Goal: Task Accomplishment & Management: Manage account settings

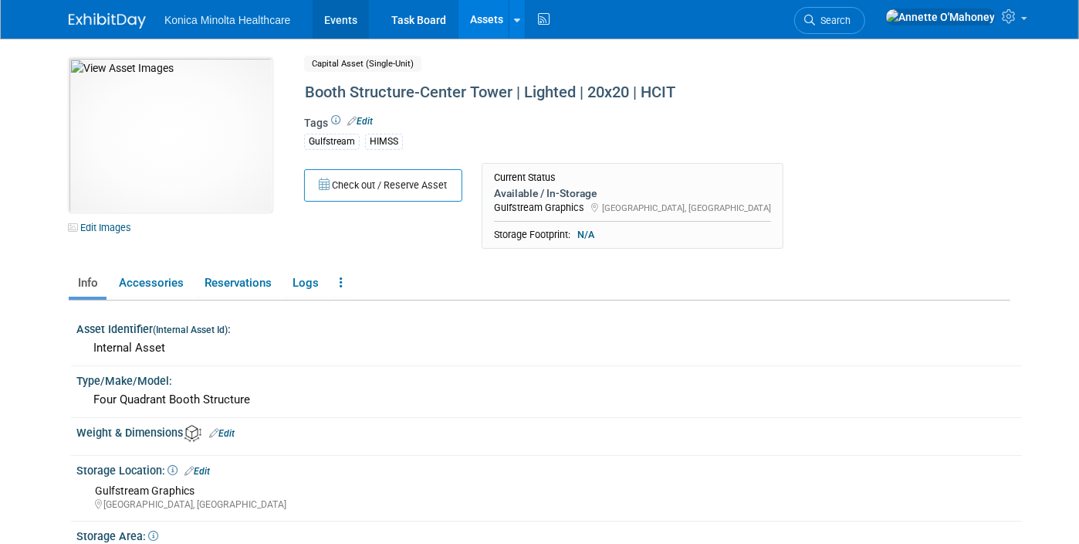
click at [323, 20] on link "Events" at bounding box center [341, 19] width 56 height 39
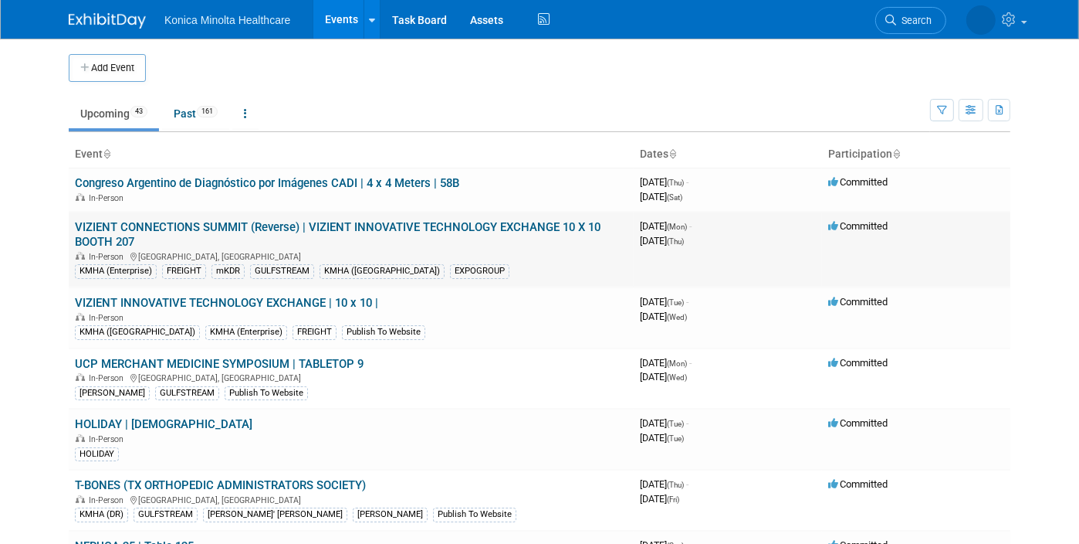
click at [270, 225] on link "VIZIENT CONNECTIONS SUMMIT (Reverse) | VIZIENT INNOVATIVE TECHNOLOGY EXCHANGE 1…" at bounding box center [338, 234] width 526 height 29
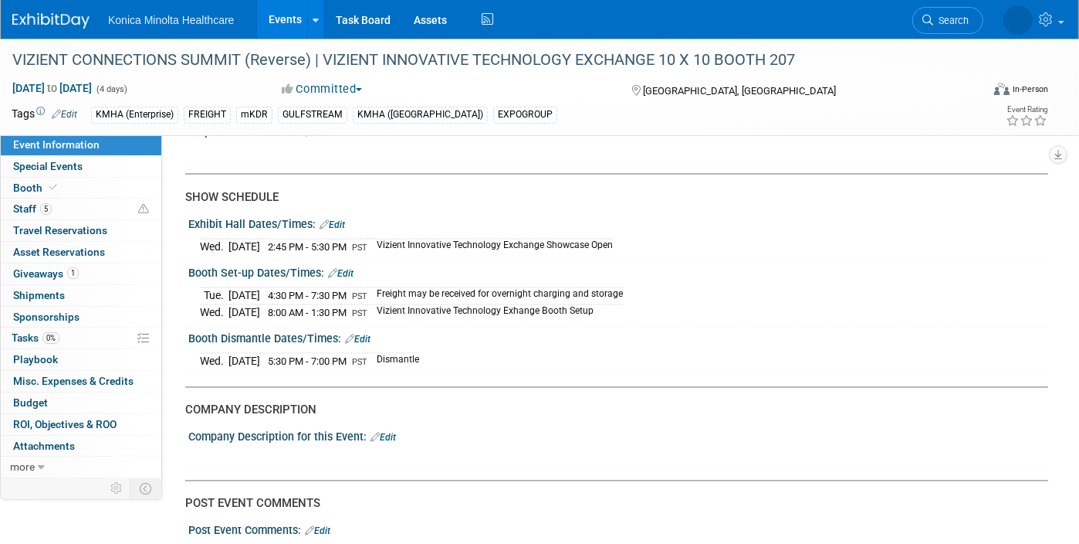
scroll to position [2123, 0]
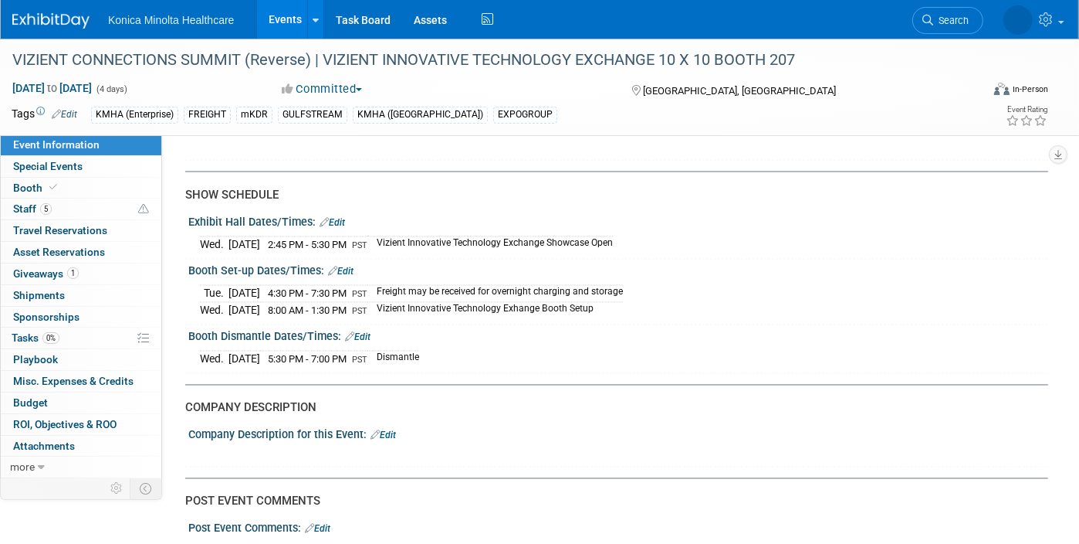
click at [296, 12] on link "Events" at bounding box center [285, 19] width 56 height 39
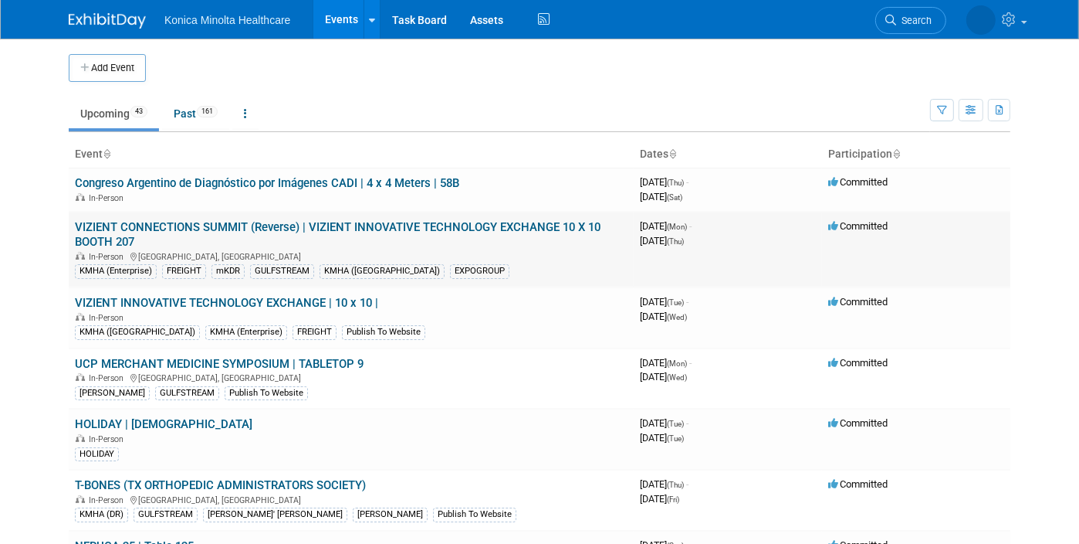
click at [283, 225] on link "VIZIENT CONNECTIONS SUMMIT (Reverse) | VIZIENT INNOVATIVE TECHNOLOGY EXCHANGE 1…" at bounding box center [338, 234] width 526 height 29
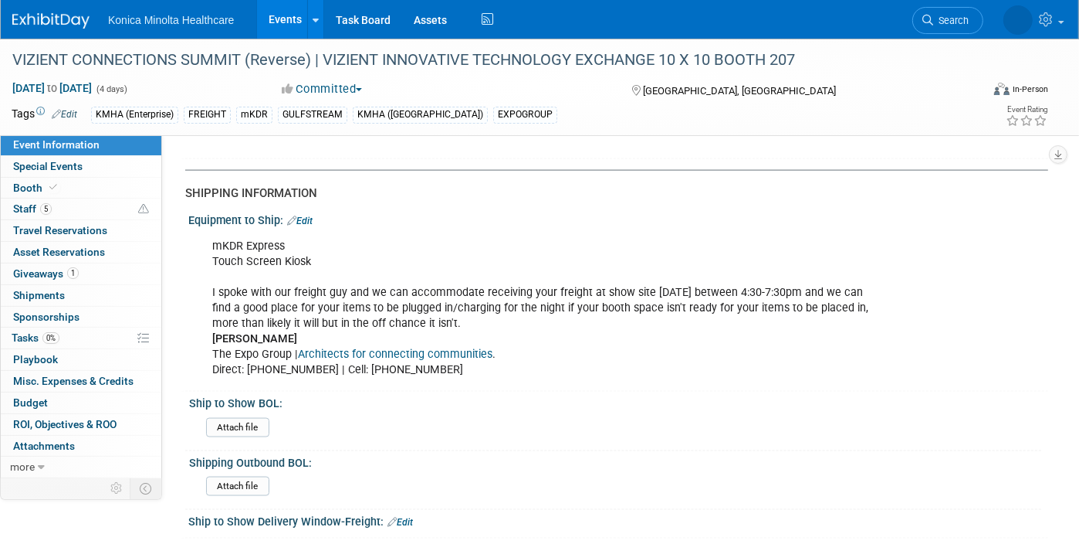
scroll to position [1737, 0]
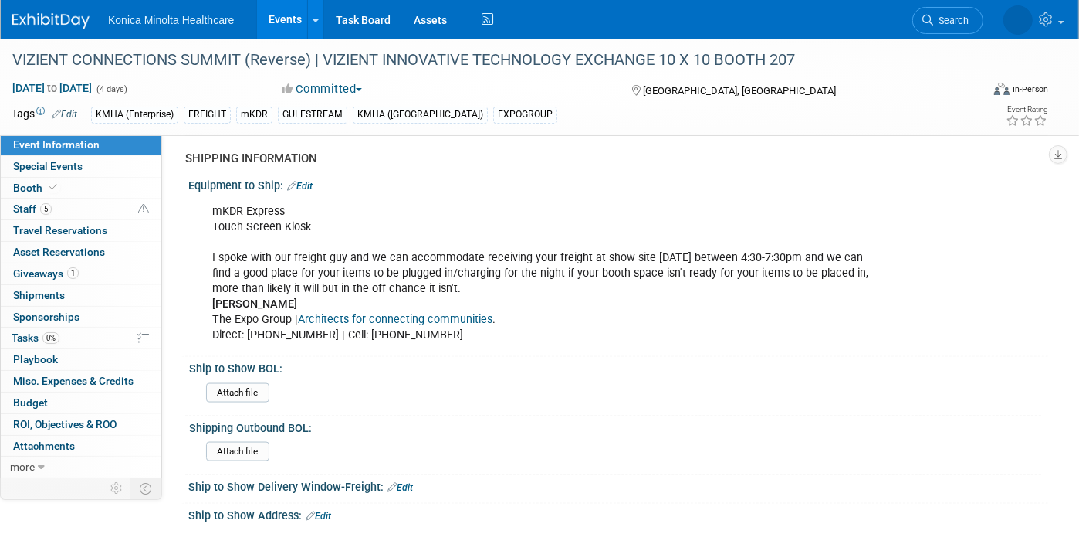
click at [310, 181] on link "Edit" at bounding box center [299, 186] width 25 height 11
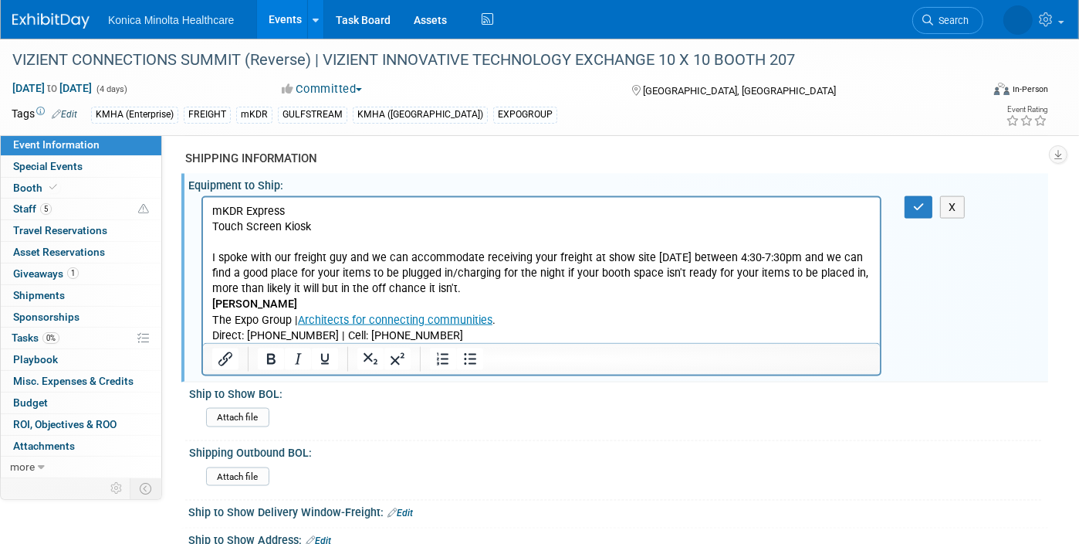
scroll to position [0, 0]
click at [325, 226] on p "mKDR Express Touch Screen Kiosk I spoke with our freight guy and we can accommo…" at bounding box center [541, 273] width 659 height 140
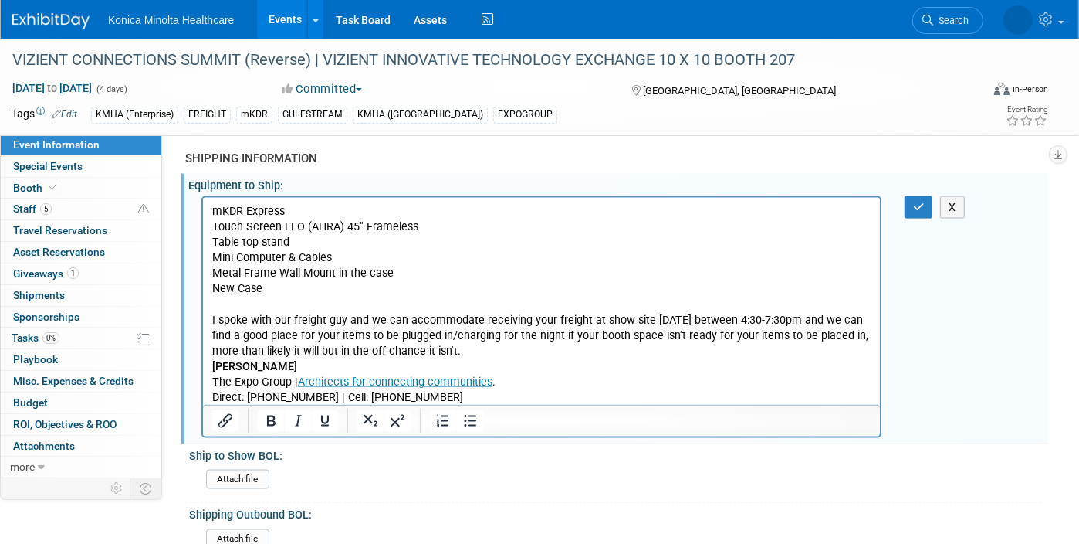
click at [278, 285] on p "New Case I spoke with our freight guy and we can accommodate receiving your fre…" at bounding box center [541, 342] width 659 height 124
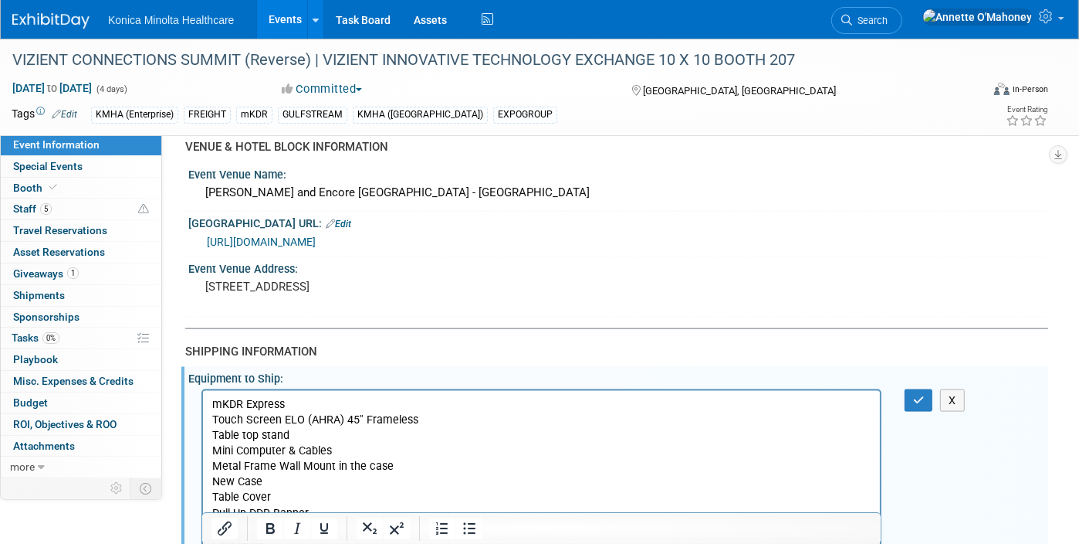
scroll to position [1641, 0]
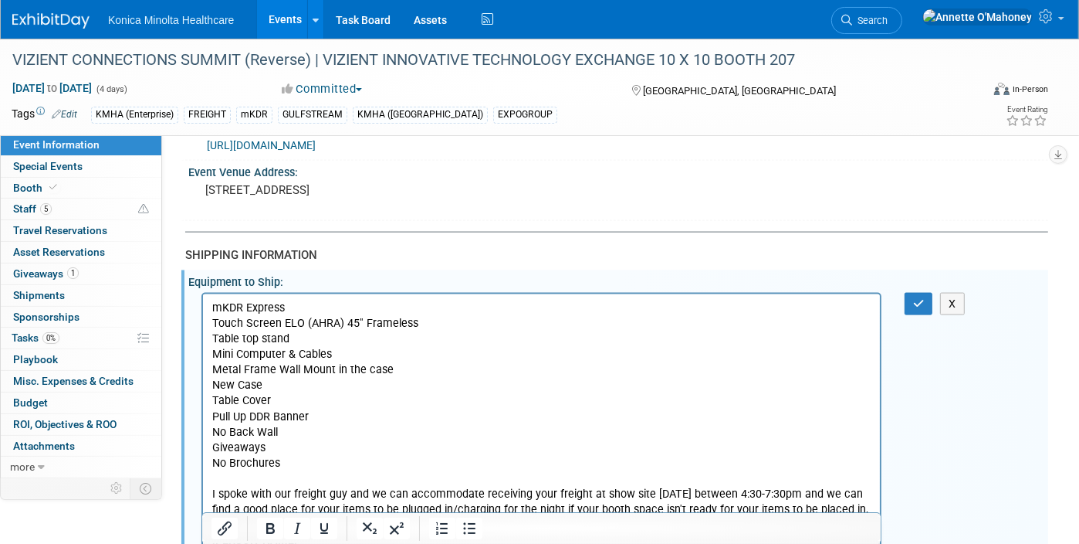
click at [288, 307] on p "mKDR Express Touch Screen ELO (AHRA) 45" Frameless" at bounding box center [541, 315] width 659 height 31
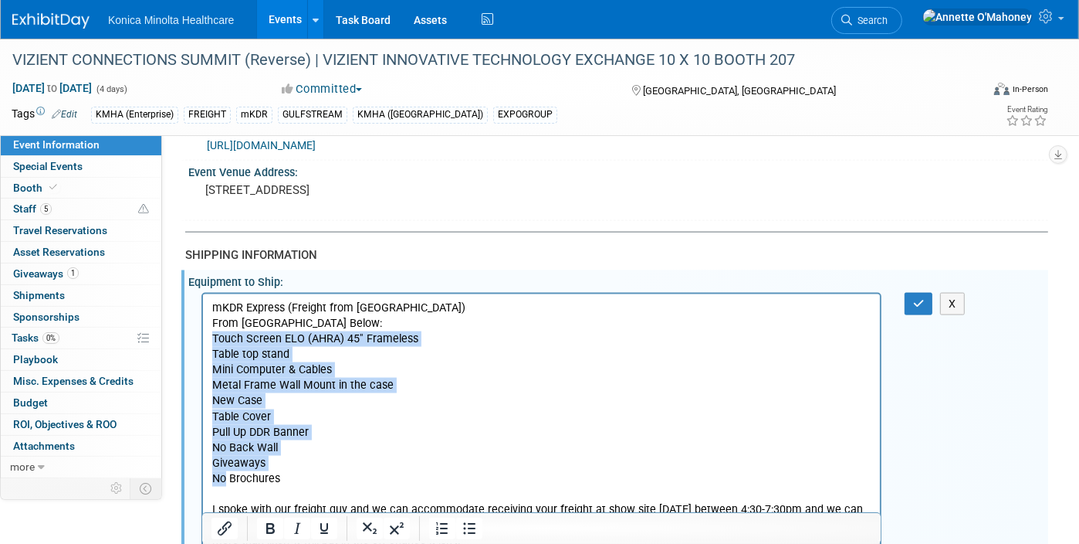
drag, startPoint x: 210, startPoint y: 334, endPoint x: 224, endPoint y: 476, distance: 143.5
click at [224, 476] on body "mKDR Express (Freight from Garner) From Wayne Below: Touch Screen ELO (AHRA) 45…" at bounding box center [541, 447] width 661 height 294
click at [472, 527] on icon "Bullet list" at bounding box center [469, 529] width 12 height 12
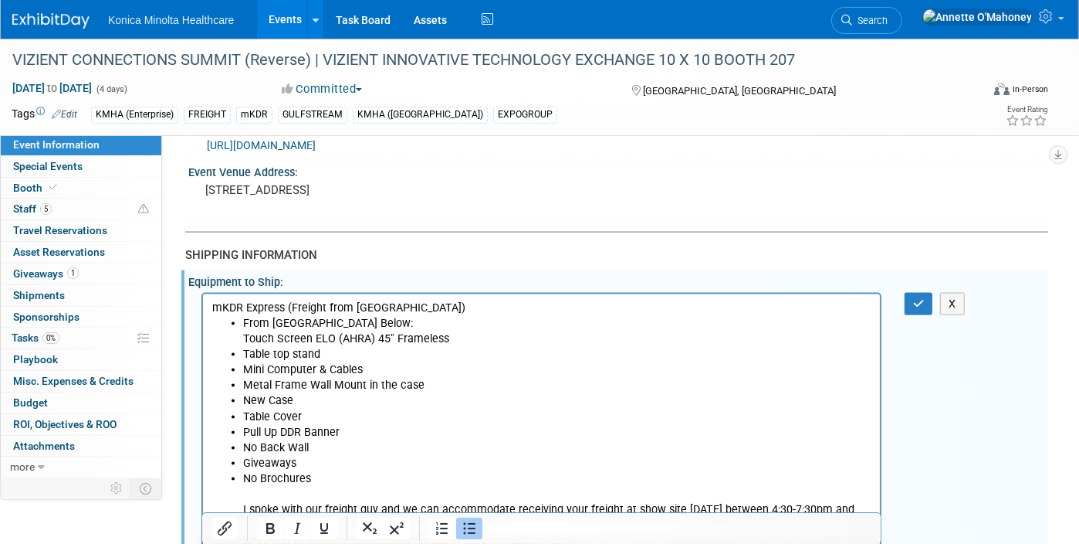
click at [341, 376] on li "Mini Computer & Cables" at bounding box center [556, 368] width 628 height 15
click at [1068, 15] on link at bounding box center [992, 19] width 157 height 39
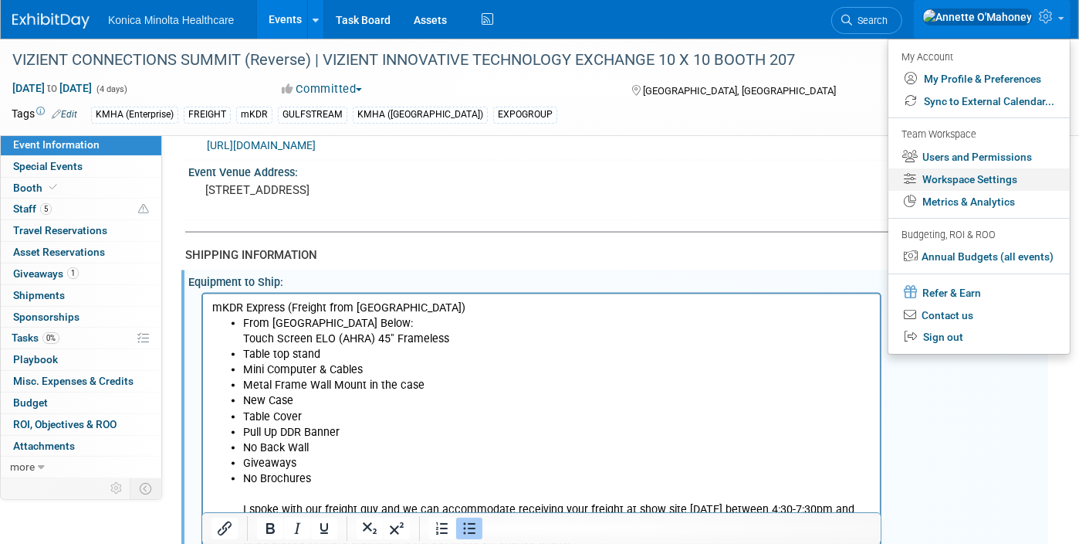
click at [930, 171] on link "Workspace Settings" at bounding box center [979, 179] width 181 height 22
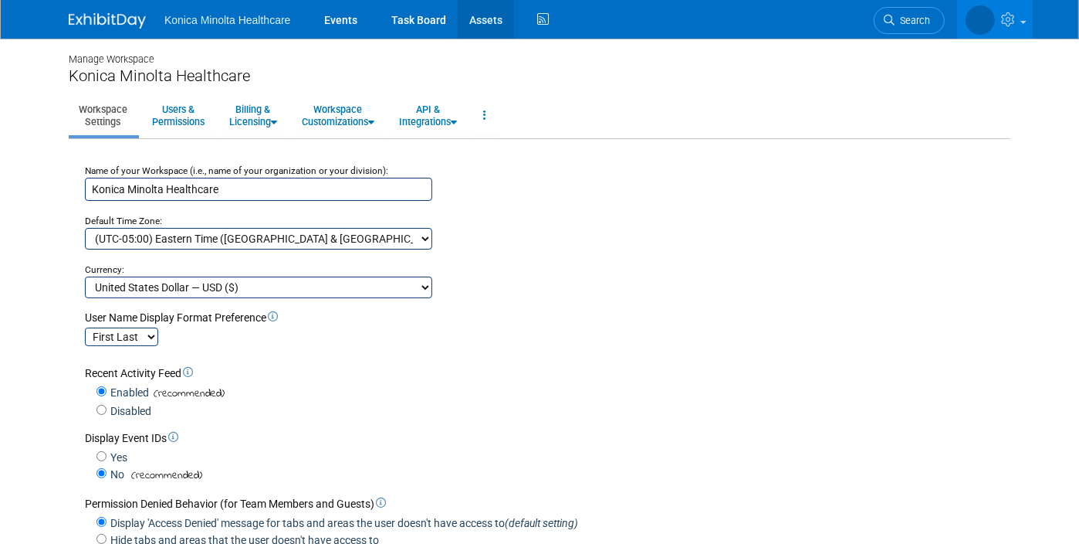
click at [484, 23] on link "Assets" at bounding box center [486, 19] width 56 height 39
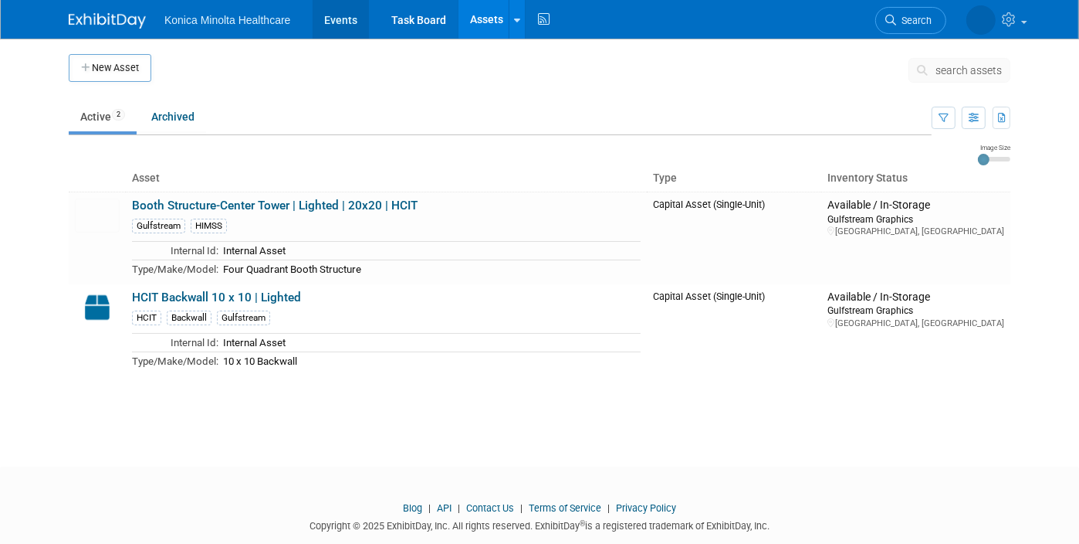
click at [325, 15] on link "Events" at bounding box center [341, 19] width 56 height 39
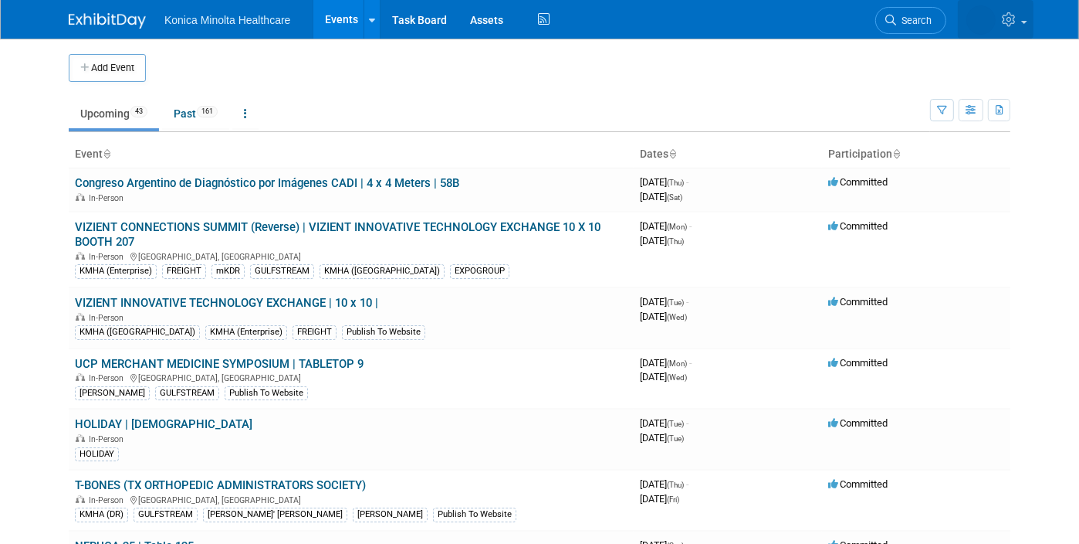
click at [1032, 12] on link at bounding box center [996, 19] width 76 height 39
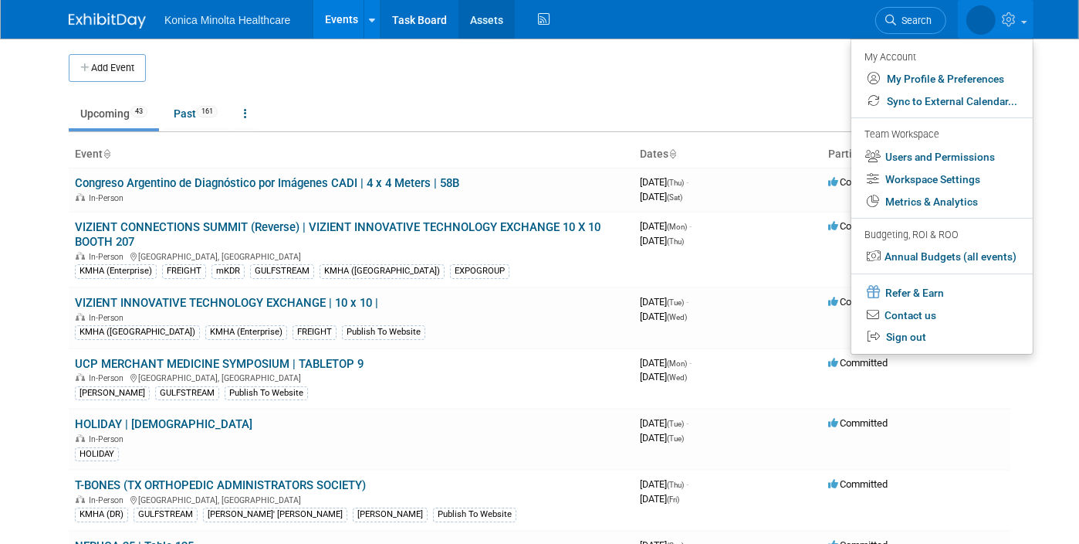
click at [476, 16] on link "Assets" at bounding box center [487, 19] width 56 height 39
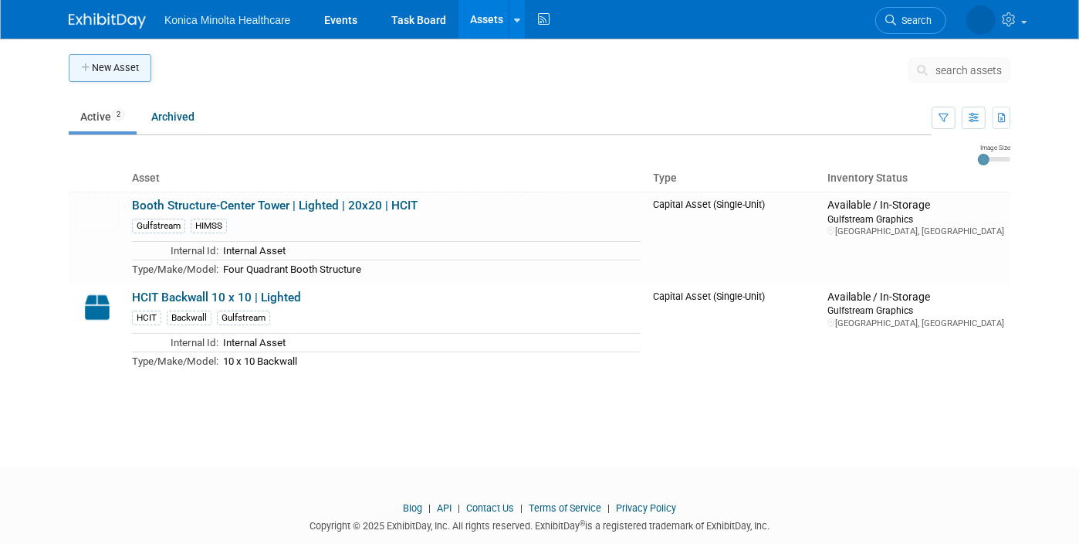
click at [108, 69] on button "New Asset" at bounding box center [110, 68] width 83 height 28
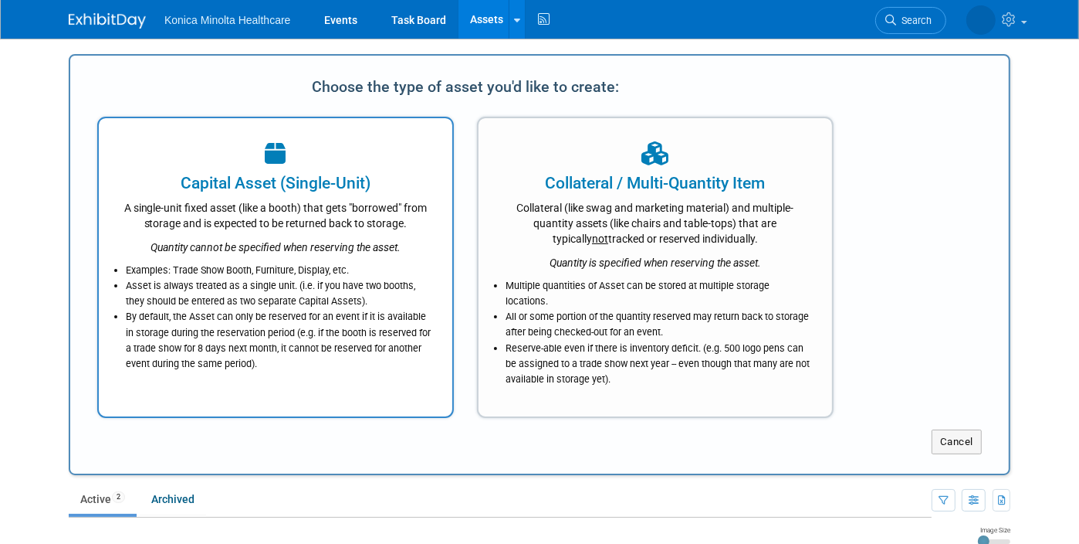
click at [288, 236] on div "Quantity cannot be specified when reserving the asset." at bounding box center [275, 243] width 315 height 24
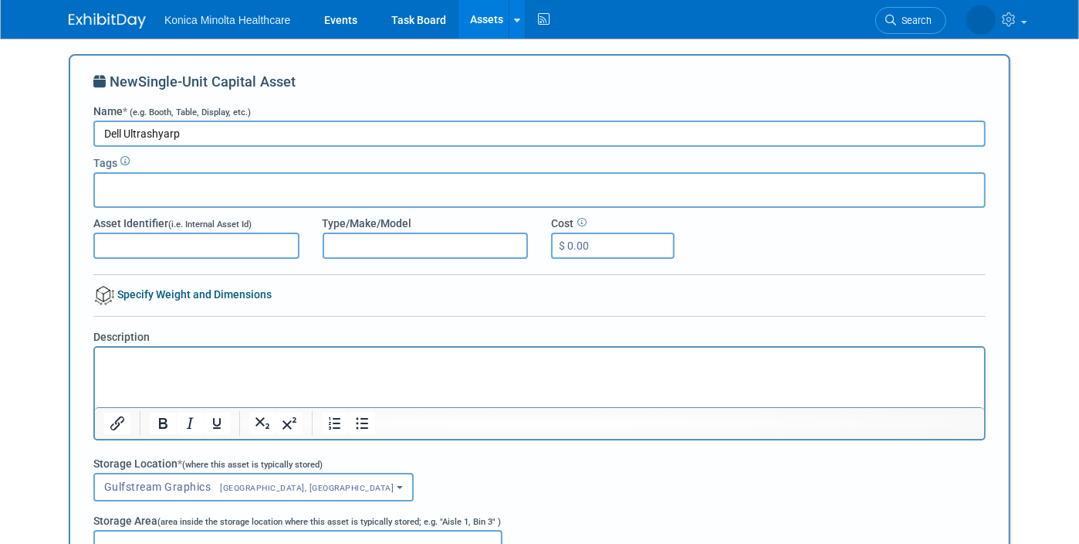
drag, startPoint x: 201, startPoint y: 127, endPoint x: 59, endPoint y: 137, distance: 141.6
click at [69, 137] on div "New Single-Unit Capital Asset Name * (e.g. Booth, Table, Display, etc.) Dell Ul…" at bounding box center [540, 399] width 942 height 690
paste input "Sharp U3223QZ 31.5" 4K UHD LCD Monitor - 16:9 - Black"
type input "Dell UltraSharp U3223QZ 31.5" 4K UHD LCD Monitor - 16:9 - Black"
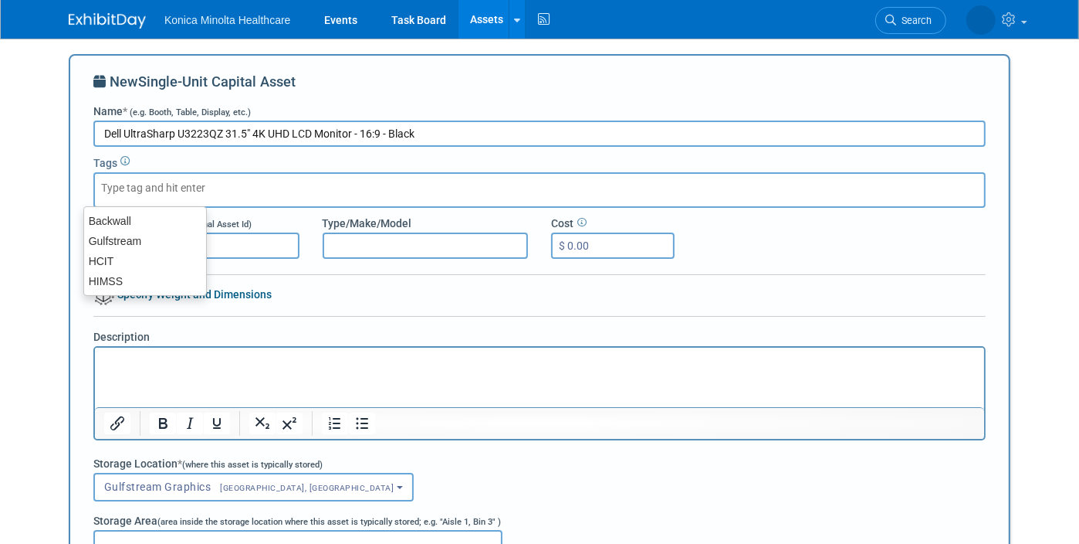
click at [144, 191] on input "text" at bounding box center [163, 187] width 124 height 15
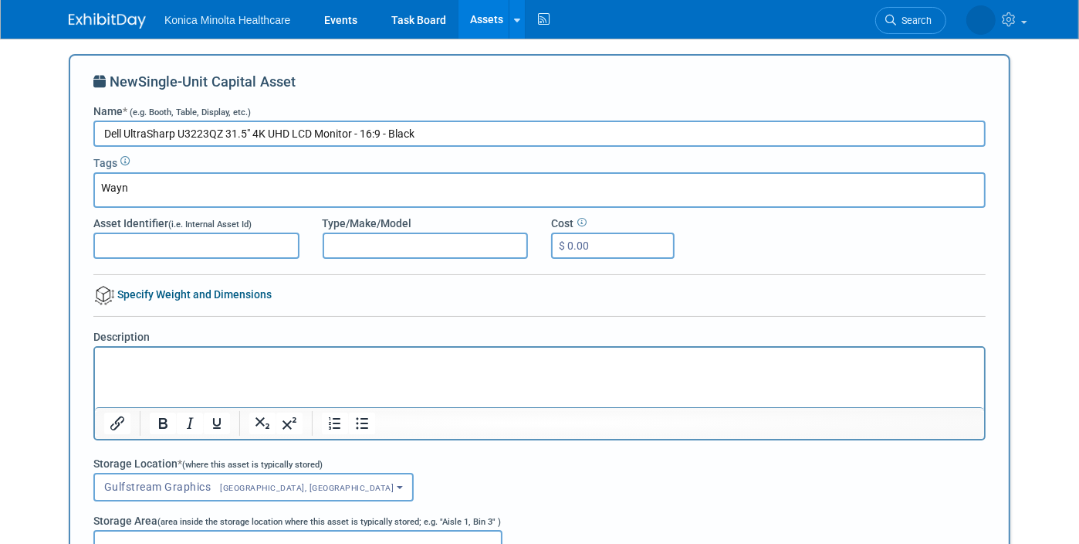
type input "[PERSON_NAME]"
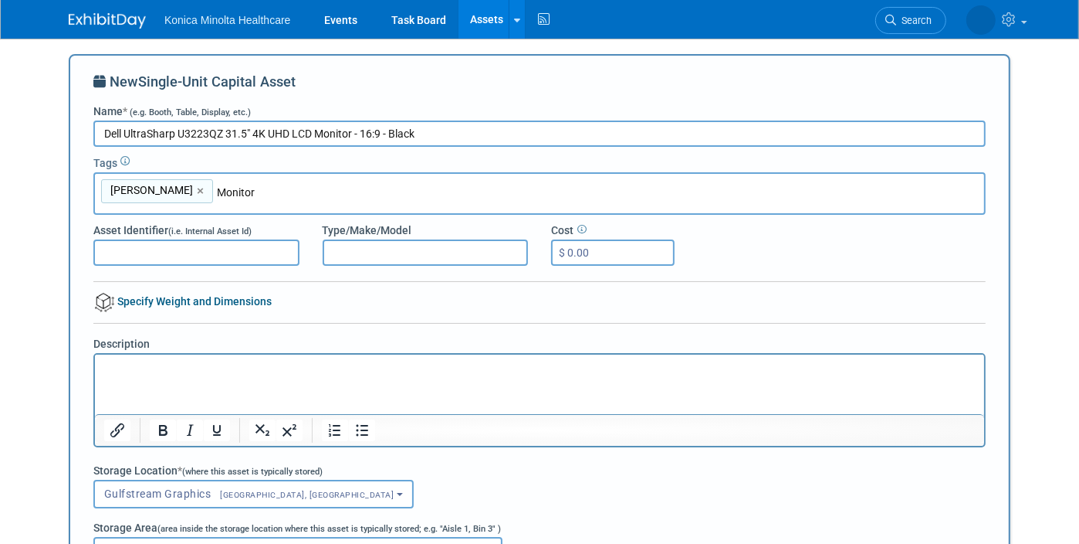
type input "Monitor"
click at [266, 494] on button "Gulfstream Graphics [GEOGRAPHIC_DATA], [GEOGRAPHIC_DATA]" at bounding box center [253, 493] width 320 height 29
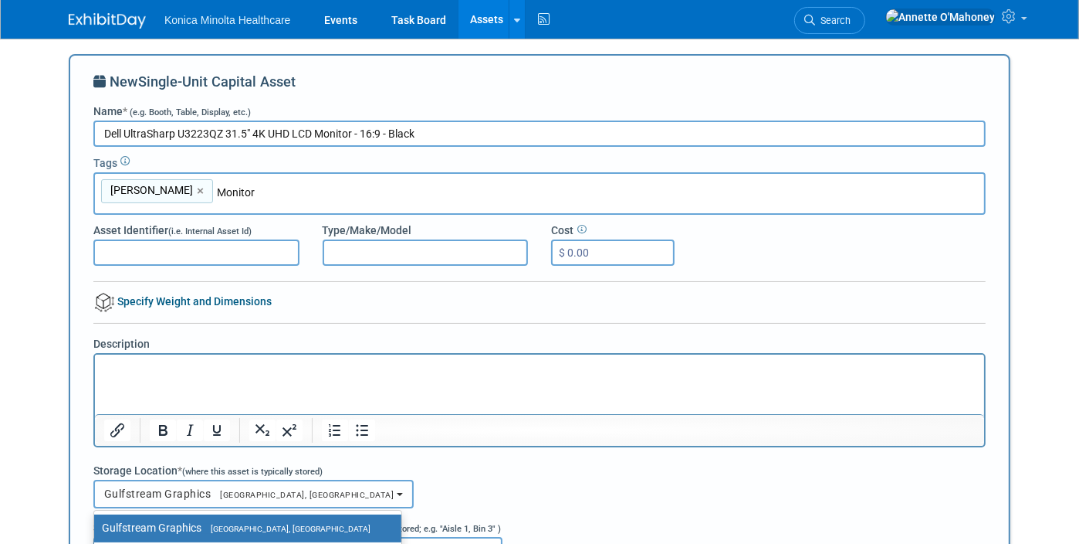
scroll to position [193, 0]
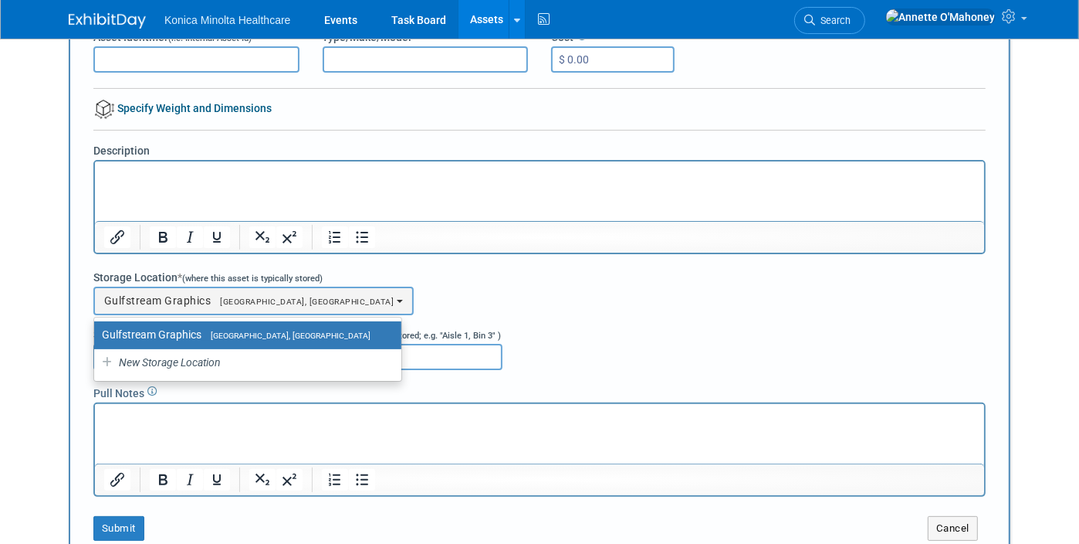
click at [620, 326] on div "Storage Area (area inside the storage location where this asset is typically st…" at bounding box center [539, 342] width 893 height 55
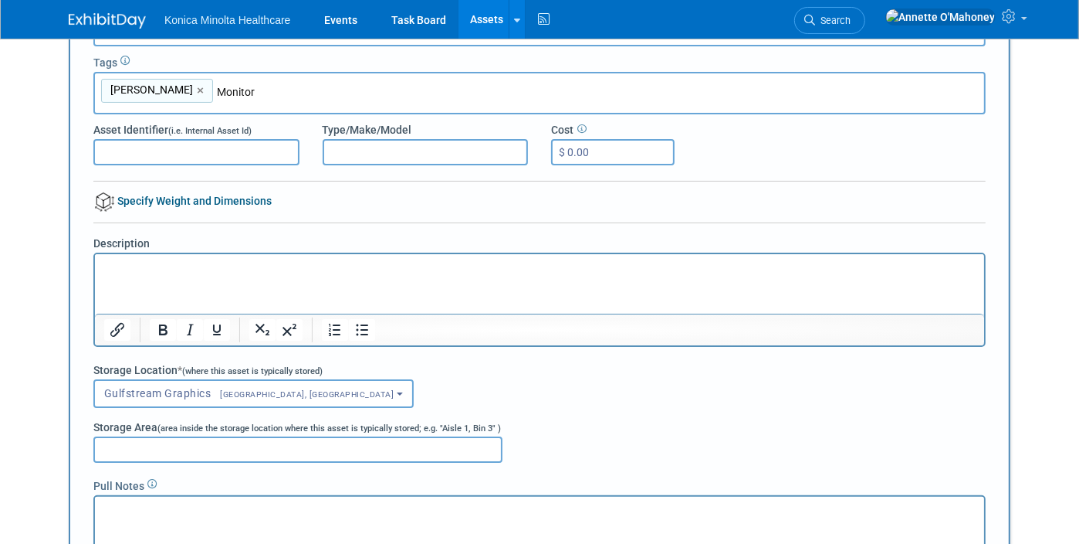
scroll to position [0, 0]
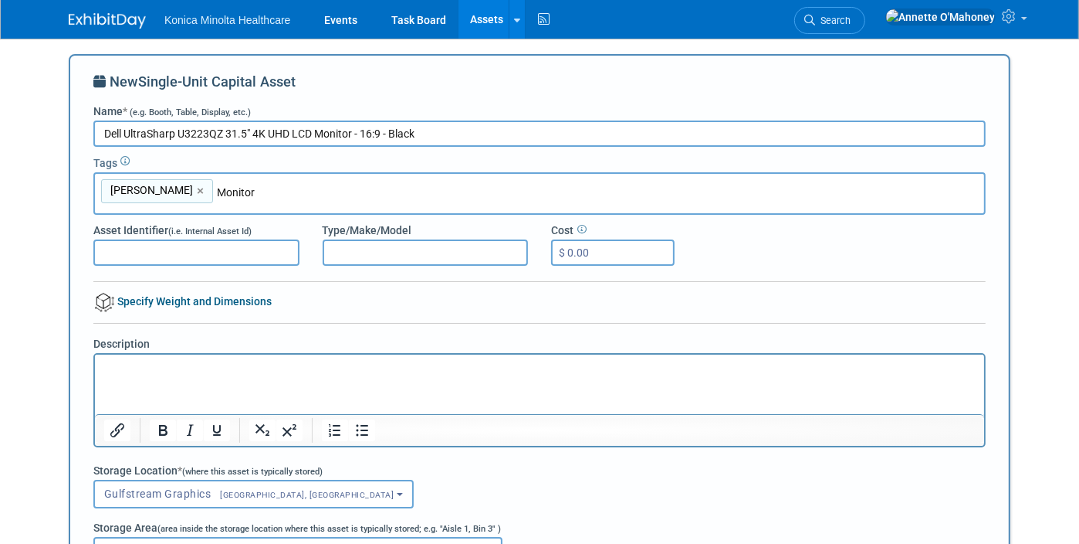
click at [188, 371] on p "Rich Text Area. Press ALT-0 for help." at bounding box center [539, 367] width 872 height 15
click at [200, 371] on p "Rich Text Area. Press ALT-0 for help." at bounding box center [539, 367] width 872 height 15
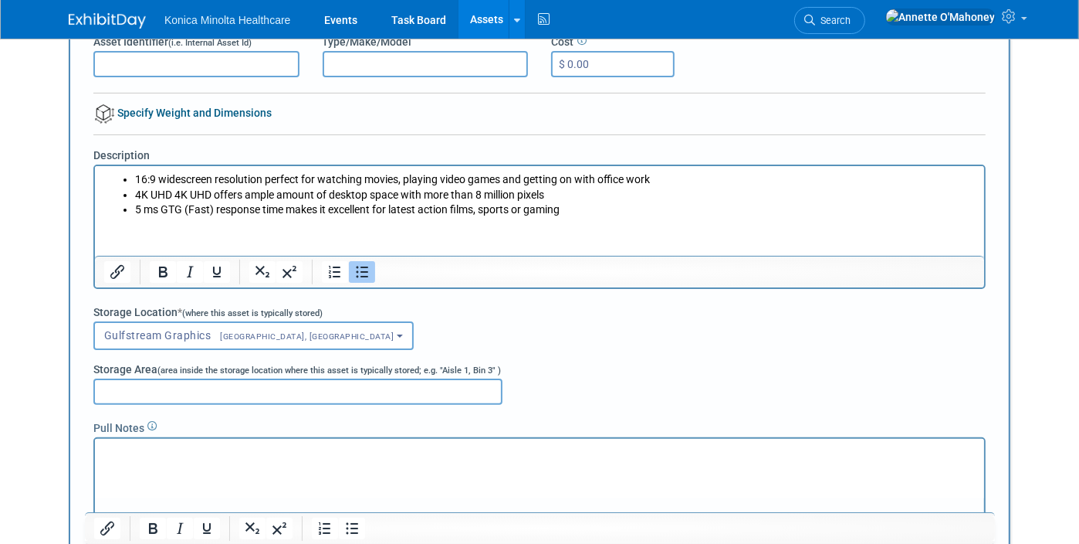
scroll to position [193, 0]
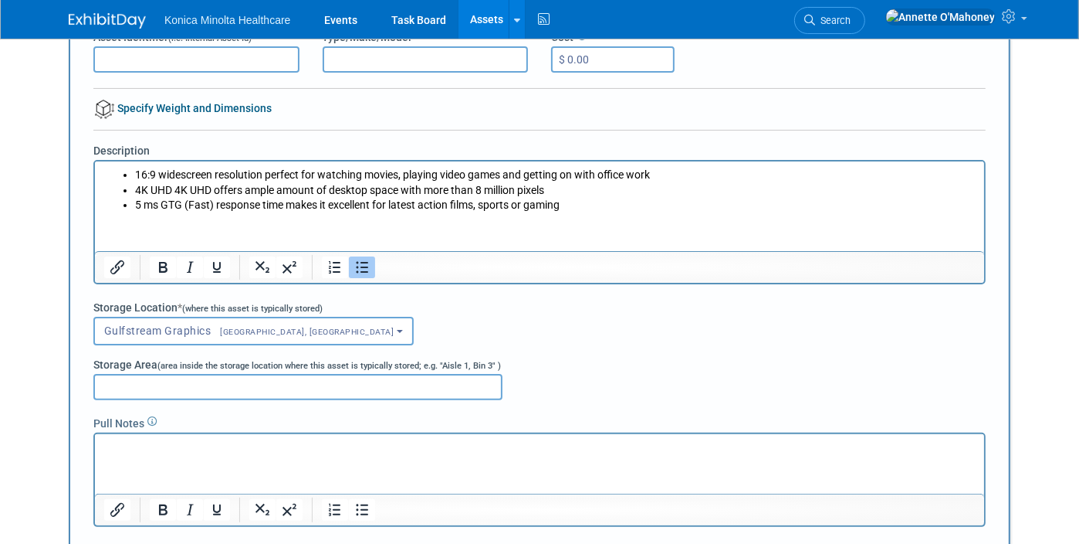
click at [274, 305] on span "(where this asset is typically stored)" at bounding box center [252, 308] width 141 height 10
click at [271, 327] on button "Gulfstream Graphics Fairfield, NJ" at bounding box center [253, 331] width 320 height 29
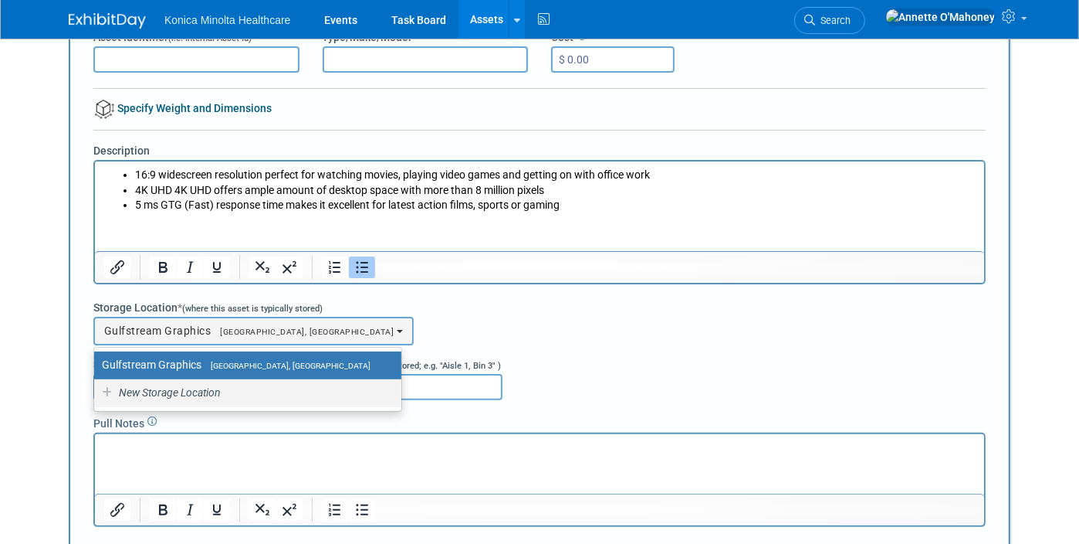
click at [202, 388] on span "New Storage Location" at bounding box center [169, 392] width 104 height 12
click at [97, 388] on input "New Storage Location" at bounding box center [91, 393] width 10 height 10
select select "0"
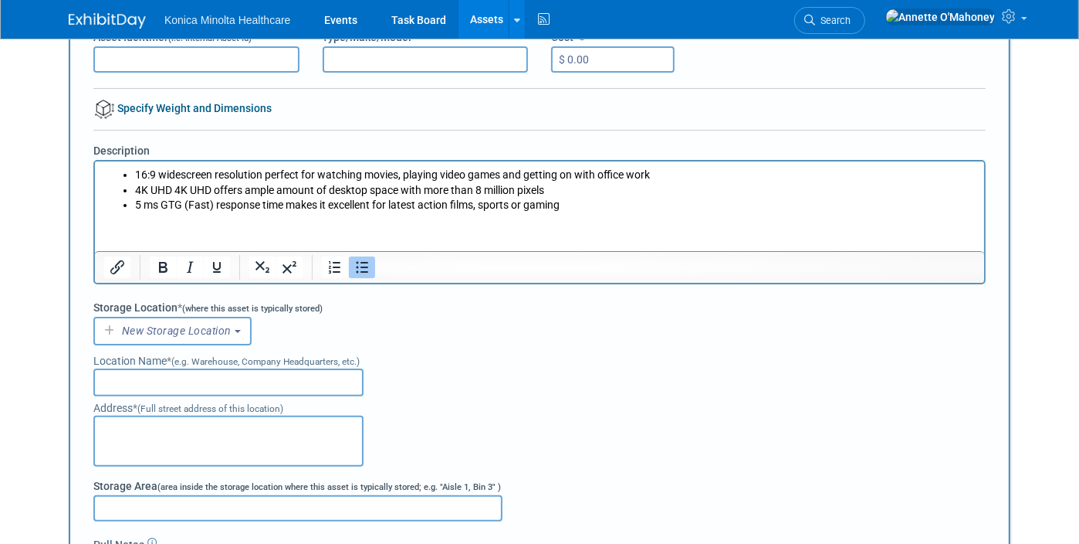
click at [205, 378] on input "text" at bounding box center [228, 382] width 270 height 28
type input "[GEOGRAPHIC_DATA], [GEOGRAPHIC_DATA] Warehouse"
click at [158, 495] on input "Storage Area (area inside the storage location where this asset is typically st…" at bounding box center [297, 508] width 409 height 26
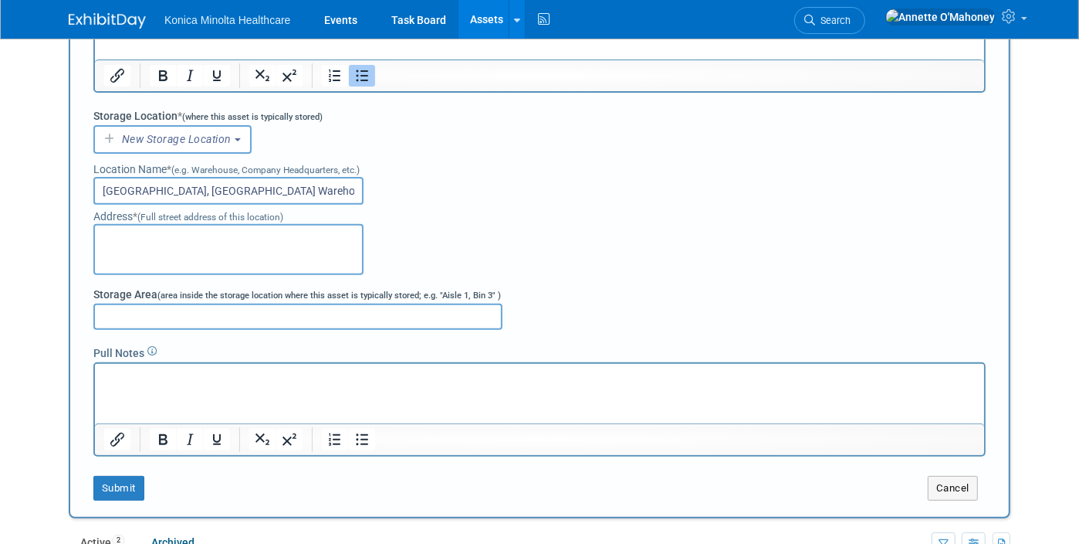
scroll to position [386, 0]
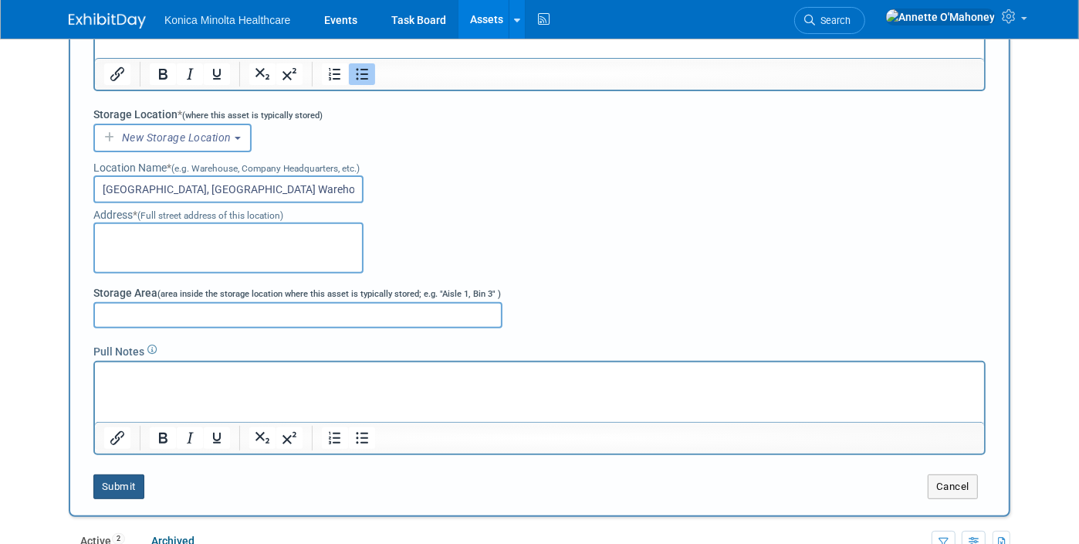
click at [106, 477] on button "Submit" at bounding box center [118, 486] width 51 height 25
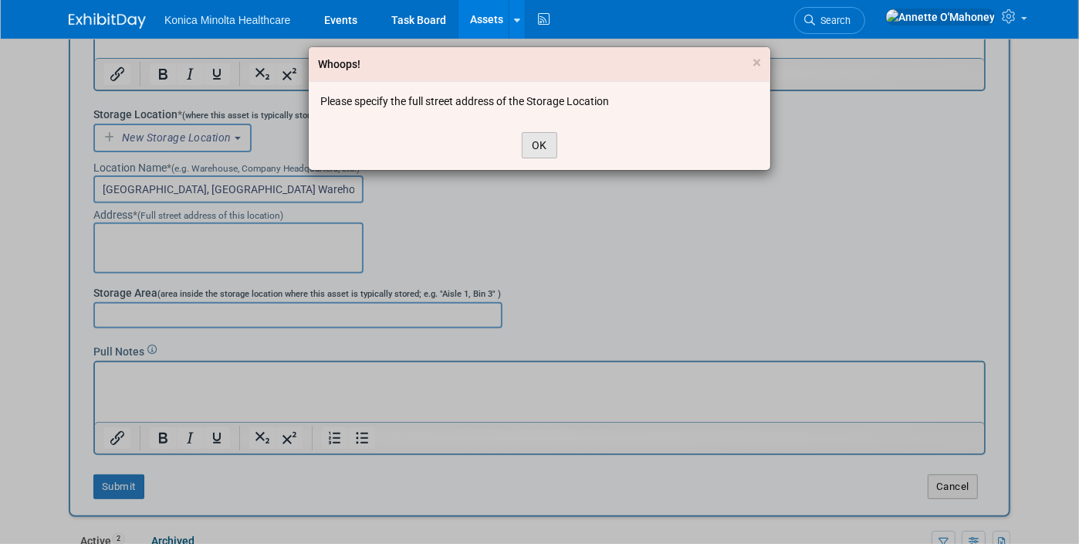
click at [542, 147] on button "OK" at bounding box center [540, 145] width 36 height 26
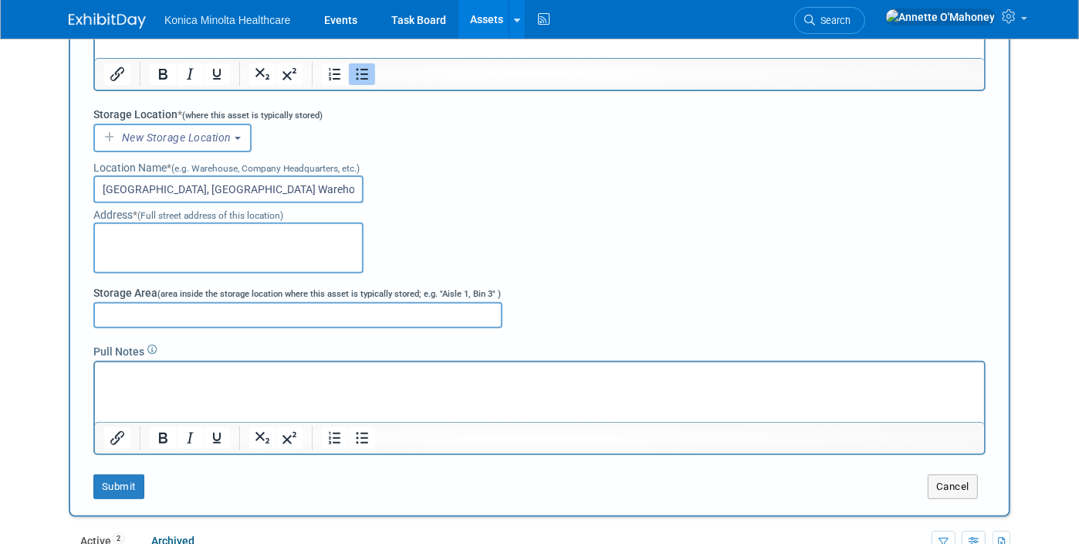
click at [144, 239] on textarea at bounding box center [228, 247] width 270 height 51
drag, startPoint x: 134, startPoint y: 250, endPoint x: 93, endPoint y: 246, distance: 41.1
click at [93, 246] on textarea "411 Newark Pompton Turnpike, Wayne, n/a" at bounding box center [228, 247] width 270 height 51
type textarea "411 Newark Pompton Turnpike, Wayne, NJ 07470"
click at [659, 184] on div "Location Name * (e.g. Warehouse, Company Headquarters, etc.) Wayne, NJ Warehouse" at bounding box center [539, 177] width 893 height 51
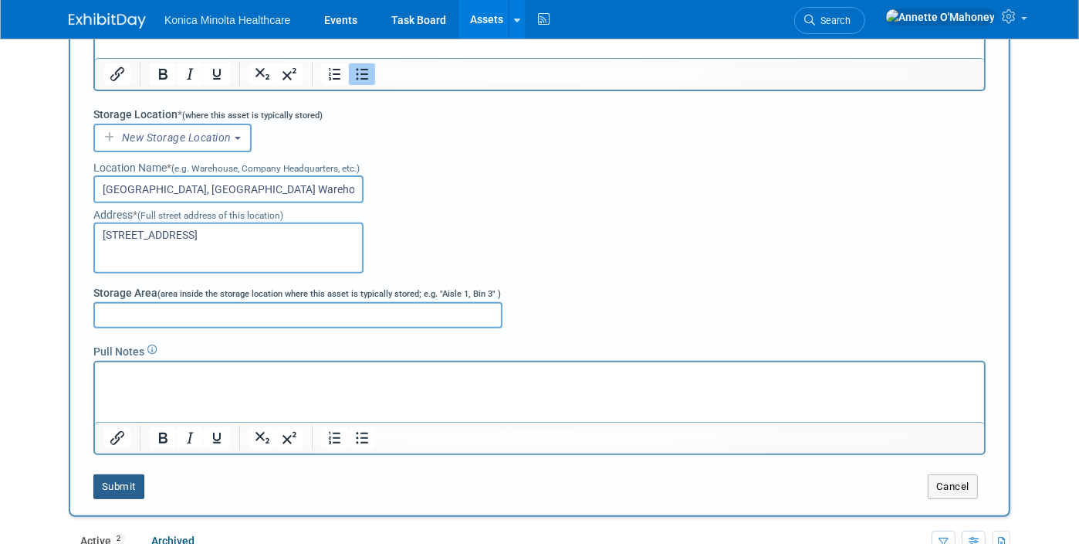
click at [106, 480] on button "Submit" at bounding box center [118, 486] width 51 height 25
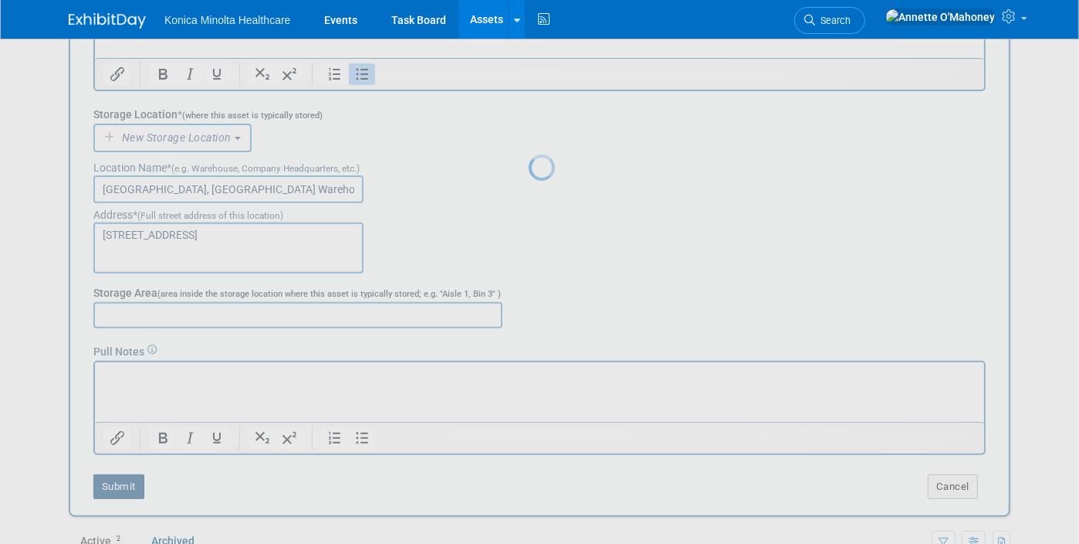
type input "Wayne,Monitor"
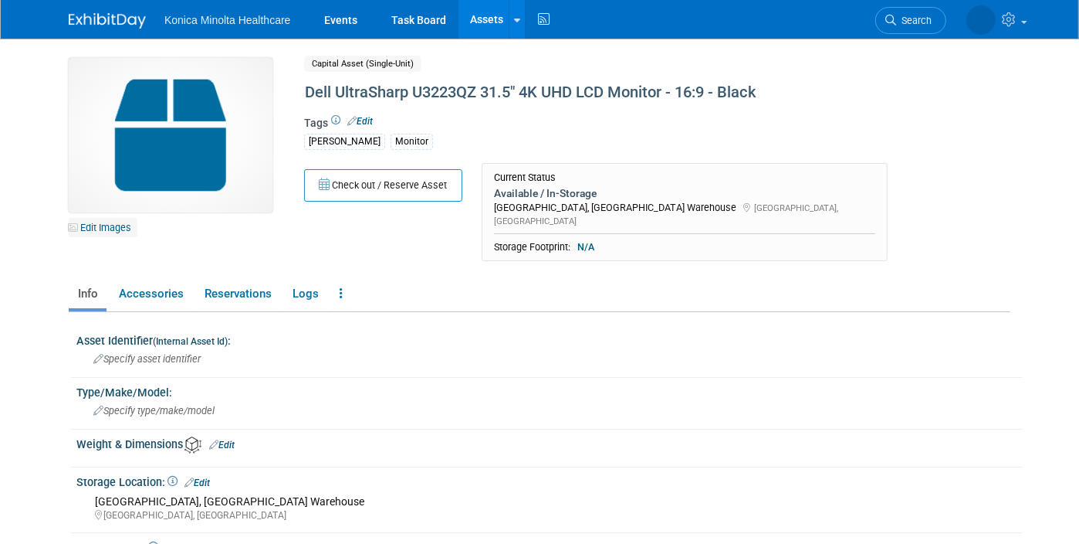
click at [96, 227] on link "Edit Images" at bounding box center [103, 227] width 69 height 19
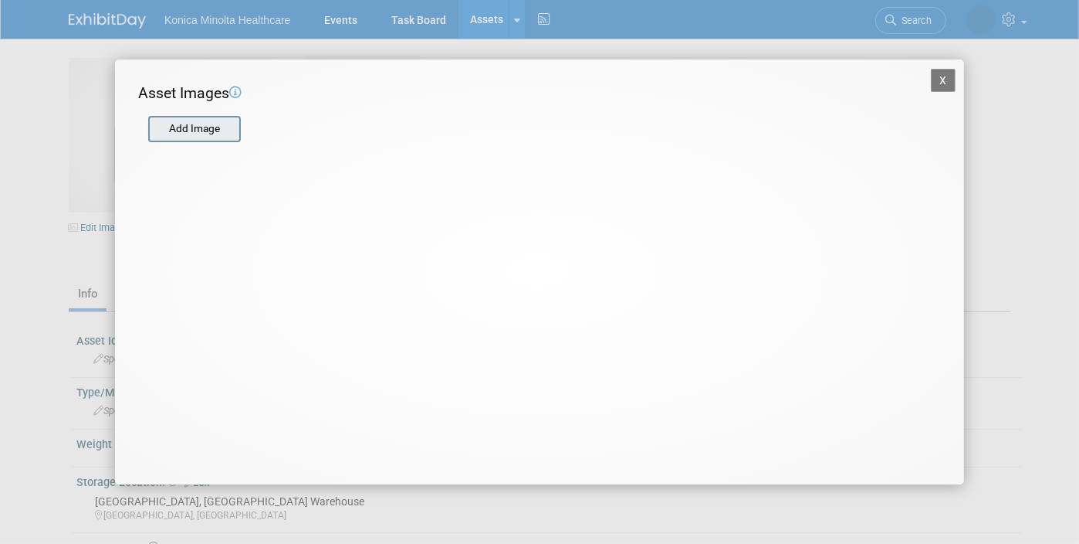
click at [181, 124] on input "file" at bounding box center [148, 128] width 184 height 23
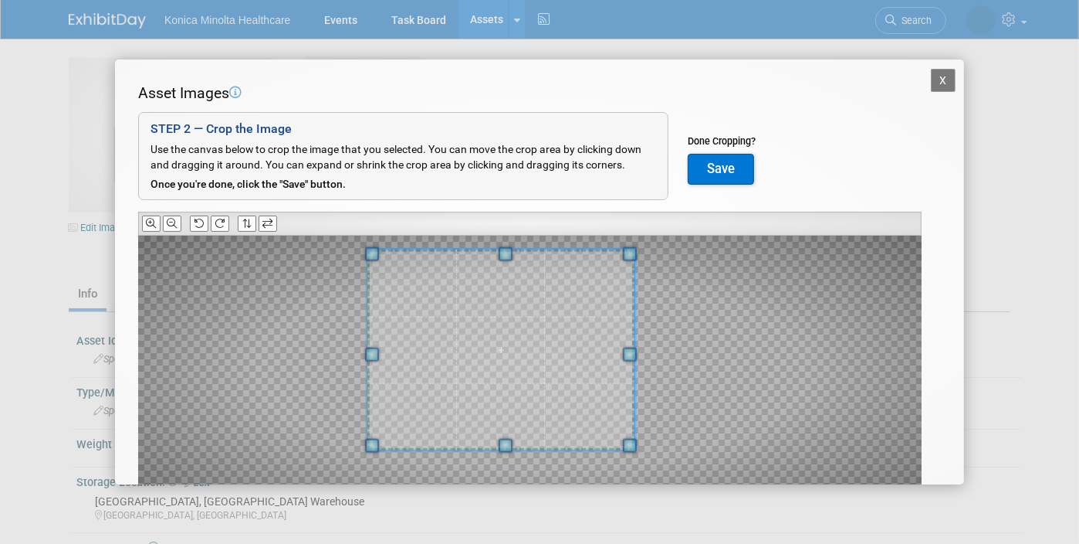
click at [449, 249] on div at bounding box center [501, 349] width 267 height 201
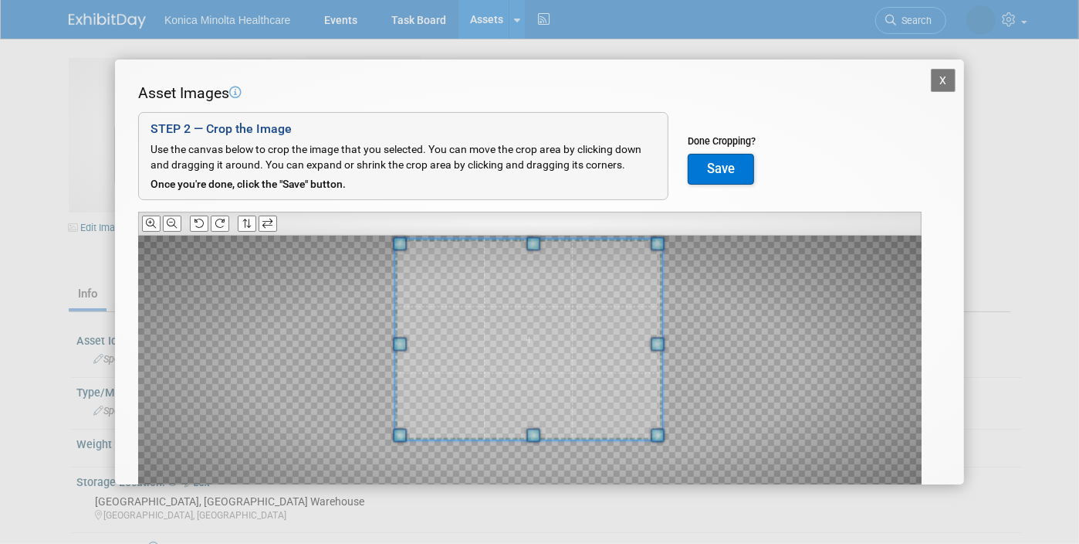
click at [524, 277] on span at bounding box center [528, 339] width 267 height 201
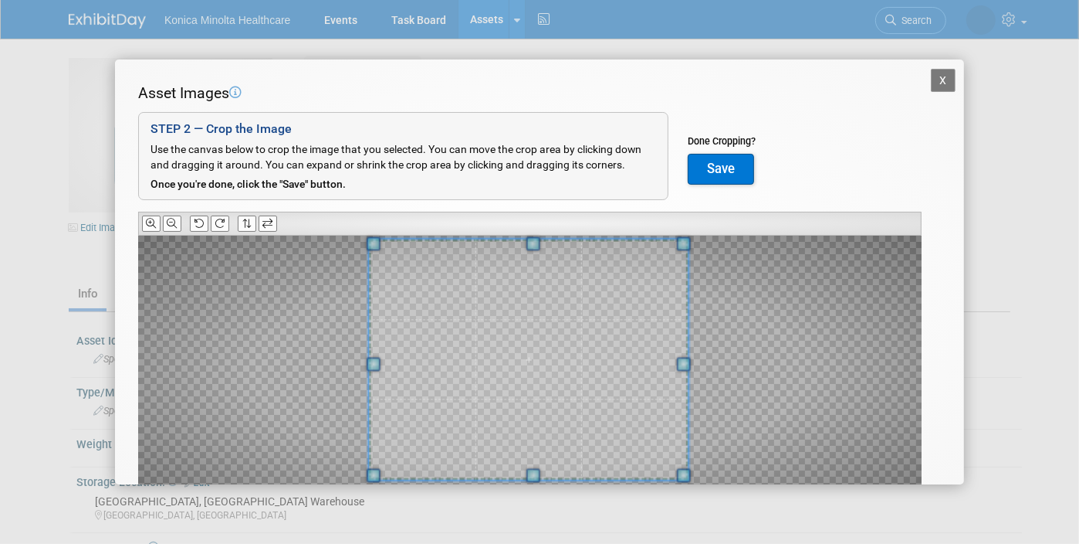
click at [523, 474] on div at bounding box center [529, 359] width 320 height 240
click at [564, 388] on span at bounding box center [524, 355] width 320 height 240
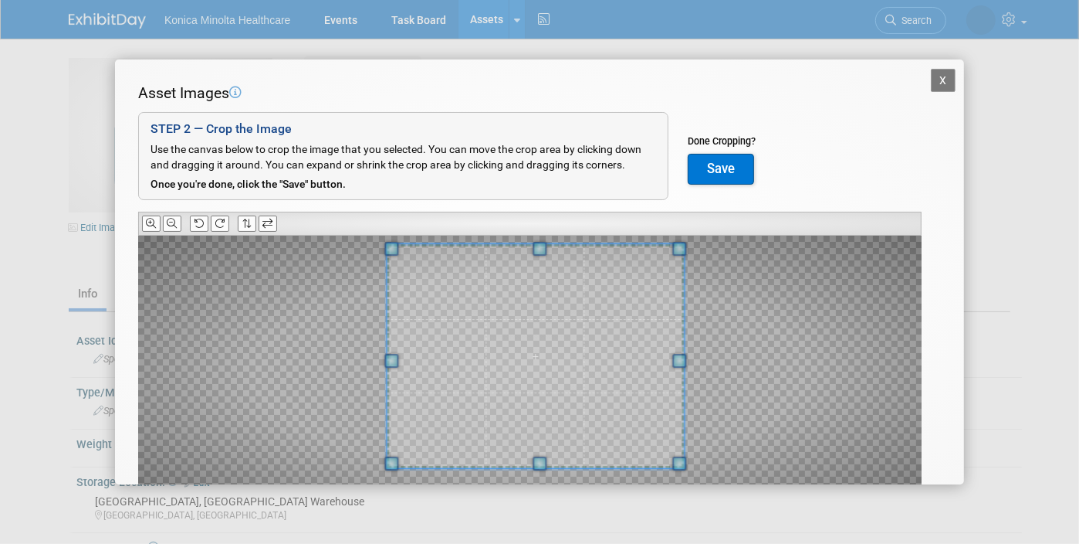
click at [394, 351] on div at bounding box center [535, 356] width 297 height 223
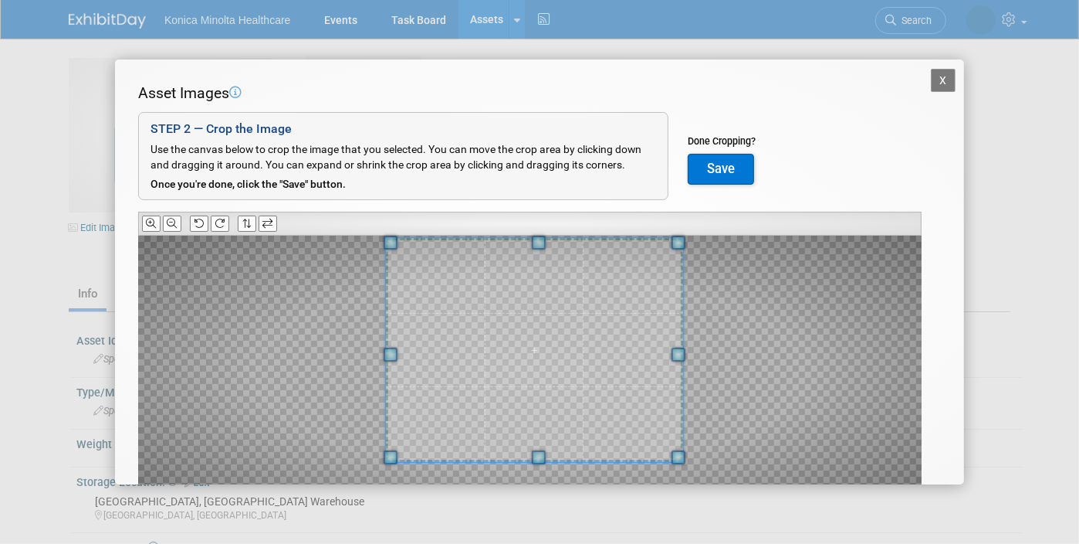
click at [497, 343] on span at bounding box center [534, 349] width 297 height 223
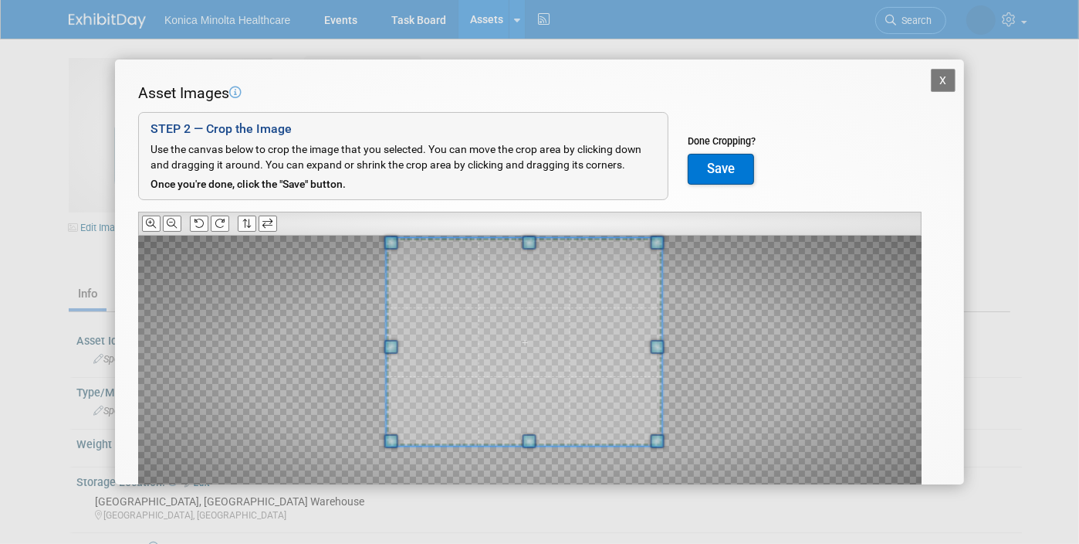
click at [663, 442] on span at bounding box center [658, 441] width 14 height 14
click at [649, 435] on span at bounding box center [529, 342] width 276 height 208
click at [728, 162] on button "Save" at bounding box center [721, 169] width 66 height 31
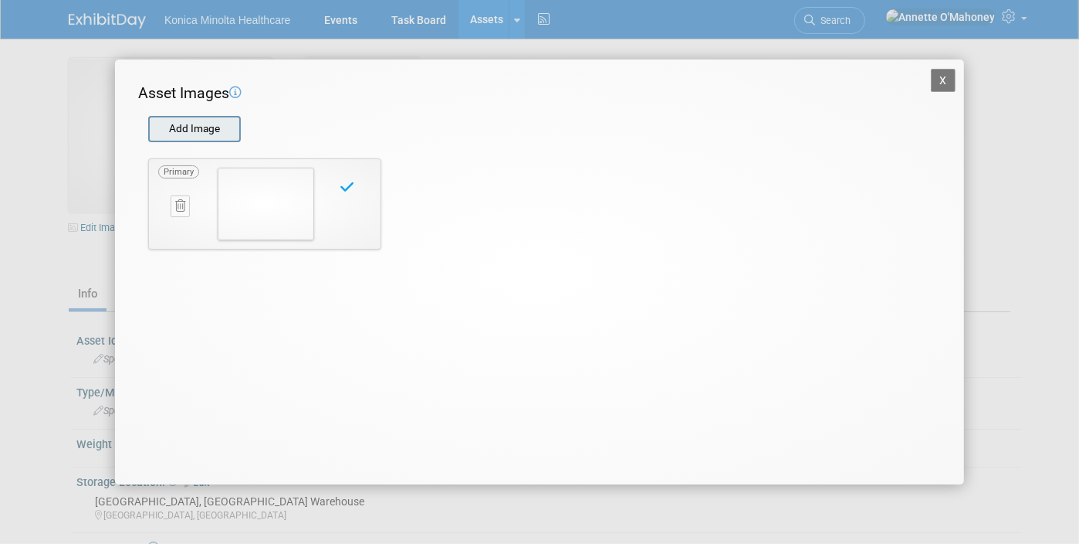
click at [184, 128] on input "file" at bounding box center [148, 128] width 184 height 23
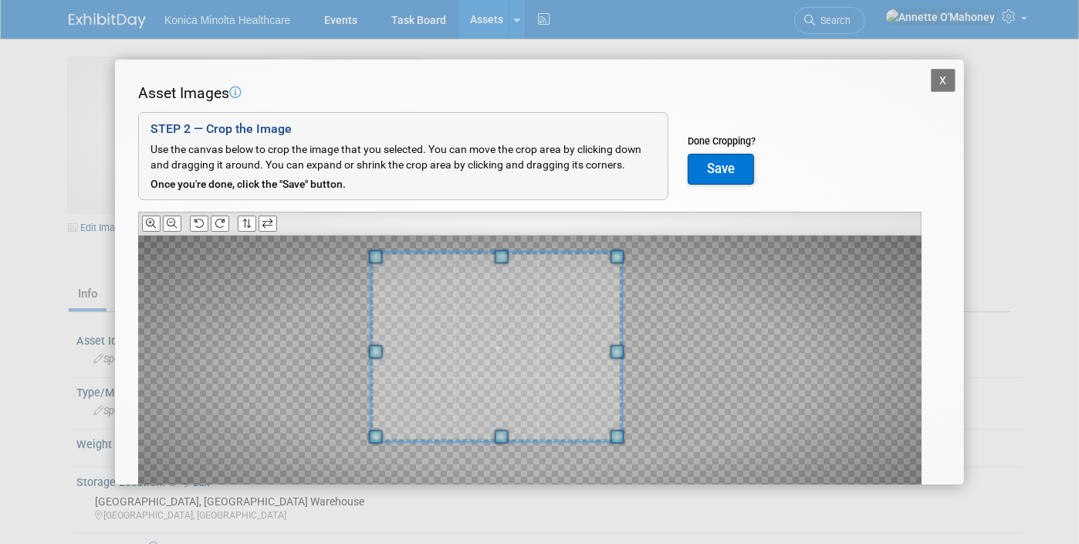
click at [425, 253] on div at bounding box center [496, 346] width 251 height 188
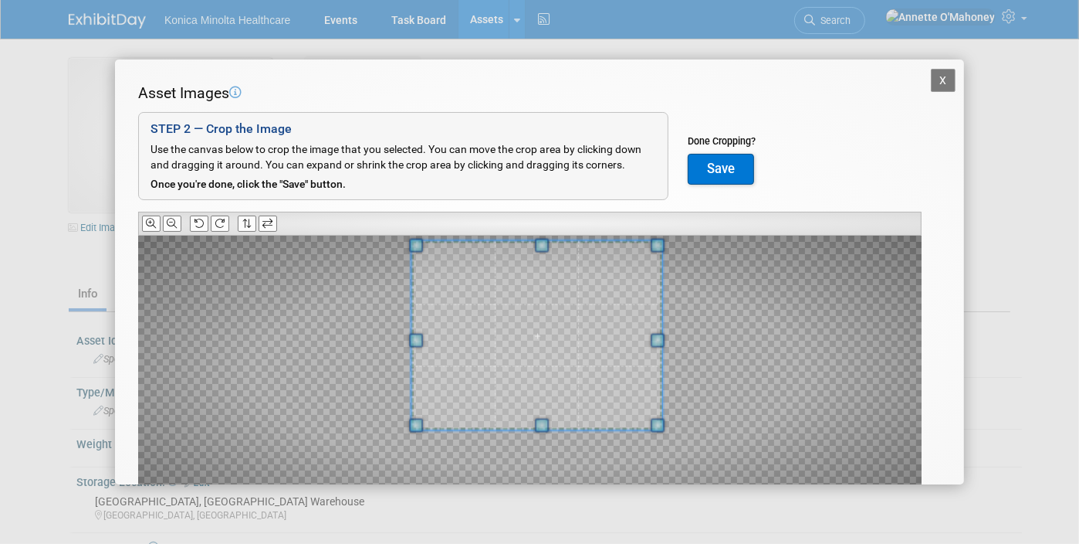
click at [540, 279] on span at bounding box center [537, 335] width 251 height 188
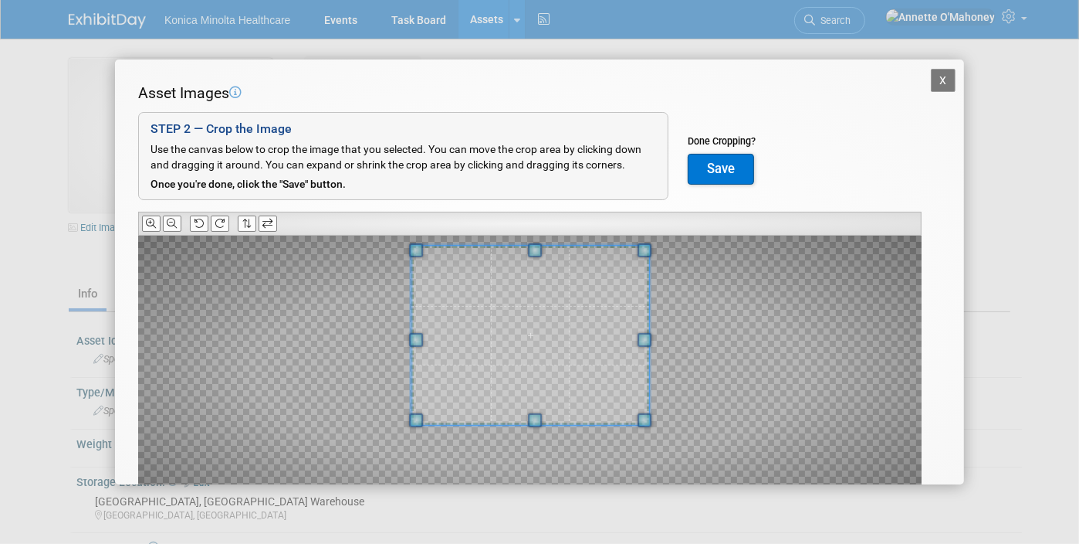
click at [644, 340] on span at bounding box center [645, 340] width 14 height 14
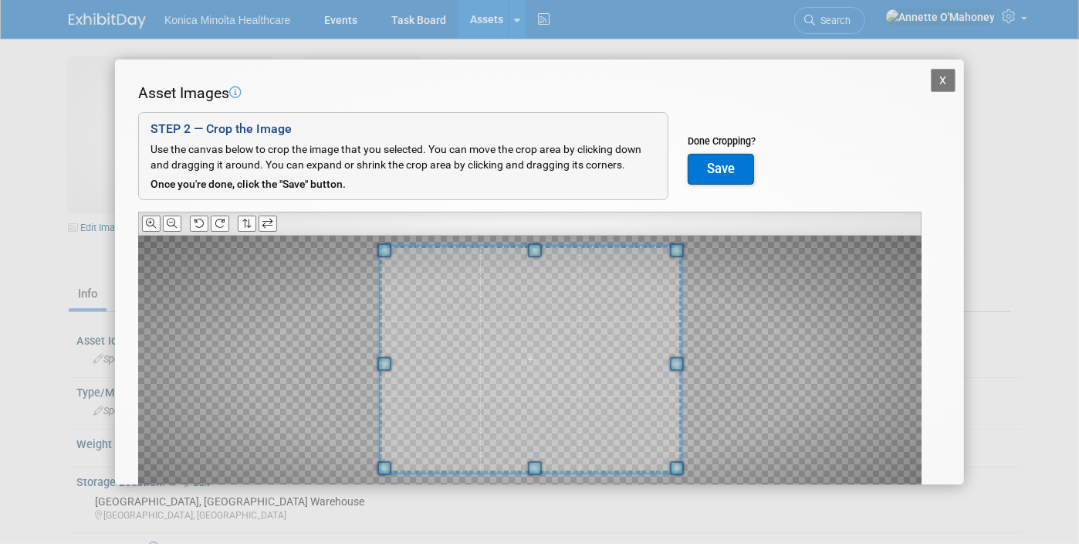
click at [541, 468] on span at bounding box center [535, 468] width 14 height 14
click at [559, 435] on span at bounding box center [524, 354] width 301 height 227
click at [567, 437] on span at bounding box center [534, 355] width 302 height 227
click at [742, 170] on button "Save" at bounding box center [721, 169] width 66 height 31
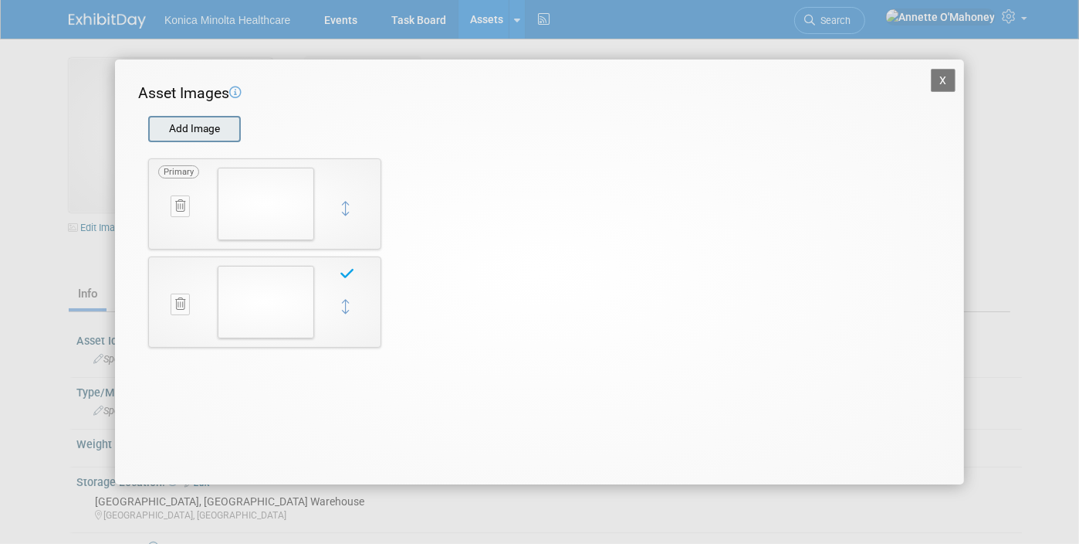
click at [160, 119] on input "file" at bounding box center [148, 128] width 184 height 23
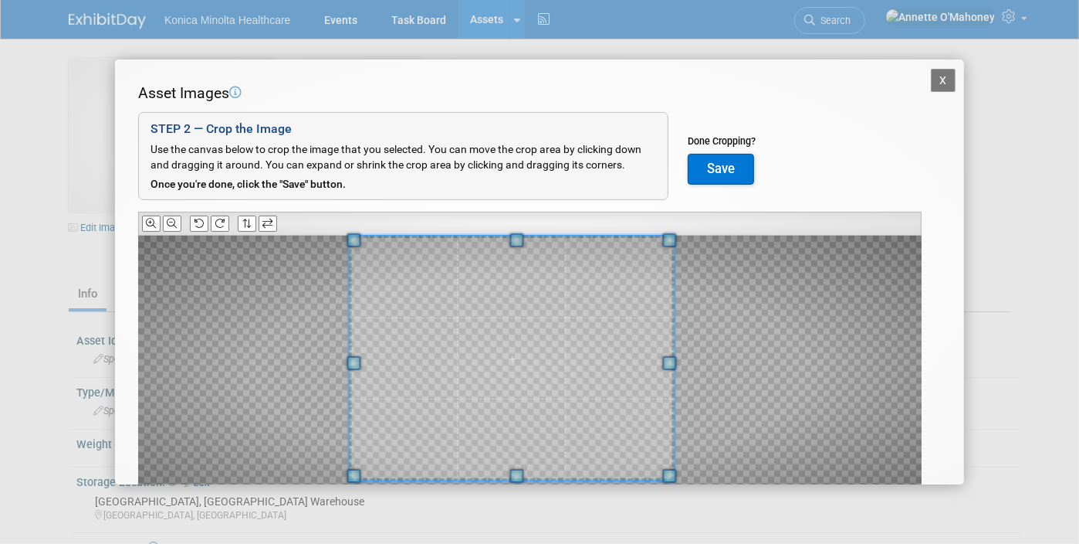
click at [193, 219] on div "Asset Images Add Image STEP 2 — Crop the Image Use the canvas below to crop the…" at bounding box center [539, 319] width 803 height 473
click at [729, 235] on div at bounding box center [530, 371] width 784 height 272
click at [683, 368] on div at bounding box center [530, 371] width 784 height 272
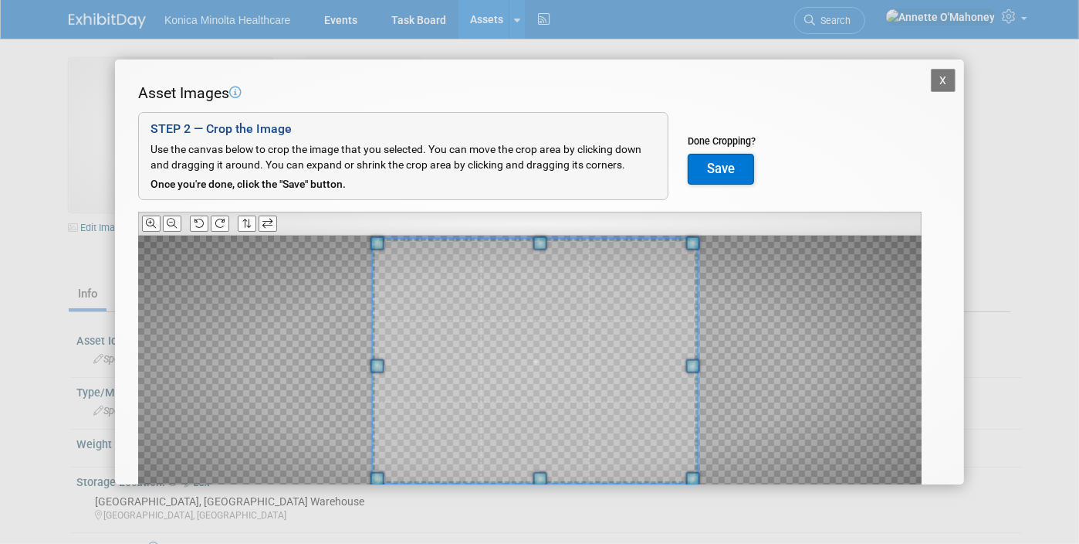
click at [691, 412] on span at bounding box center [535, 361] width 325 height 245
click at [740, 163] on button "Save" at bounding box center [721, 169] width 66 height 31
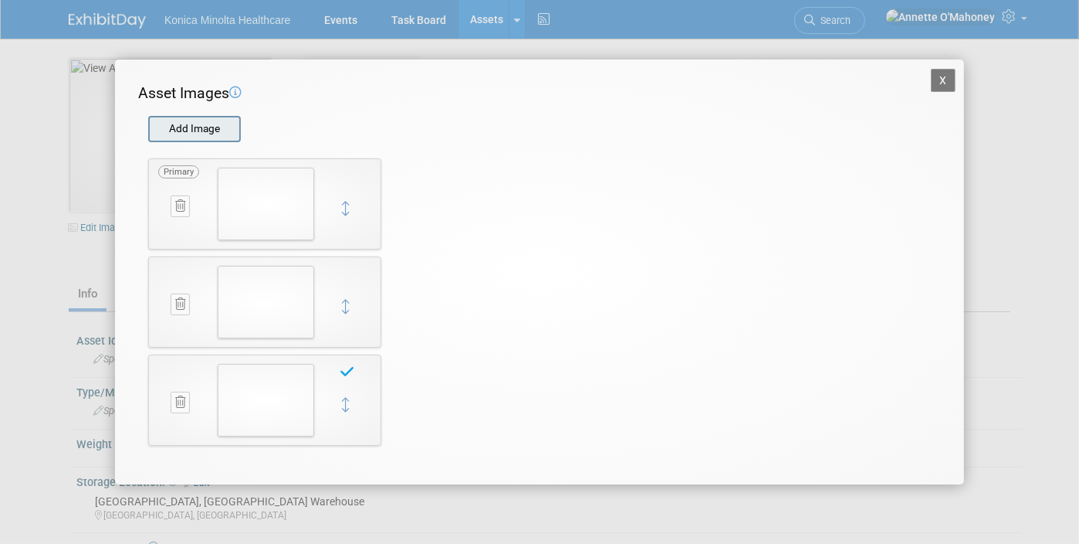
click at [219, 125] on input "file" at bounding box center [148, 128] width 184 height 23
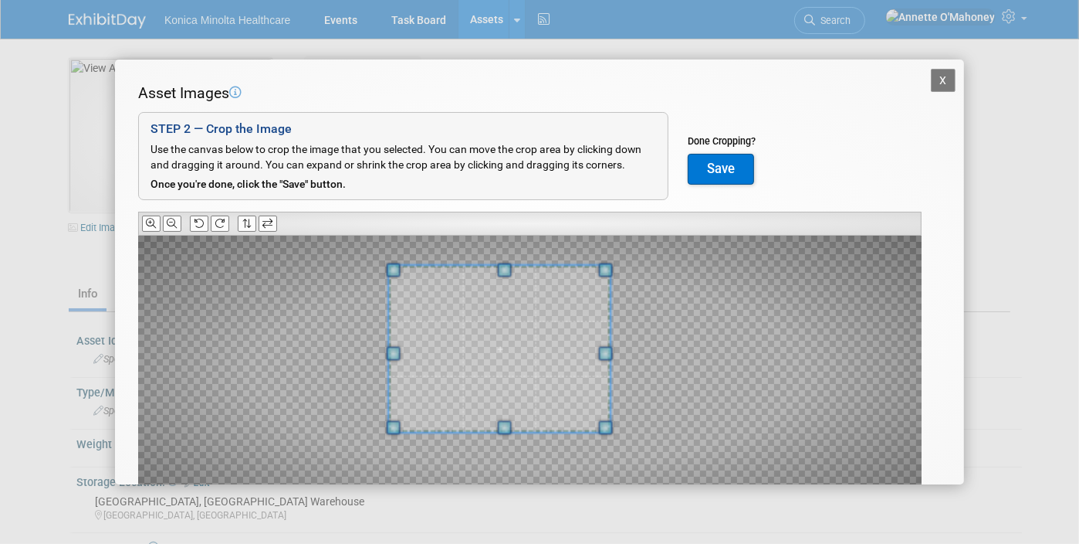
click at [423, 267] on div at bounding box center [500, 349] width 222 height 167
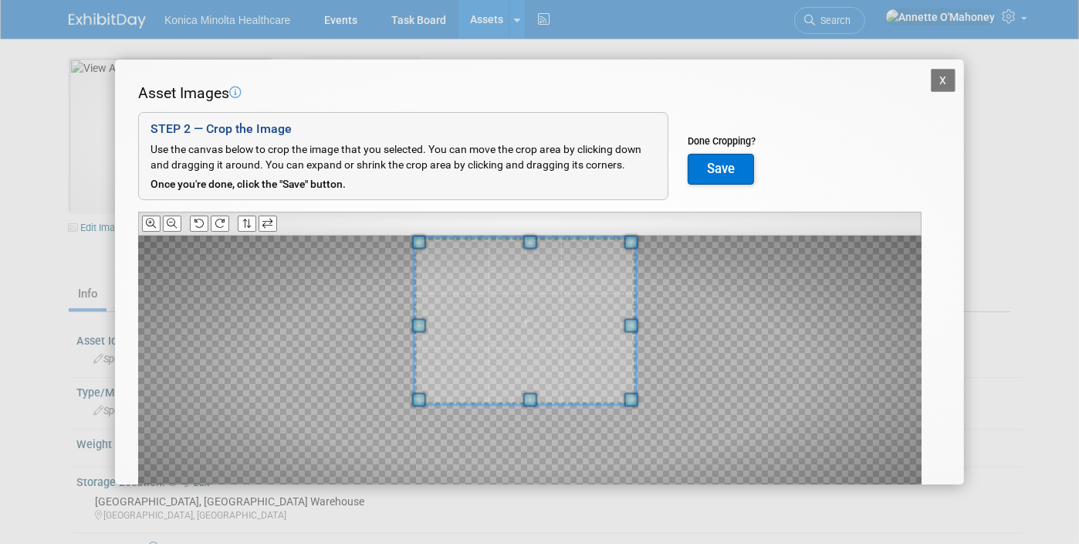
click at [552, 278] on span at bounding box center [526, 321] width 222 height 167
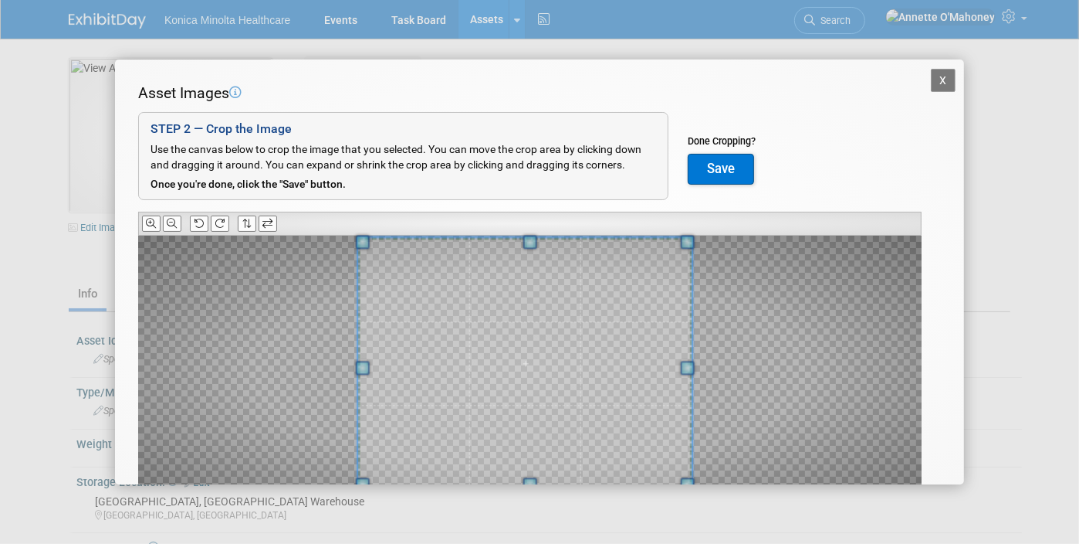
click at [535, 483] on span at bounding box center [530, 485] width 14 height 14
click at [740, 164] on button "Save" at bounding box center [721, 169] width 66 height 31
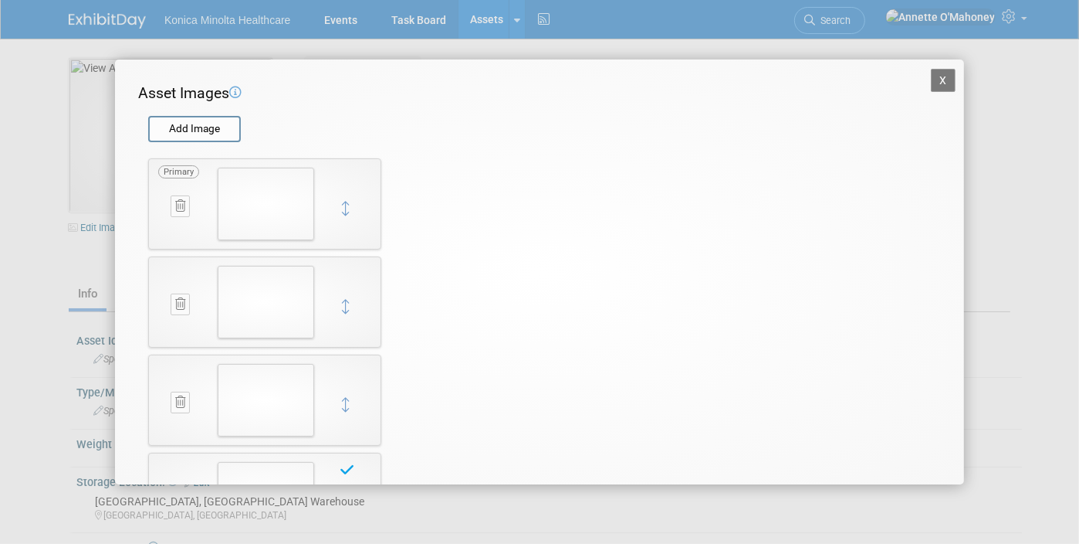
scroll to position [93, 0]
click at [292, 120] on img at bounding box center [266, 111] width 97 height 73
click at [175, 113] on icon at bounding box center [180, 113] width 10 height 12
click at [168, 130] on icon "button" at bounding box center [173, 130] width 10 height 9
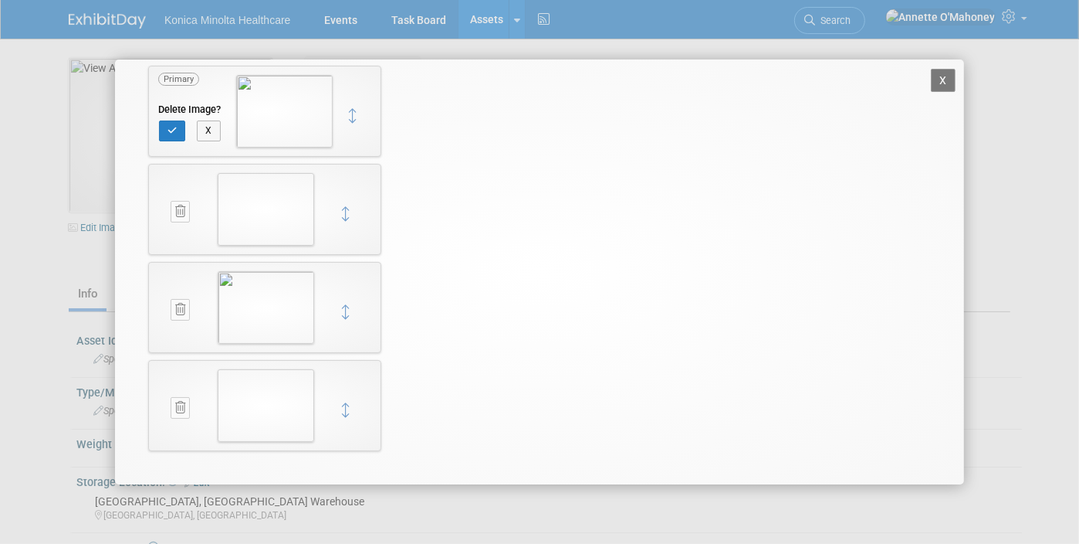
scroll to position [0, 0]
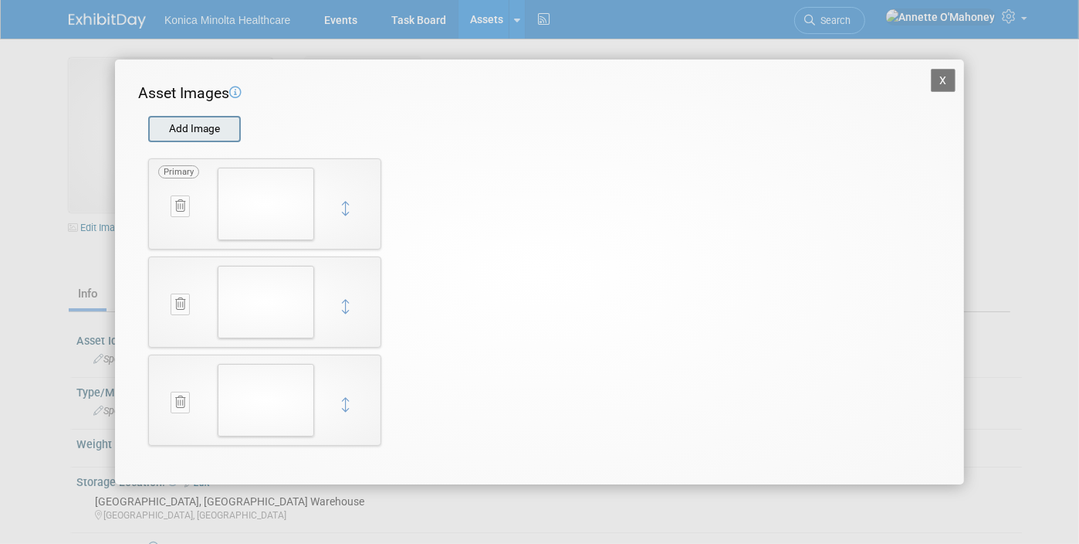
click at [190, 134] on input "file" at bounding box center [148, 128] width 184 height 23
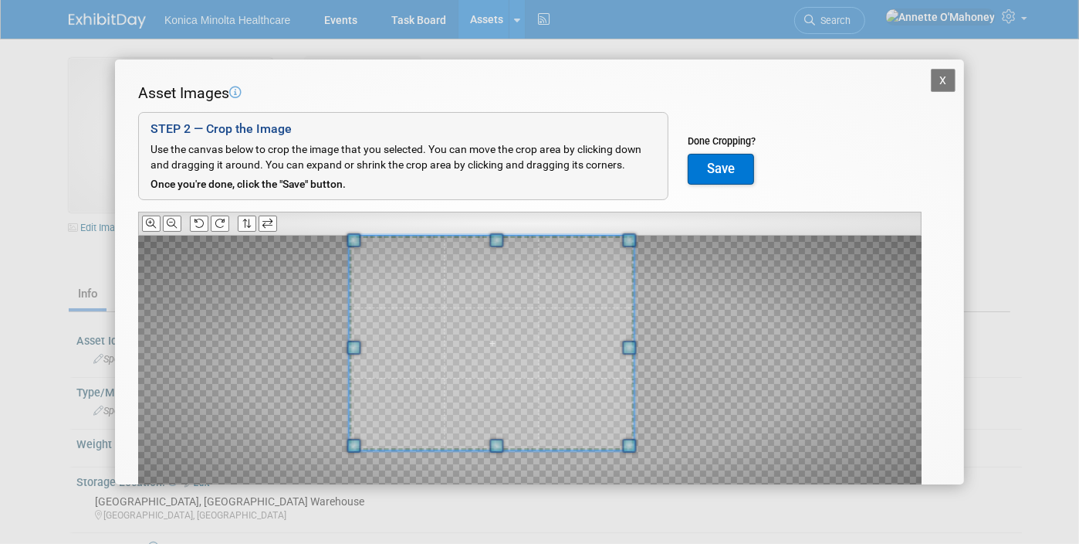
click at [377, 220] on div "Asset Images Add Image STEP 2 — Crop the Image Use the canvas below to crop the…" at bounding box center [539, 319] width 803 height 473
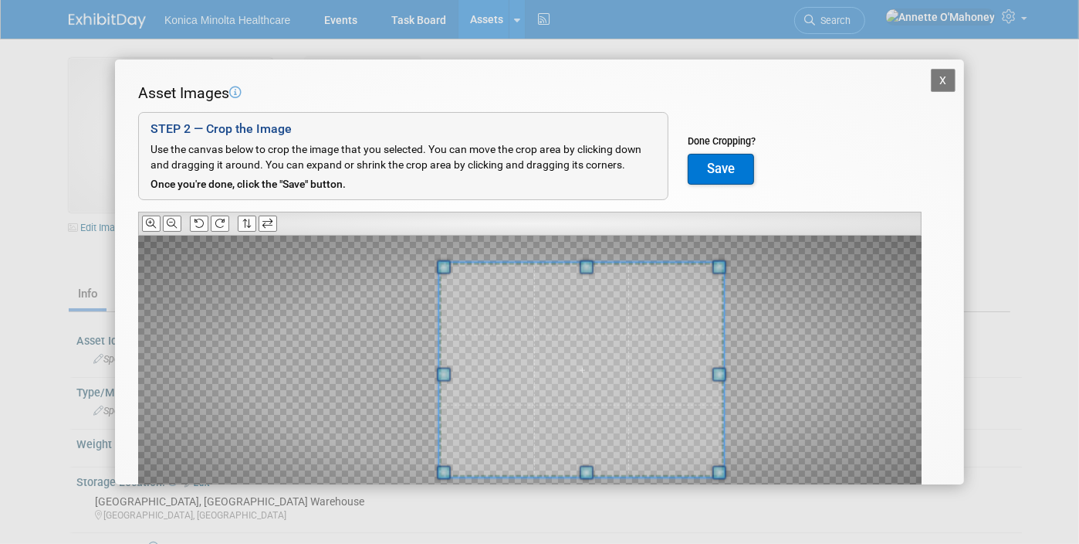
click at [698, 345] on span at bounding box center [581, 370] width 285 height 215
click at [730, 162] on button "Save" at bounding box center [721, 169] width 66 height 31
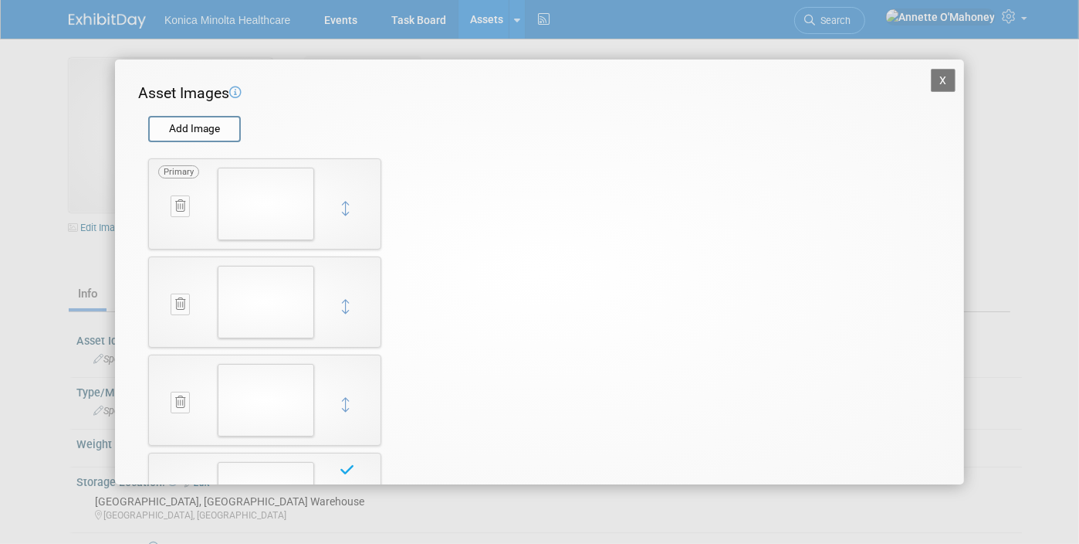
scroll to position [93, 0]
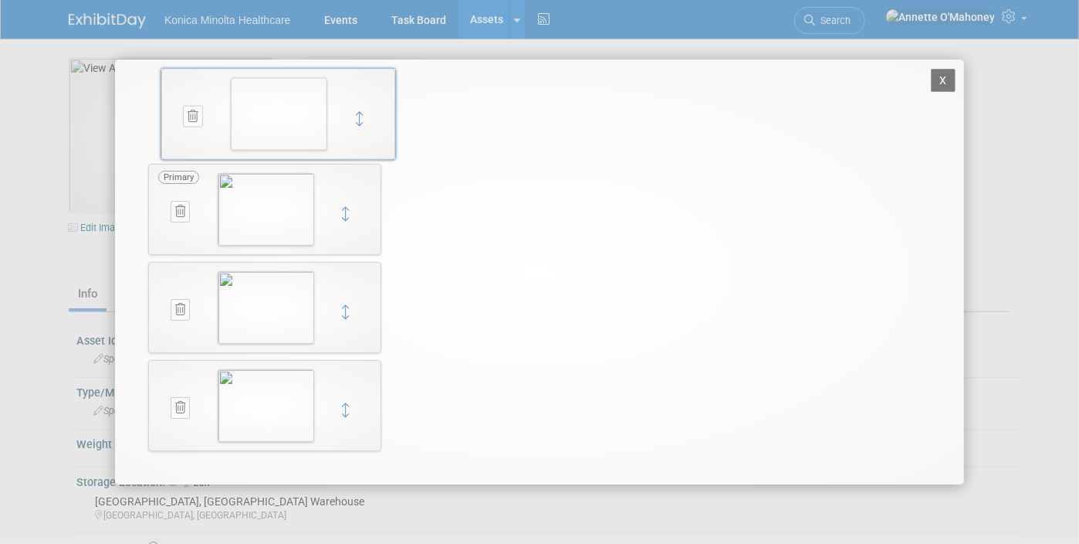
drag, startPoint x: 353, startPoint y: 396, endPoint x: 366, endPoint y: 116, distance: 280.6
click at [174, 305] on button at bounding box center [180, 309] width 19 height 21
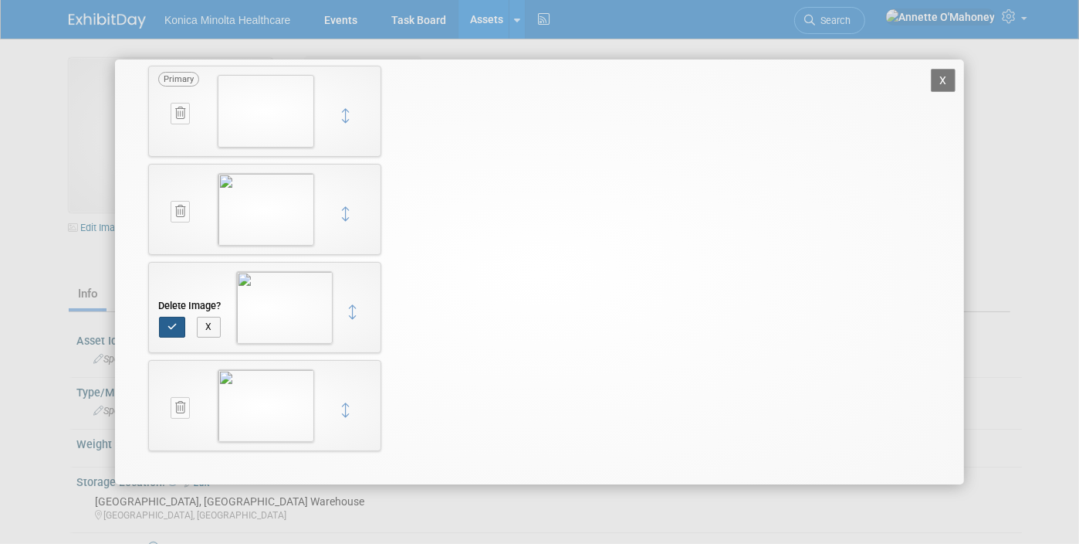
click at [178, 318] on button "button" at bounding box center [172, 327] width 27 height 20
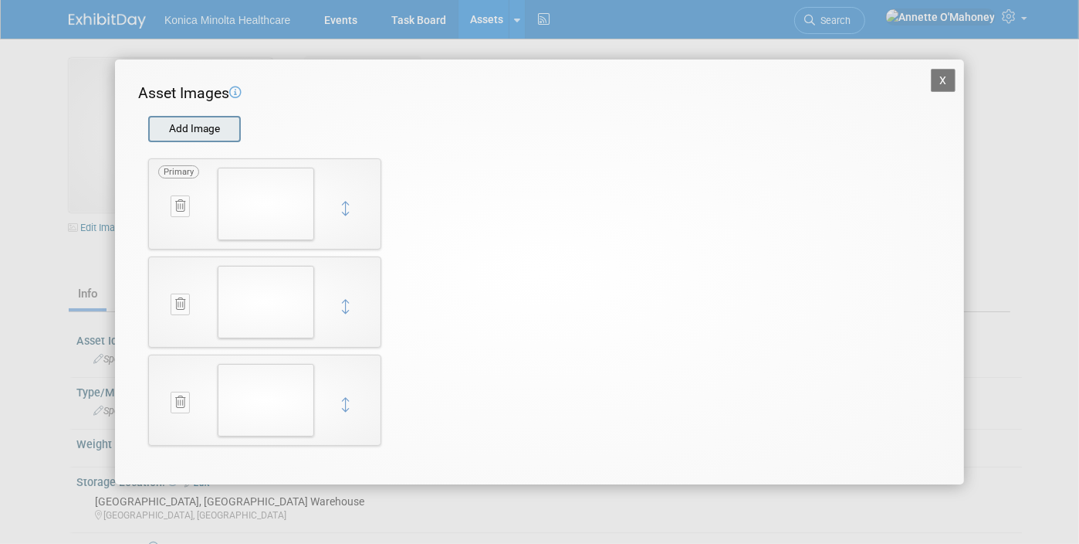
click at [215, 117] on input "file" at bounding box center [148, 128] width 184 height 23
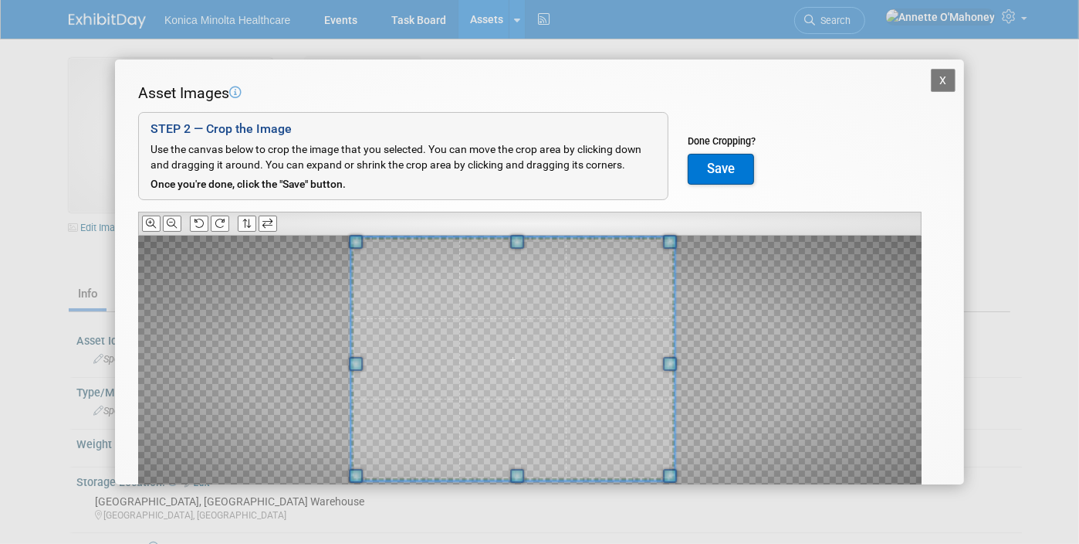
click at [203, 224] on div "Asset Images Add Image STEP 2 — Crop the Image Use the canvas below to crop the…" at bounding box center [539, 319] width 803 height 473
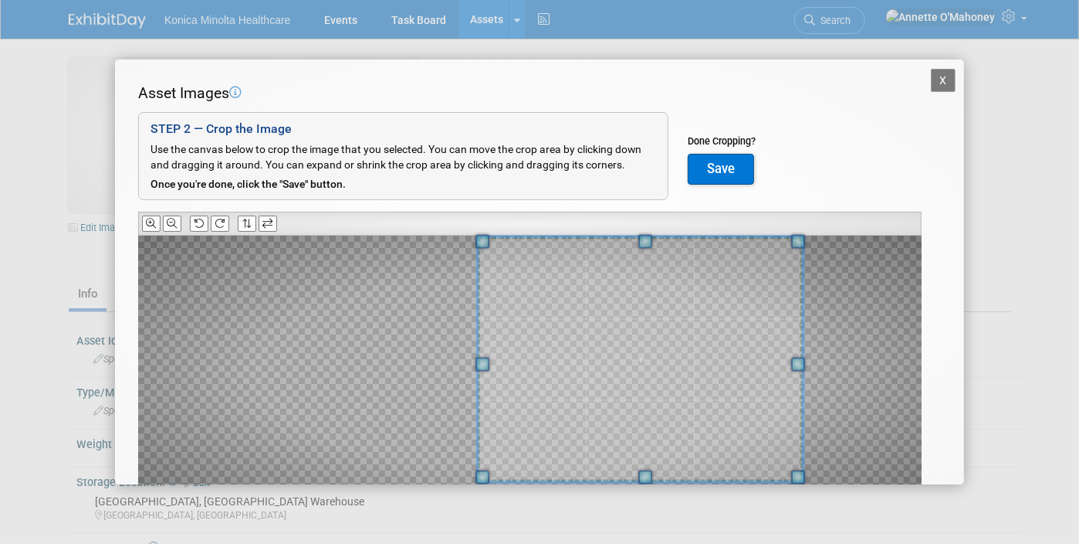
click at [715, 318] on span at bounding box center [640, 359] width 325 height 245
click at [392, 348] on div at bounding box center [530, 371] width 784 height 272
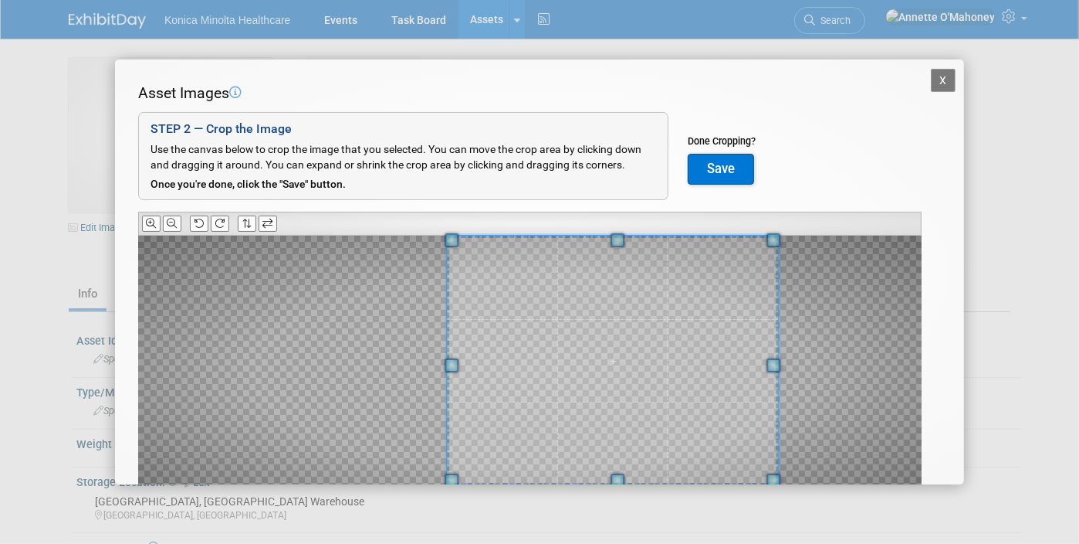
click at [573, 340] on span at bounding box center [612, 359] width 331 height 249
click at [800, 312] on div at bounding box center [530, 371] width 784 height 272
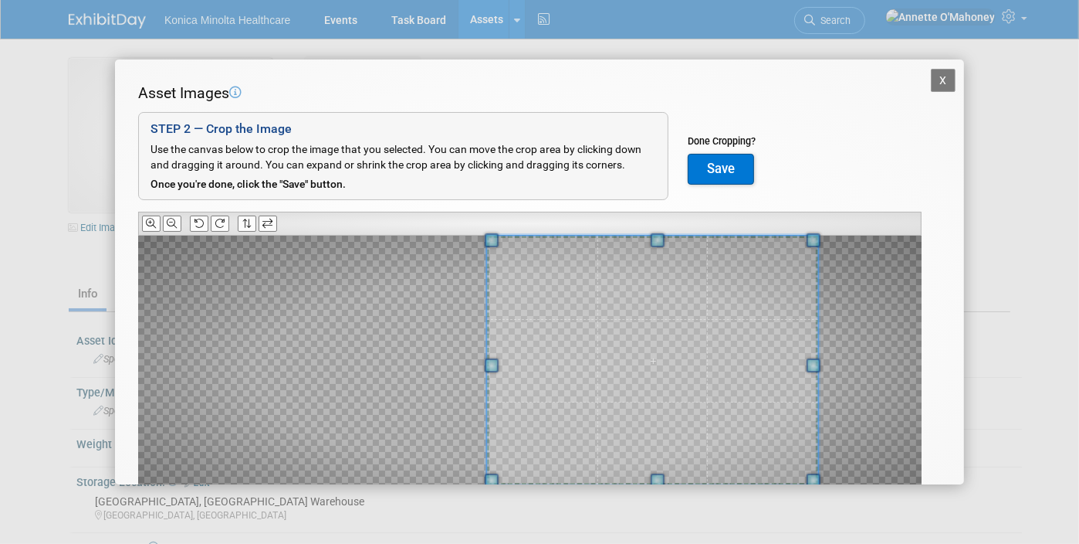
click at [740, 313] on span at bounding box center [652, 359] width 331 height 249
click at [724, 158] on button "Save" at bounding box center [721, 169] width 66 height 31
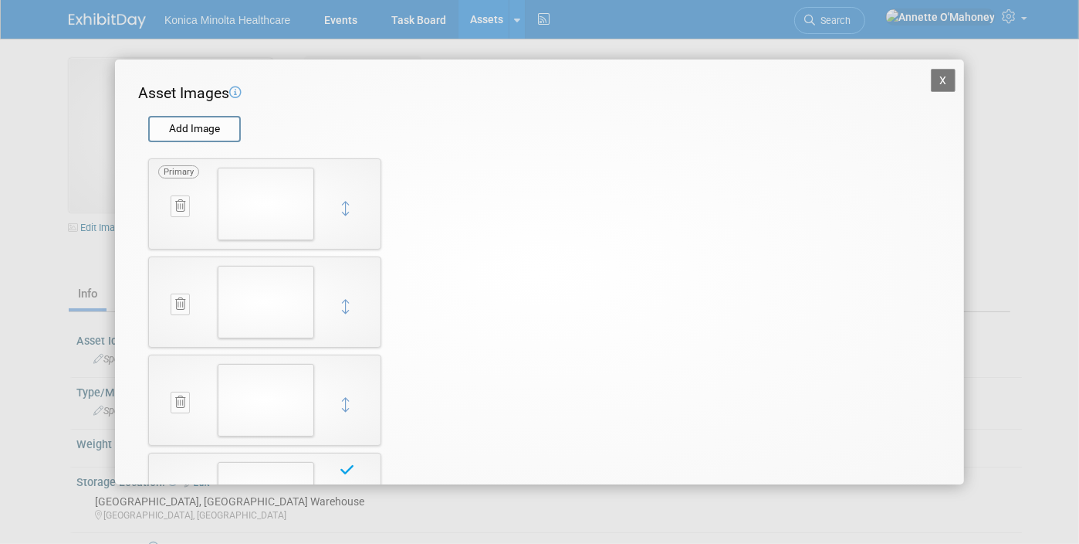
scroll to position [93, 0]
click at [256, 222] on img at bounding box center [266, 209] width 97 height 73
click at [171, 212] on button at bounding box center [180, 211] width 19 height 21
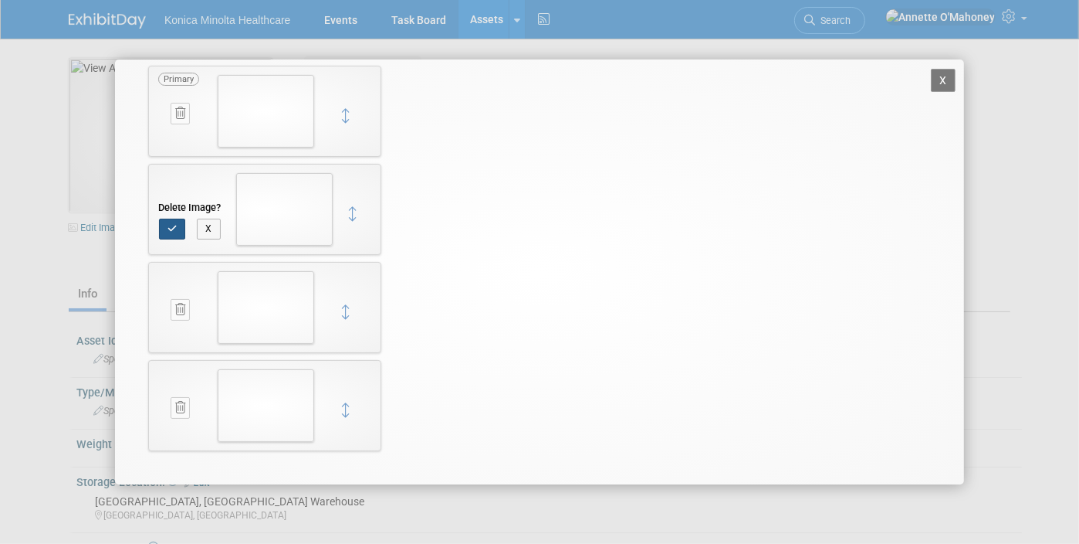
click at [175, 228] on icon "button" at bounding box center [173, 228] width 10 height 9
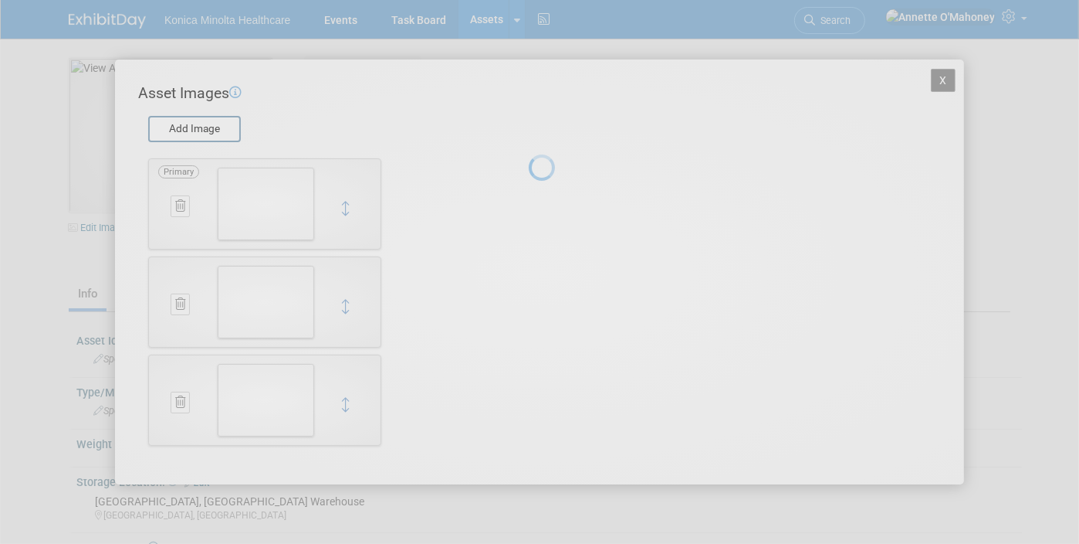
scroll to position [0, 0]
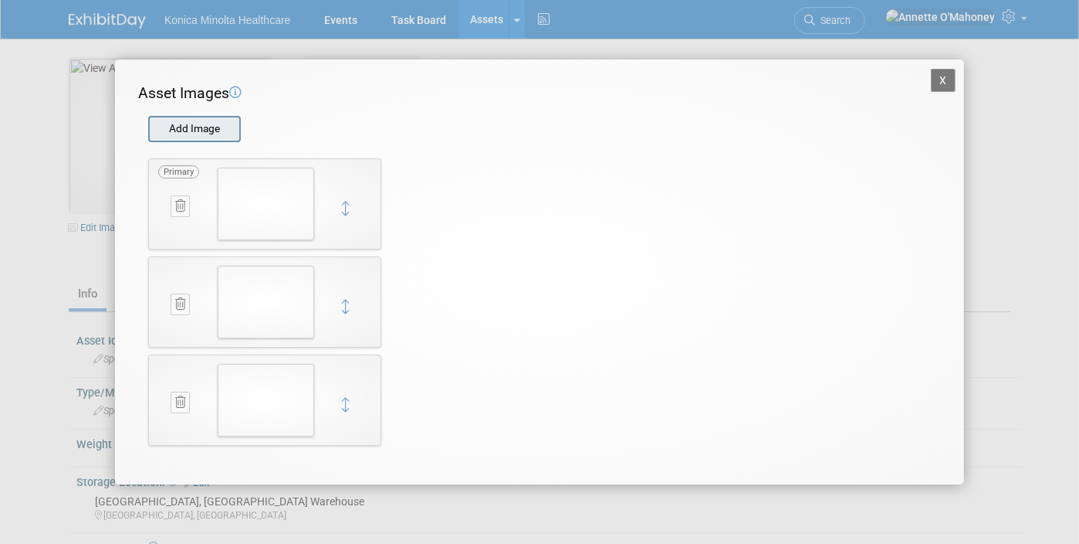
click at [222, 129] on input "file" at bounding box center [148, 128] width 184 height 23
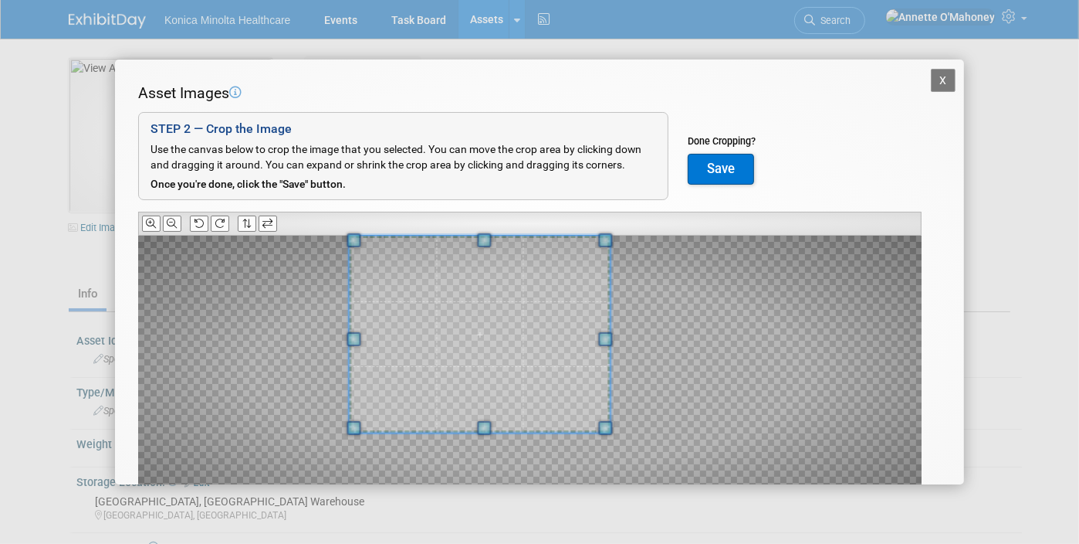
click at [388, 223] on div "Asset Images Add Image STEP 2 — Crop the Image Use the canvas below to crop the…" at bounding box center [539, 319] width 803 height 473
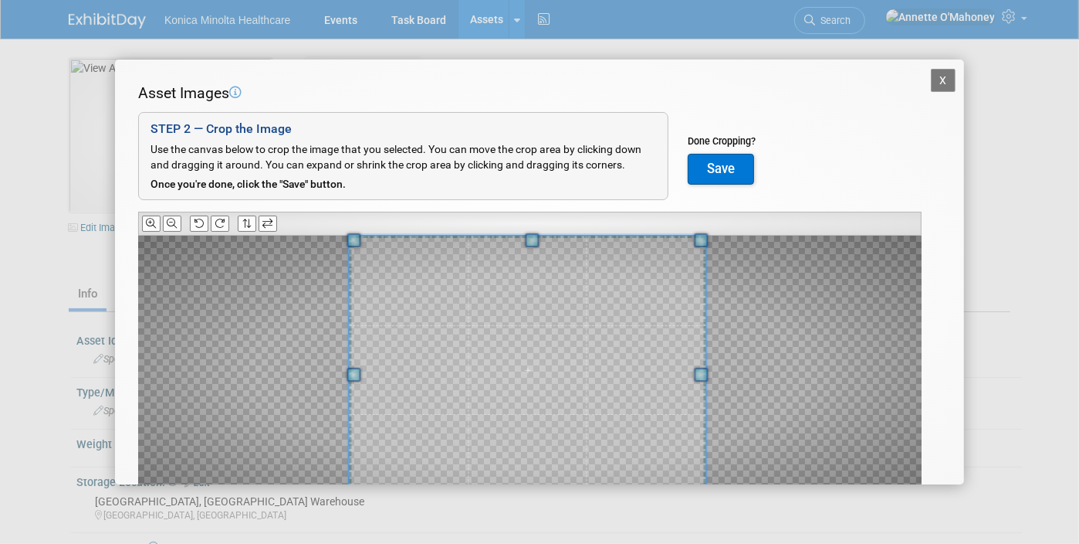
click at [706, 496] on div "X Asset Images Add Image STEP 2 — Crop the Image Use the canvas below to crop t…" at bounding box center [539, 272] width 1079 height 544
click at [727, 172] on button "Save" at bounding box center [721, 169] width 66 height 31
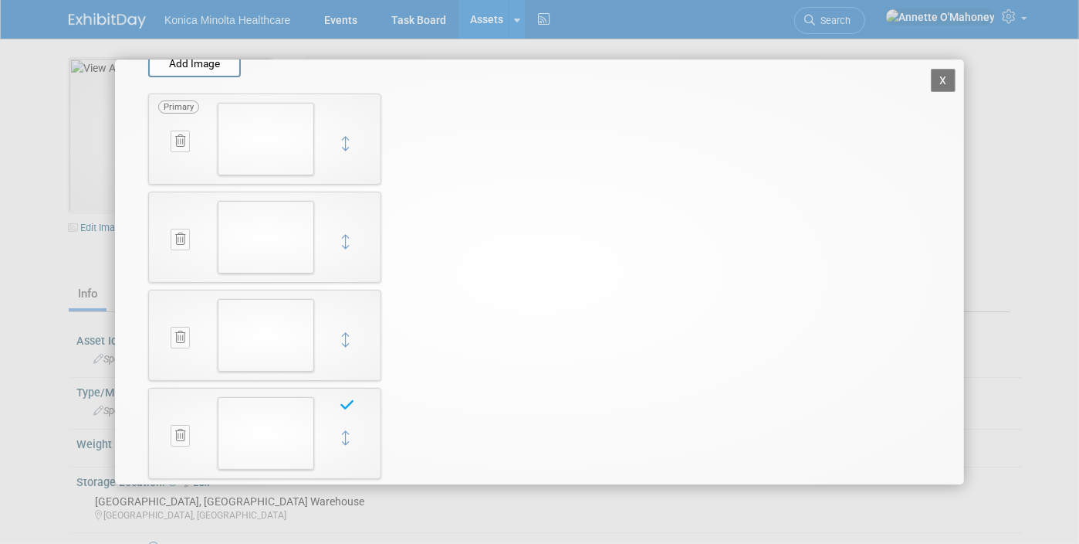
scroll to position [93, 0]
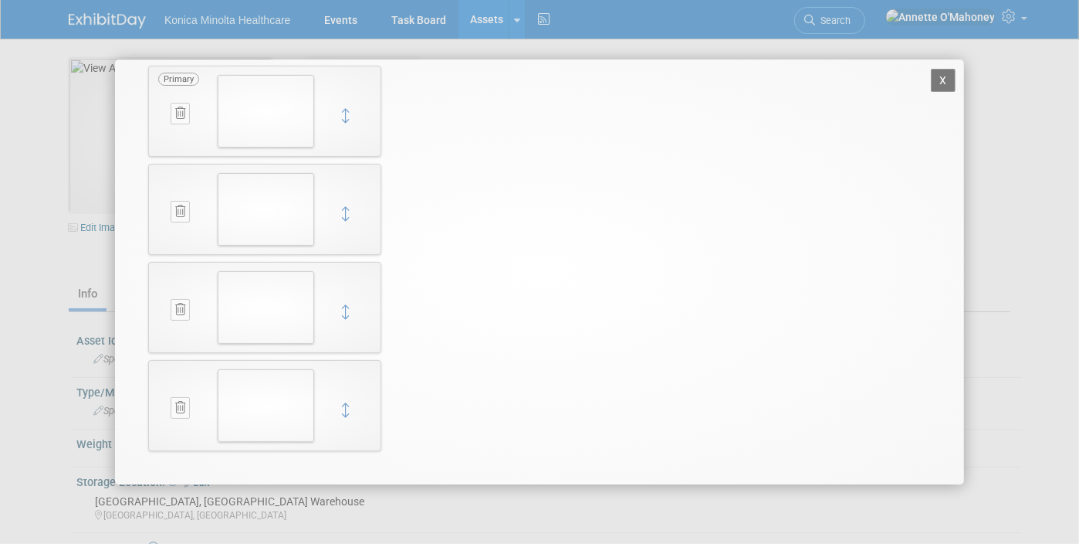
click at [178, 206] on icon at bounding box center [180, 211] width 10 height 12
click at [173, 224] on icon "button" at bounding box center [173, 228] width 10 height 9
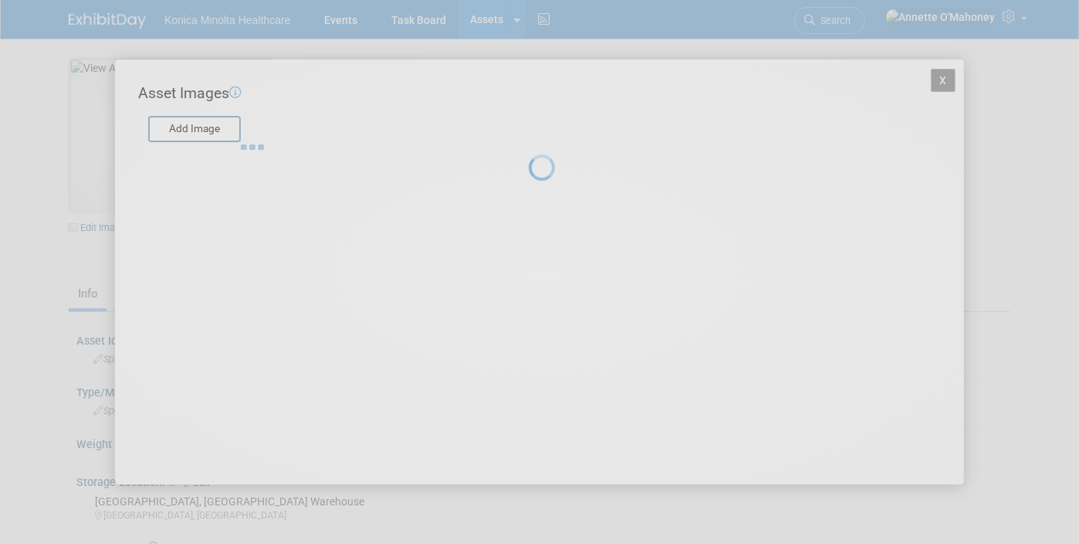
scroll to position [0, 0]
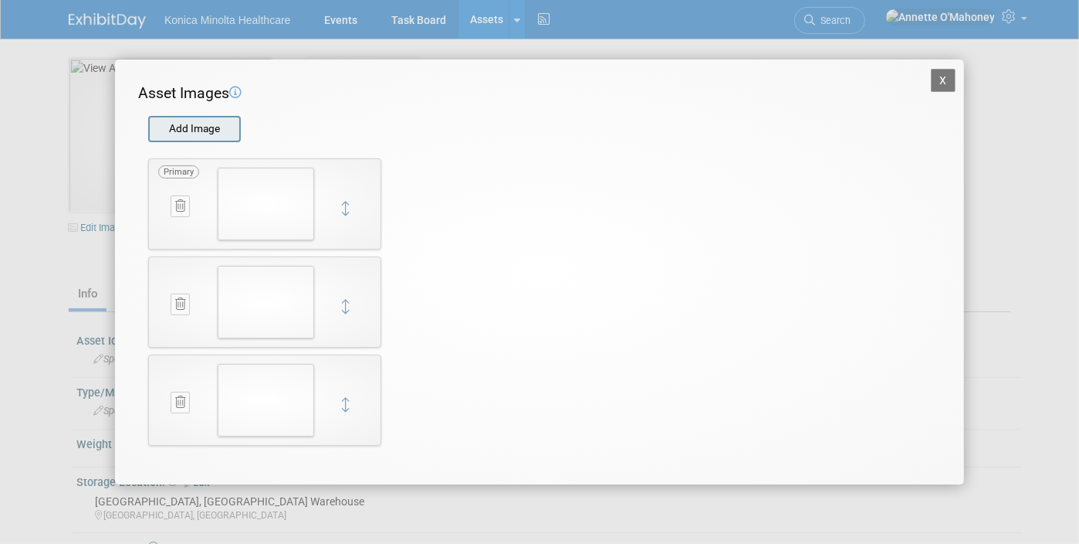
click at [191, 129] on input "file" at bounding box center [148, 128] width 184 height 23
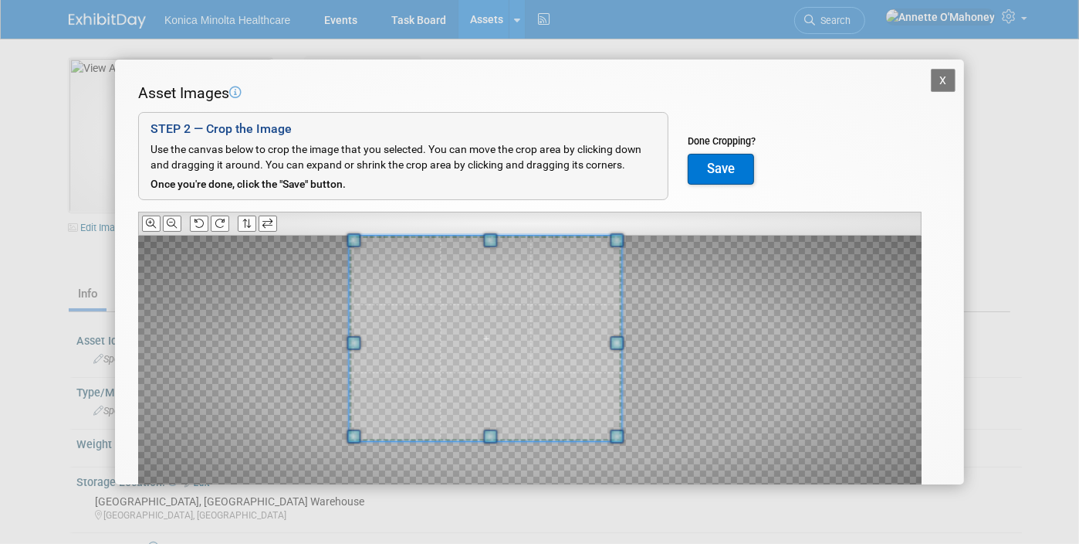
click at [391, 235] on div at bounding box center [485, 337] width 273 height 205
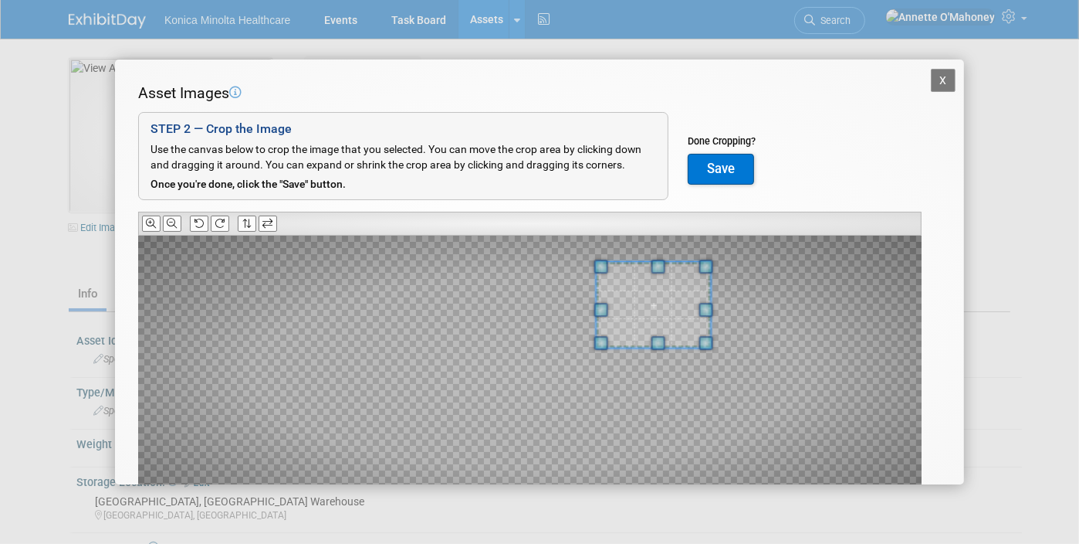
click at [609, 332] on div at bounding box center [530, 371] width 784 height 272
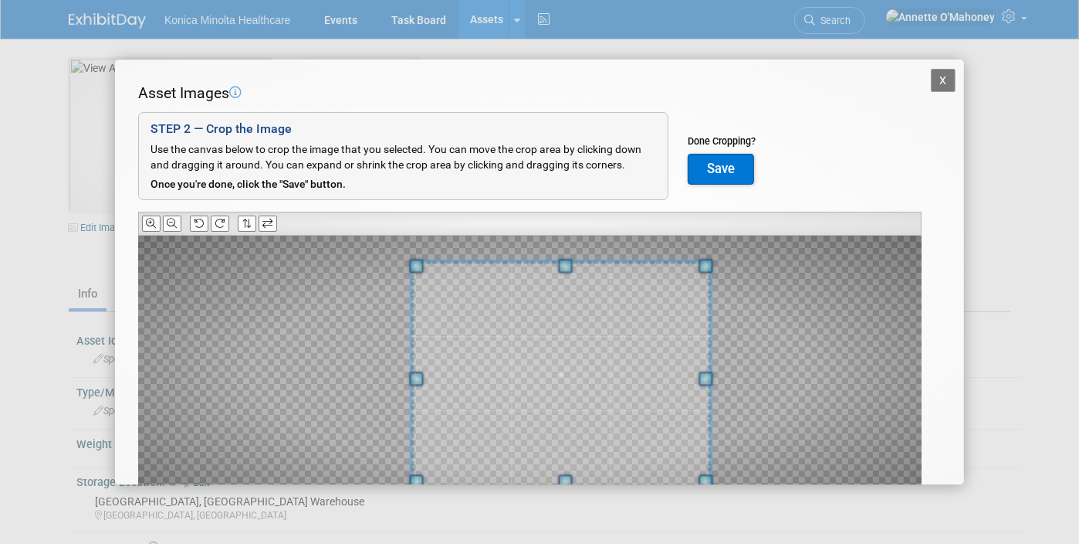
click at [416, 463] on div at bounding box center [561, 374] width 299 height 225
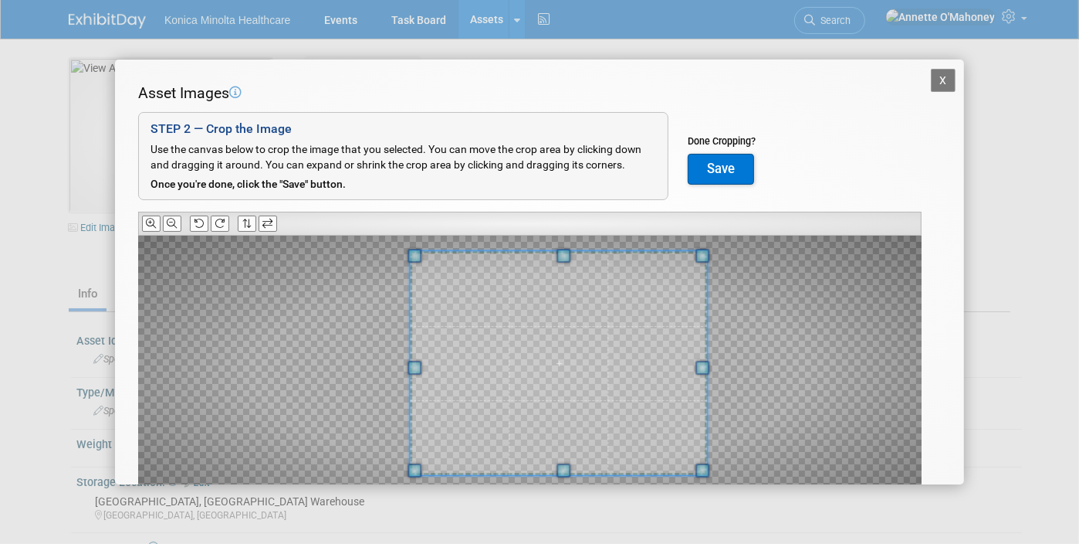
click at [492, 357] on span at bounding box center [558, 364] width 297 height 224
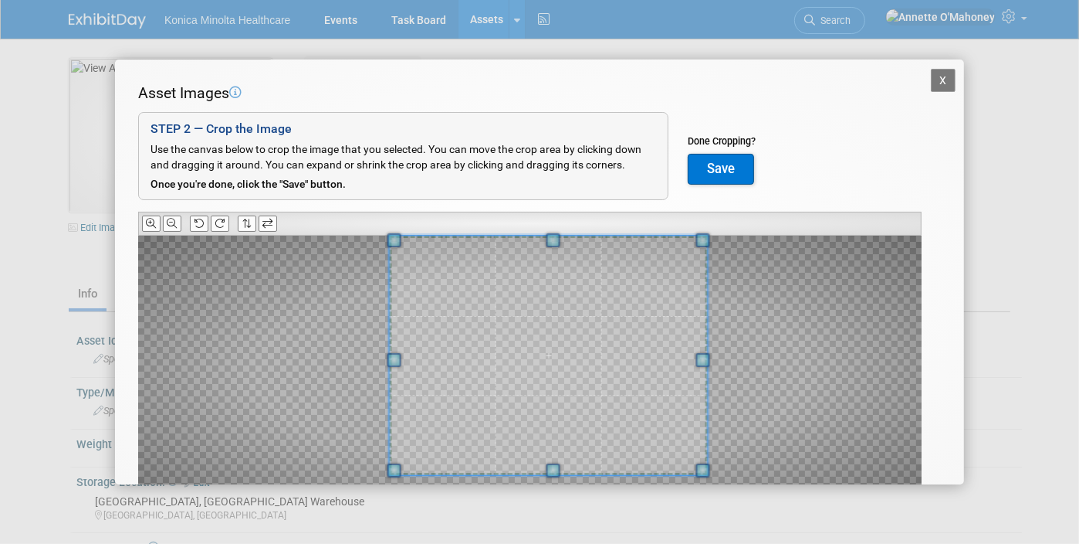
click at [394, 231] on div "Asset Images Add Image STEP 2 — Crop the Image Use the canvas below to crop the…" at bounding box center [539, 319] width 803 height 473
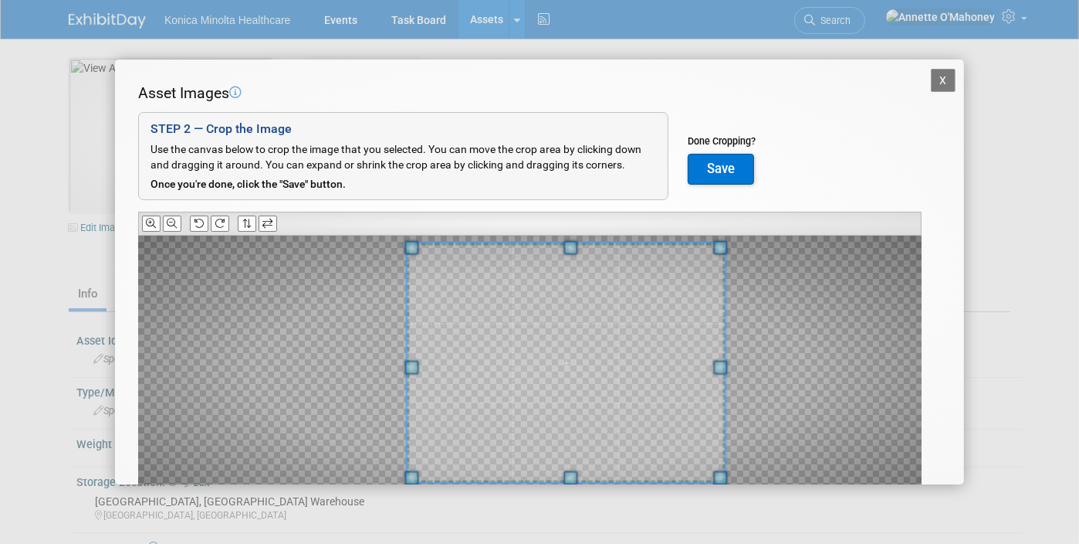
click at [591, 352] on span at bounding box center [566, 362] width 318 height 239
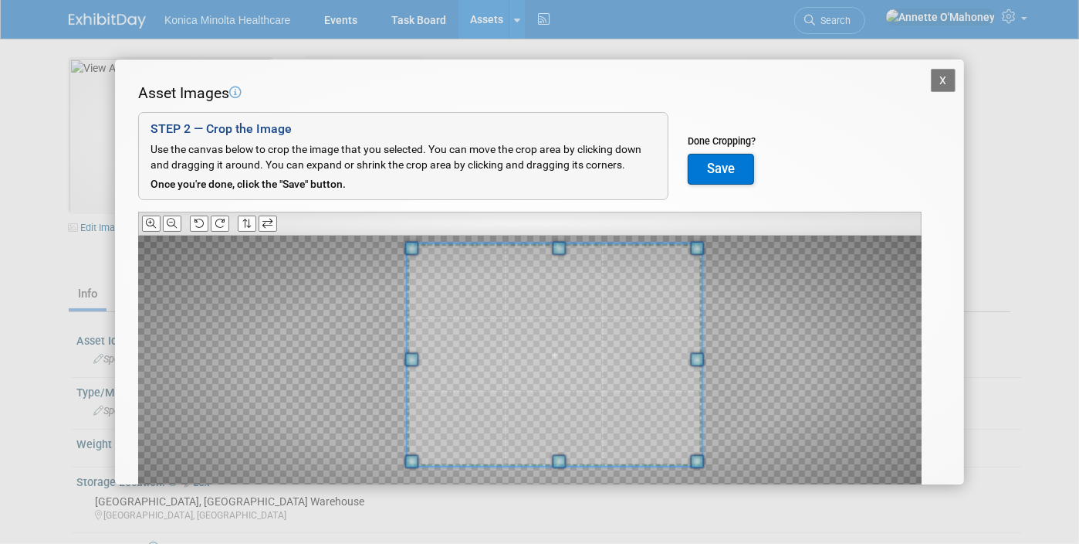
click at [703, 462] on span at bounding box center [697, 461] width 14 height 14
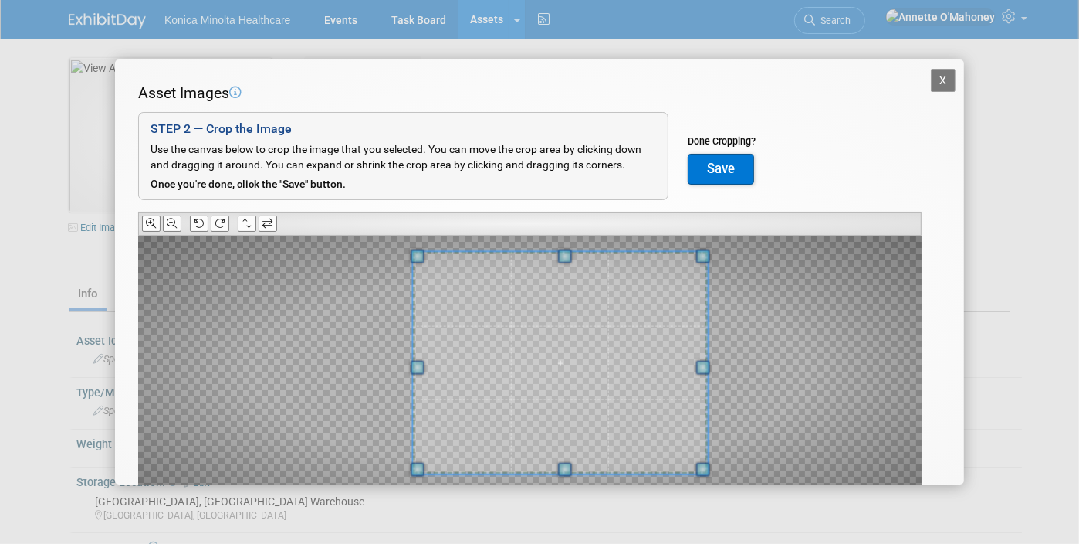
click at [676, 443] on span at bounding box center [560, 363] width 295 height 222
click at [711, 166] on button "Save" at bounding box center [721, 169] width 66 height 31
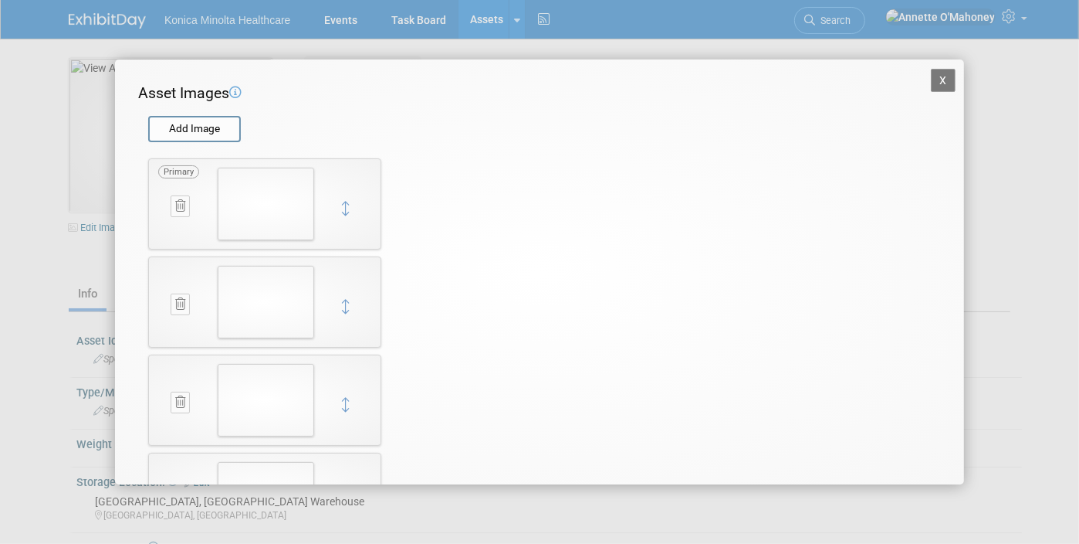
click at [933, 80] on button "X" at bounding box center [943, 80] width 25 height 23
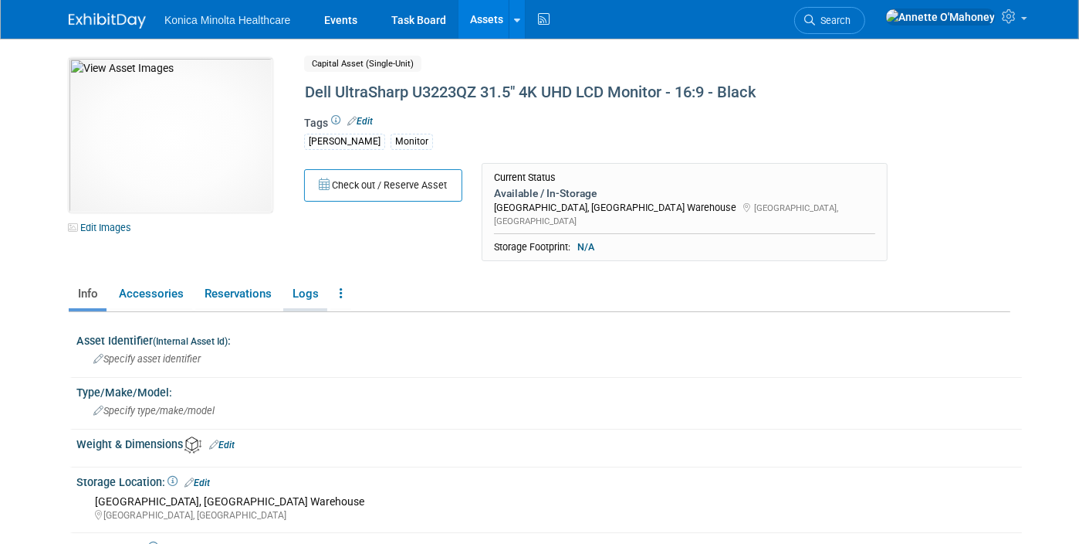
click at [298, 280] on link "Logs" at bounding box center [305, 293] width 44 height 27
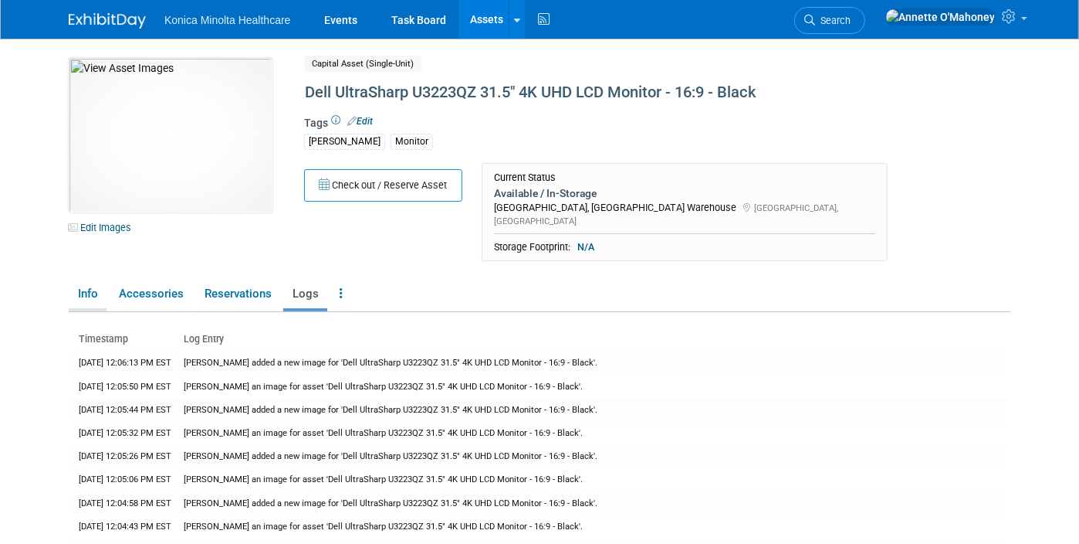
click at [85, 283] on link "Info" at bounding box center [88, 293] width 38 height 27
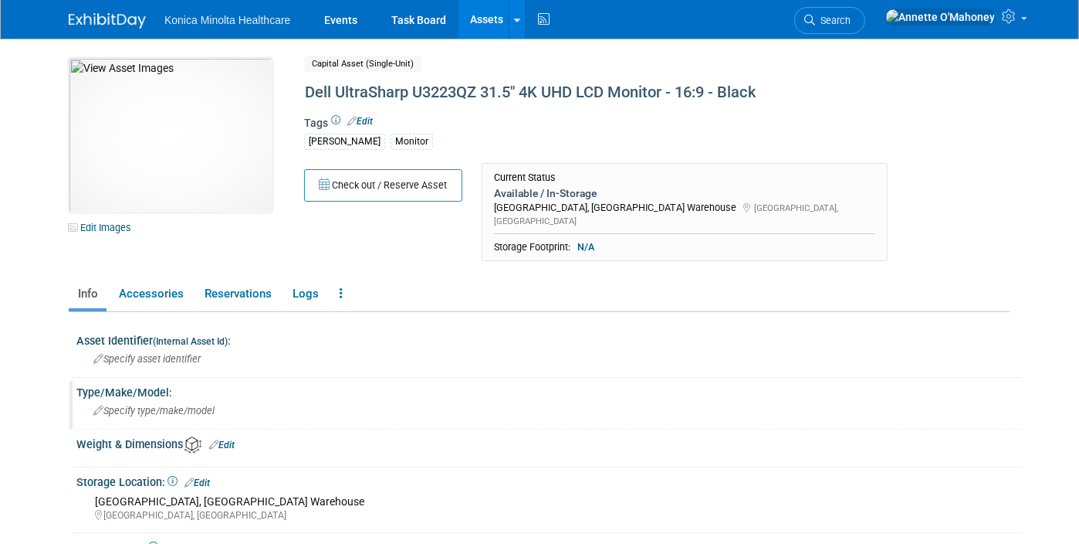
click at [141, 405] on span "Specify type/make/model" at bounding box center [153, 411] width 121 height 12
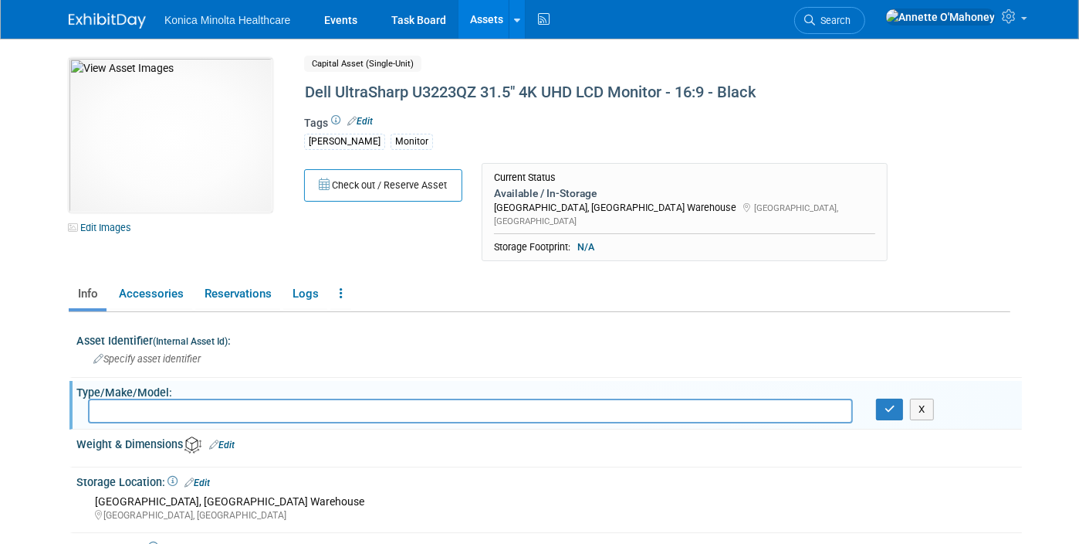
click at [154, 398] on input "text" at bounding box center [470, 410] width 765 height 24
paste input "Dell UltraSharp U3223QZ 31.5" 4K UHD LCD Monitor - 16:9 - Black"
type input "Dell UltraSharp U3223QZ 31.5" 4K UHD LCD Monitor - 16:9 - Black"
click at [893, 404] on icon "button" at bounding box center [890, 409] width 11 height 10
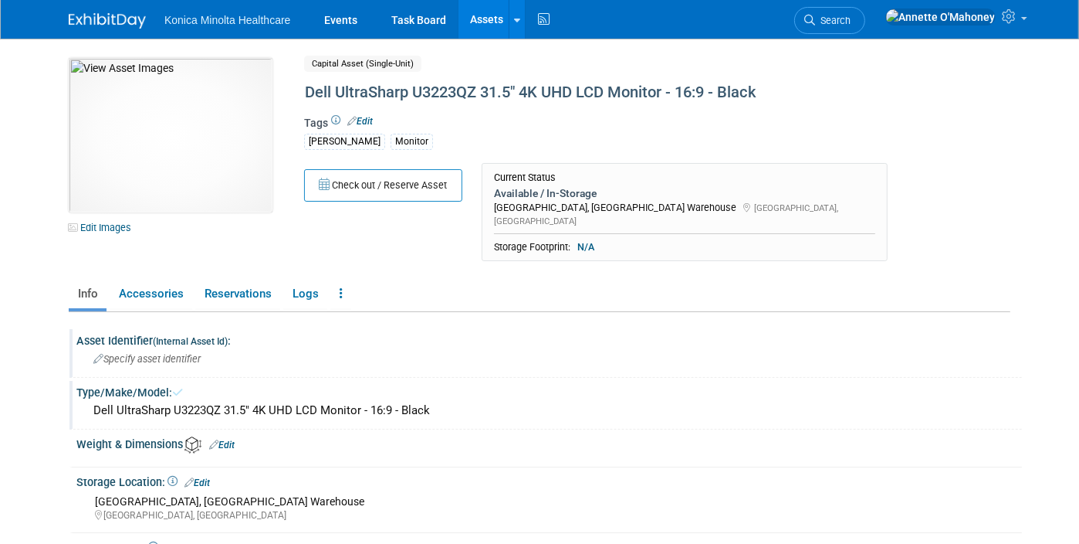
click at [182, 336] on small "(Internal Asset Id)" at bounding box center [190, 341] width 75 height 11
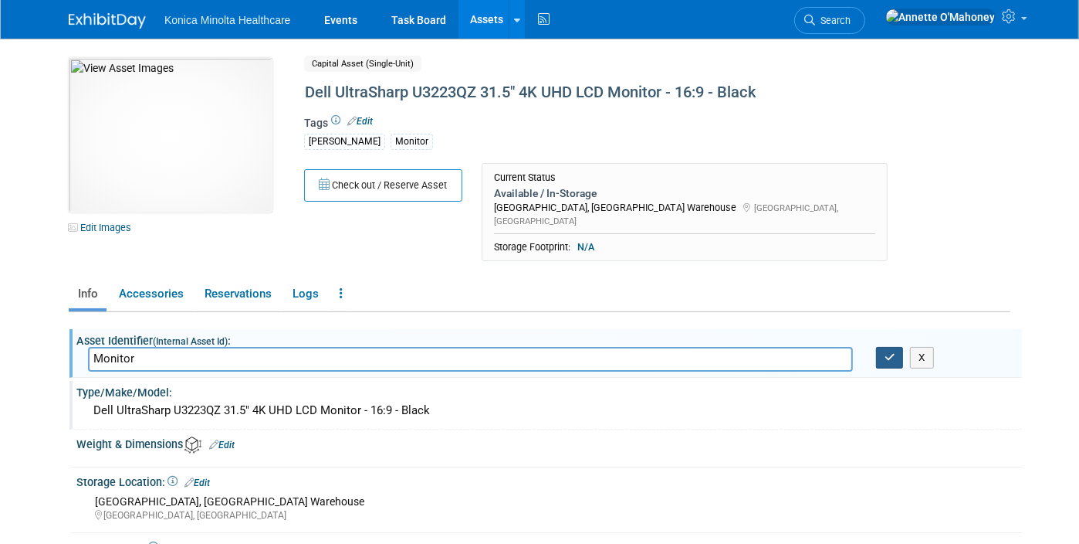
type input "Monitor"
click at [892, 352] on icon "button" at bounding box center [890, 357] width 11 height 10
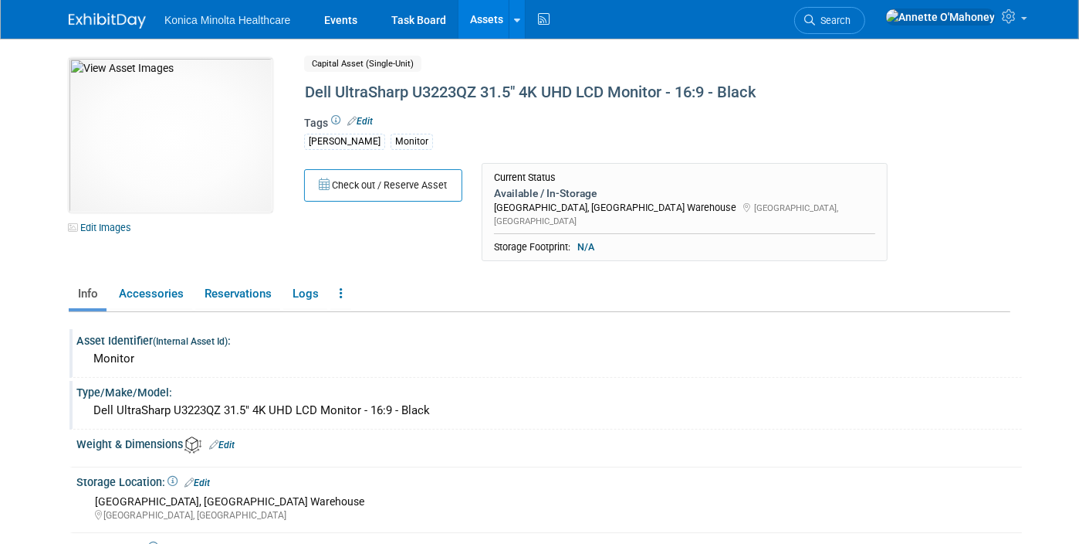
click at [479, 14] on link "Assets" at bounding box center [487, 19] width 56 height 39
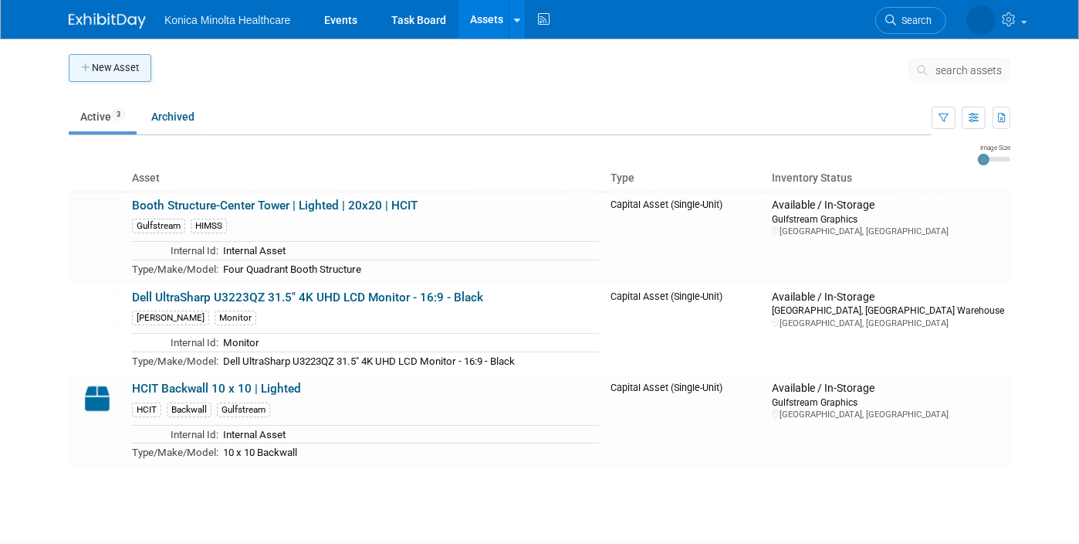
click at [95, 73] on button "New Asset" at bounding box center [110, 68] width 83 height 28
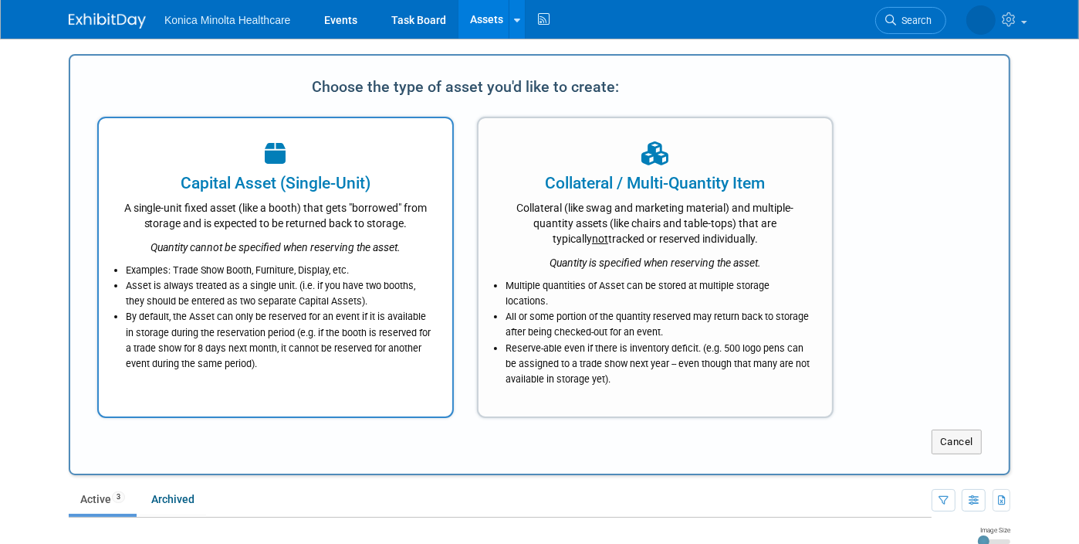
click at [242, 200] on div "A single-unit fixed asset (like a booth) that gets "borrowed" from storage and …" at bounding box center [275, 213] width 315 height 36
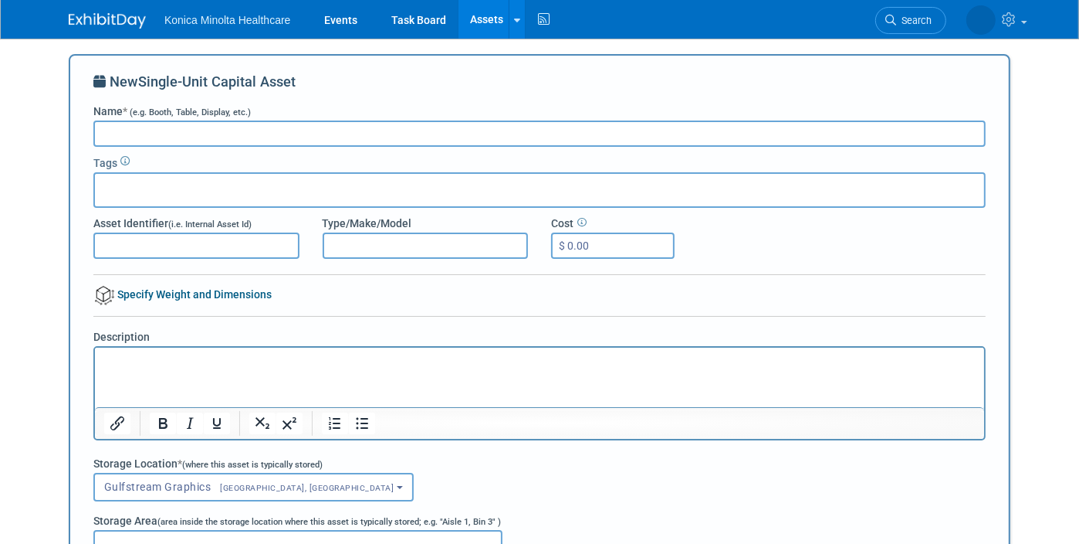
click at [180, 124] on input "Name * (e.g. Booth, Table, Display, etc.)" at bounding box center [539, 133] width 893 height 26
paste input "CTA Digital Ergonomic Floor Stand for Monitors & TV’s Up to 35-inches & 22 lbs …"
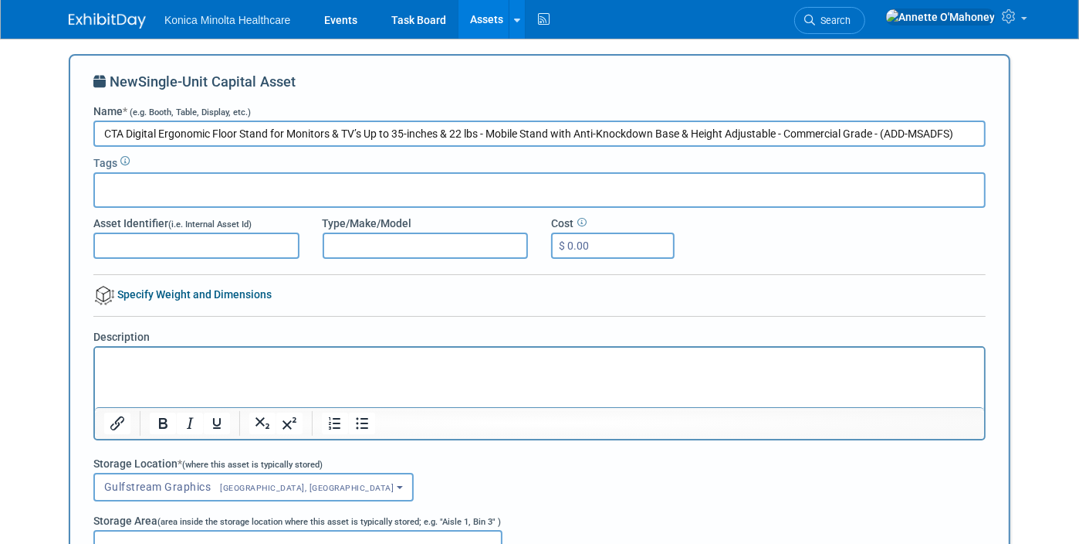
click at [93, 129] on input "CTA Digital Ergonomic Floor Stand for Monitors & TV’s Up to 35-inches & 22 lbs …" at bounding box center [539, 133] width 893 height 26
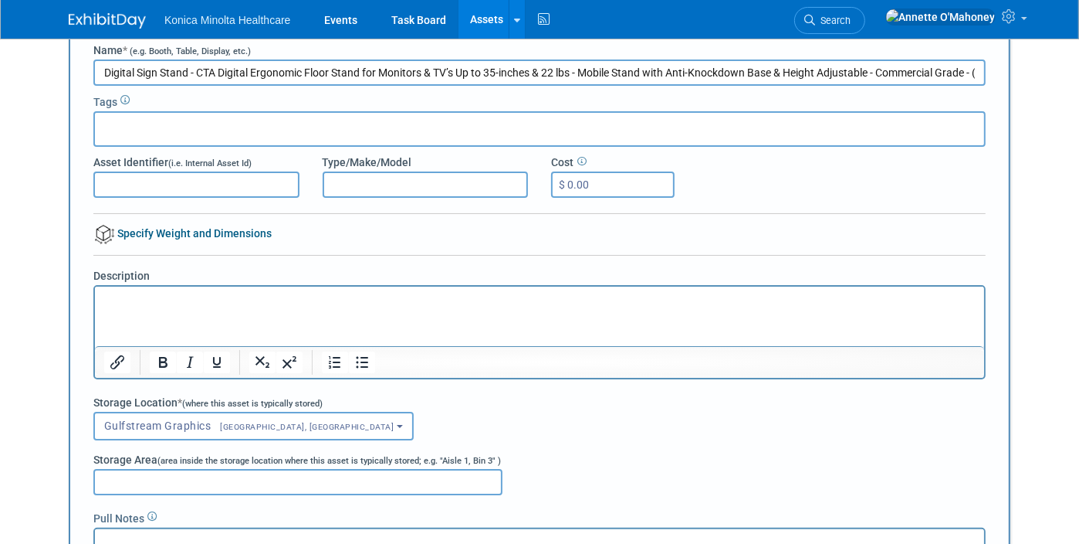
scroll to position [193, 0]
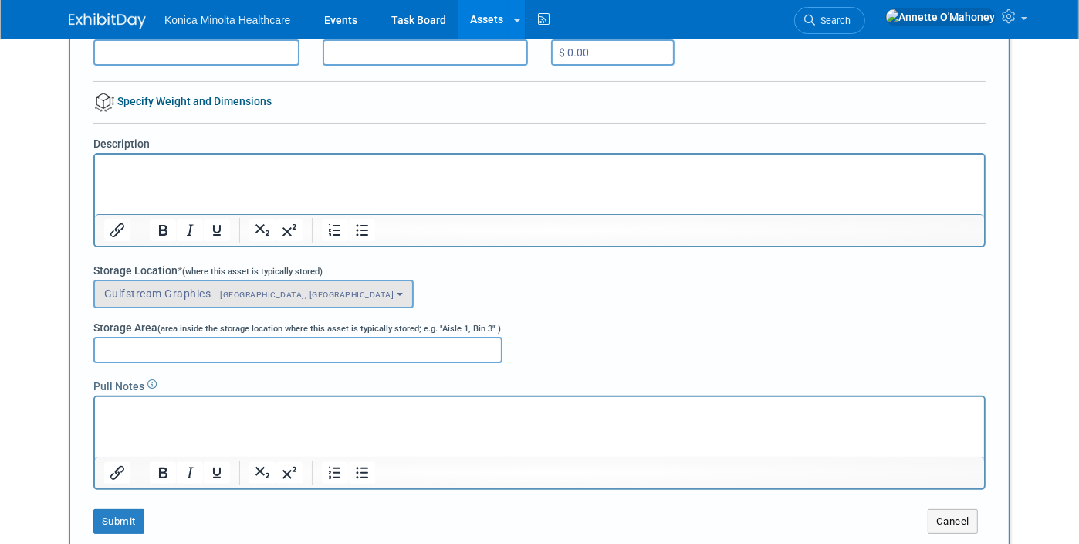
type input "Digital Sign Stand - CTA Digital Ergonomic Floor Stand for Monitors & TV’s Up t…"
click at [397, 293] on b "button" at bounding box center [400, 294] width 6 height 3
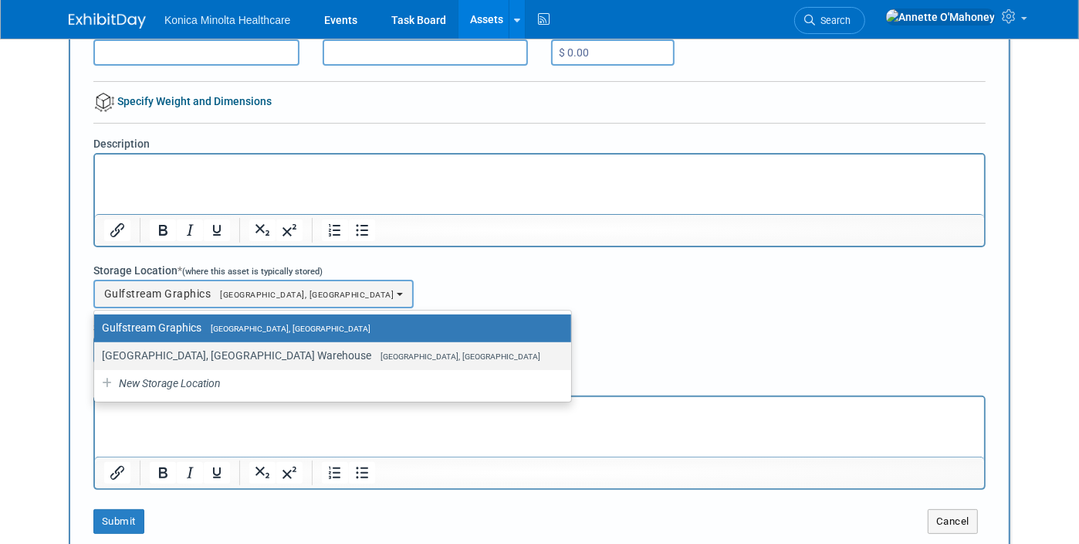
click at [204, 347] on label "Wayne, NJ Warehouse Wayne, NJ" at bounding box center [329, 355] width 454 height 20
click at [97, 351] on input "Wayne, NJ Warehouse Wayne, NJ" at bounding box center [91, 356] width 10 height 10
select select "11224132"
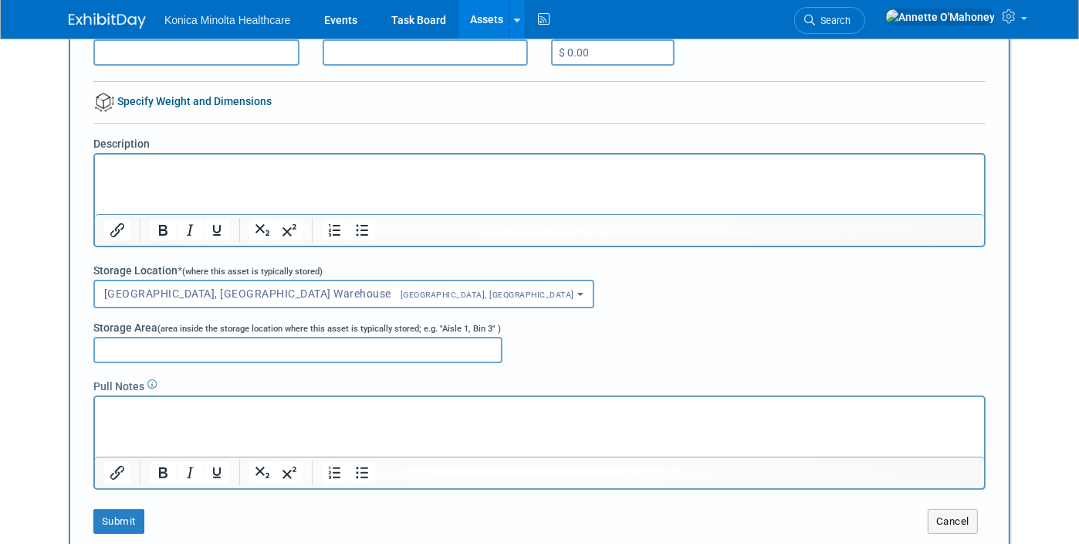
scroll to position [0, 0]
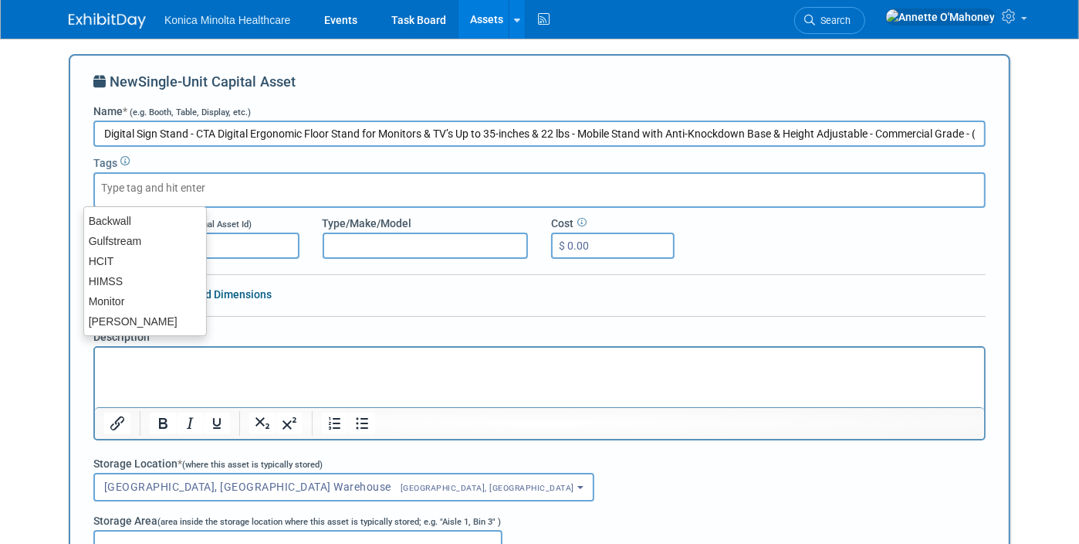
click at [212, 190] on input "text" at bounding box center [163, 187] width 124 height 15
click at [137, 311] on div "[PERSON_NAME]" at bounding box center [145, 321] width 124 height 22
type input "[PERSON_NAME]"
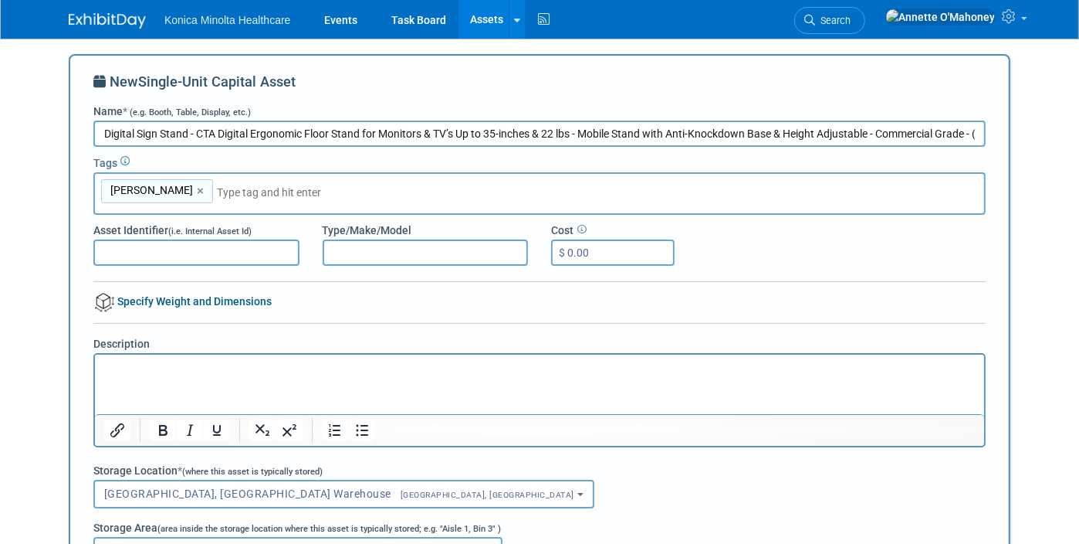
click at [132, 371] on p "Rich Text Area. Press ALT-0 for help." at bounding box center [539, 367] width 872 height 15
click at [188, 371] on p "Rich Text Area. Press ALT-0 for help." at bounding box center [539, 367] width 872 height 15
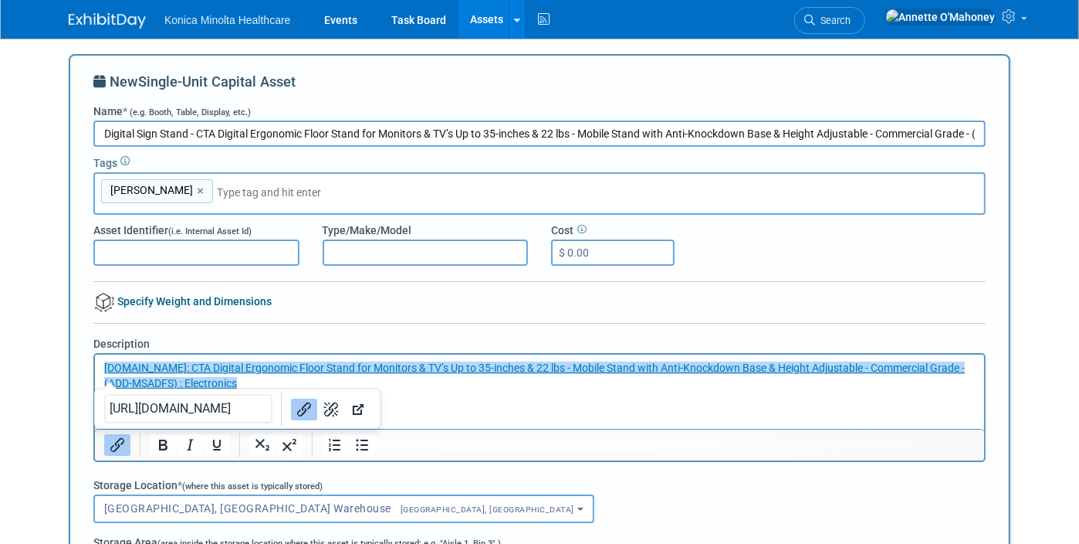
click at [483, 390] on html "﻿Amazon.com: CTA Digital Ergonomic Floor Stand for Monitors & TV’s Up to 35-inc…" at bounding box center [538, 372] width 889 height 36
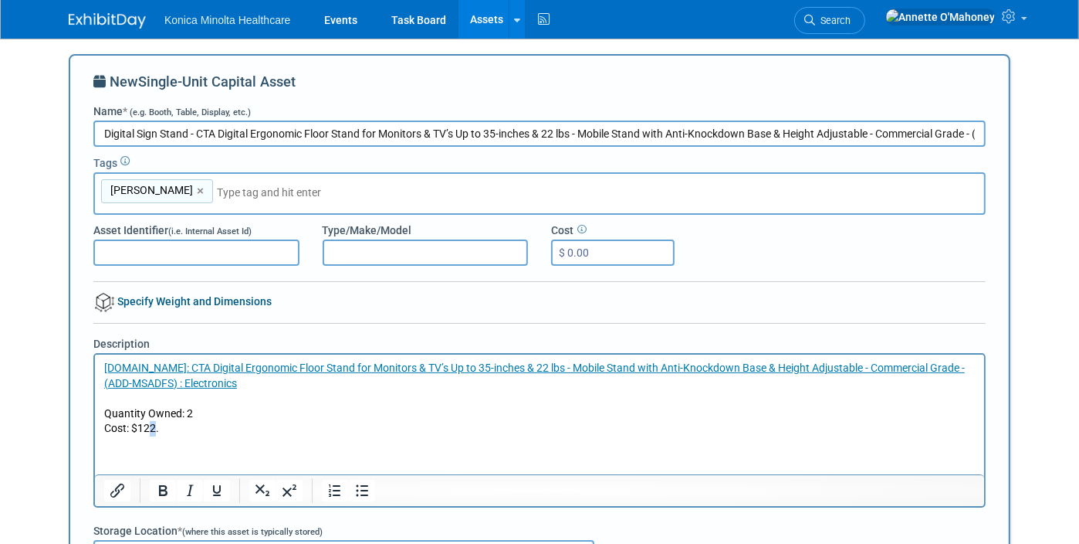
click at [154, 428] on p "Cost: $122." at bounding box center [539, 427] width 872 height 15
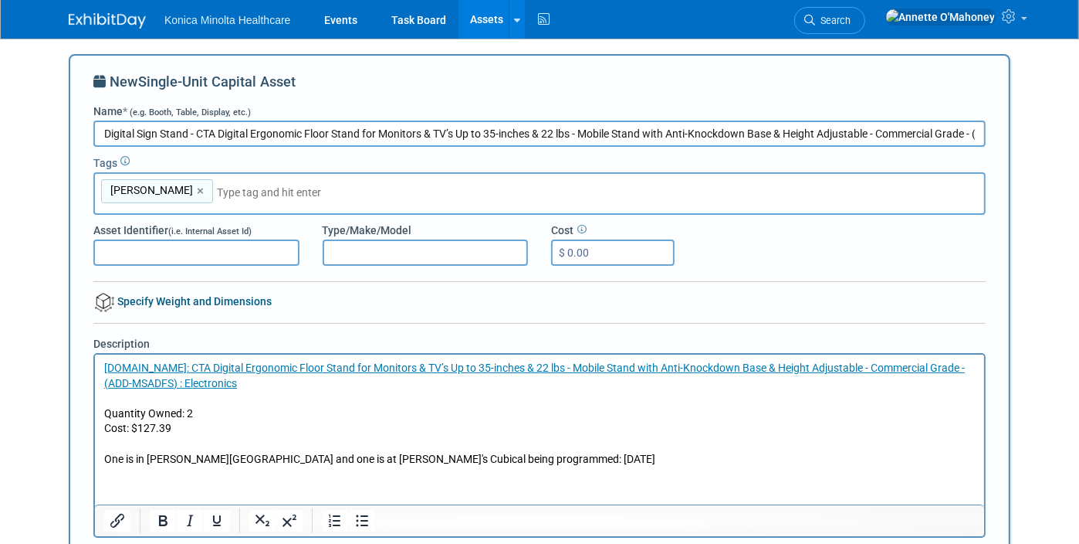
click at [222, 466] on html "Amazon.com: CTA Digital Ergonomic Floor Stand for Monitors & TV’s Up to 35-inch…" at bounding box center [538, 410] width 889 height 112
click at [572, 455] on p "One is in Wayne Warehouse and one is at Annette's Cubical being programmed: 9/9…" at bounding box center [539, 458] width 872 height 15
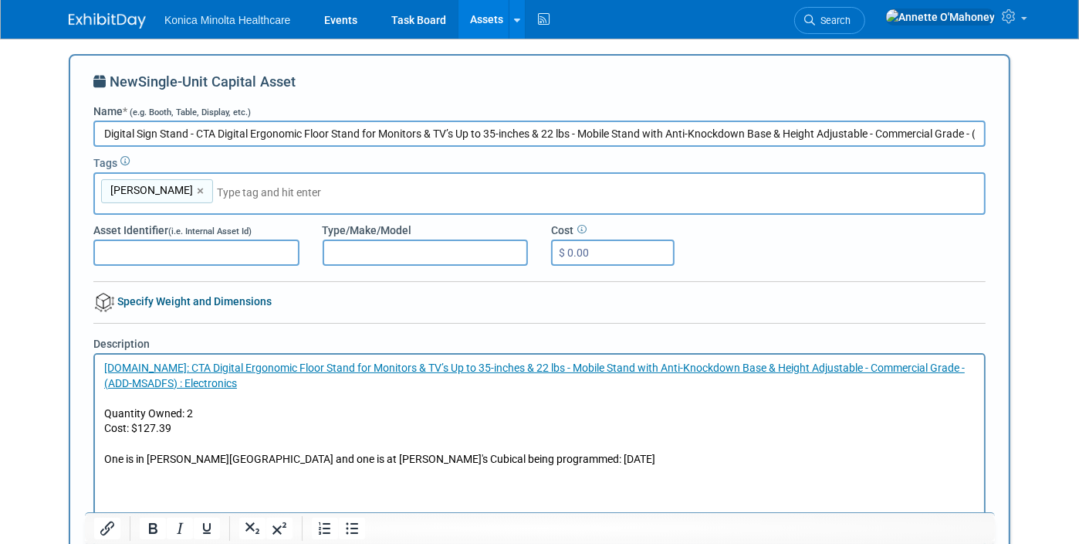
scroll to position [87, 0]
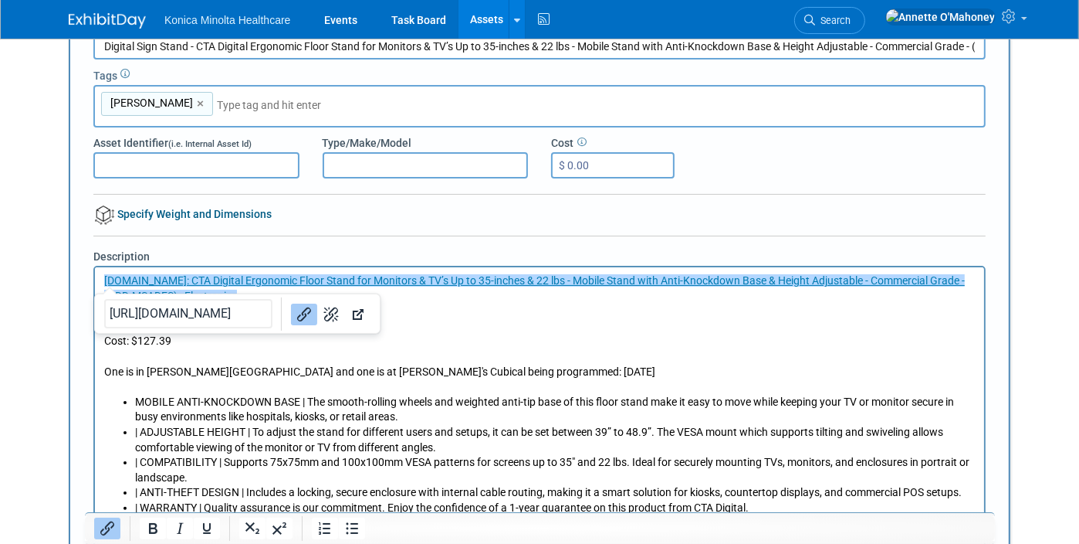
click at [551, 388] on p "Rich Text Area. Press ALT-0 for help." at bounding box center [539, 385] width 872 height 15
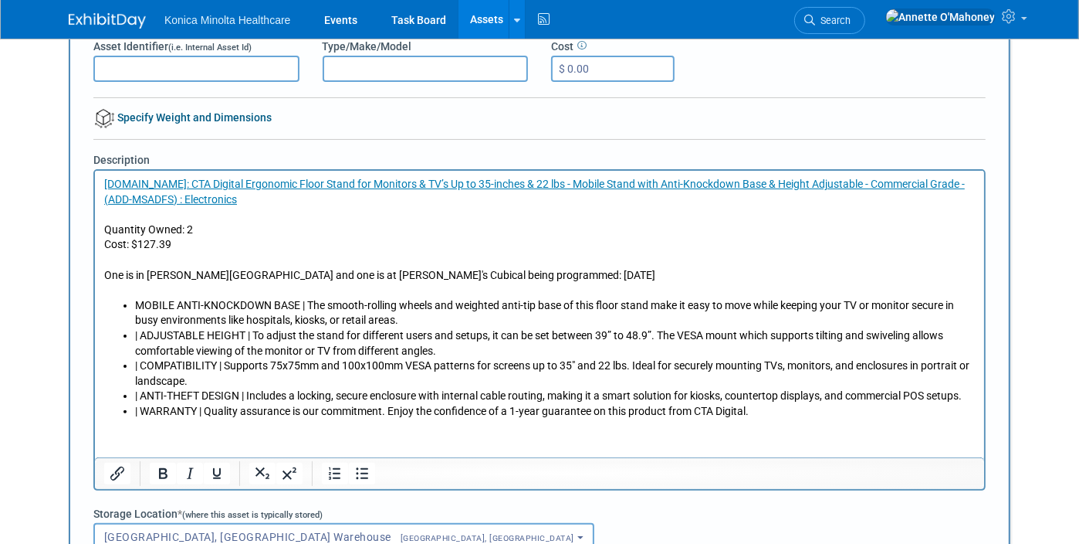
scroll to position [184, 0]
click at [580, 62] on input "$ 0.00" at bounding box center [613, 69] width 124 height 26
type input "$ 127.39"
click at [629, 135] on div "New Single-Unit Capital Asset Name * (e.g. Booth, Table, Display, etc.) Digital…" at bounding box center [539, 332] width 893 height 889
click at [434, 69] on input "Type/Make/Model" at bounding box center [426, 69] width 206 height 26
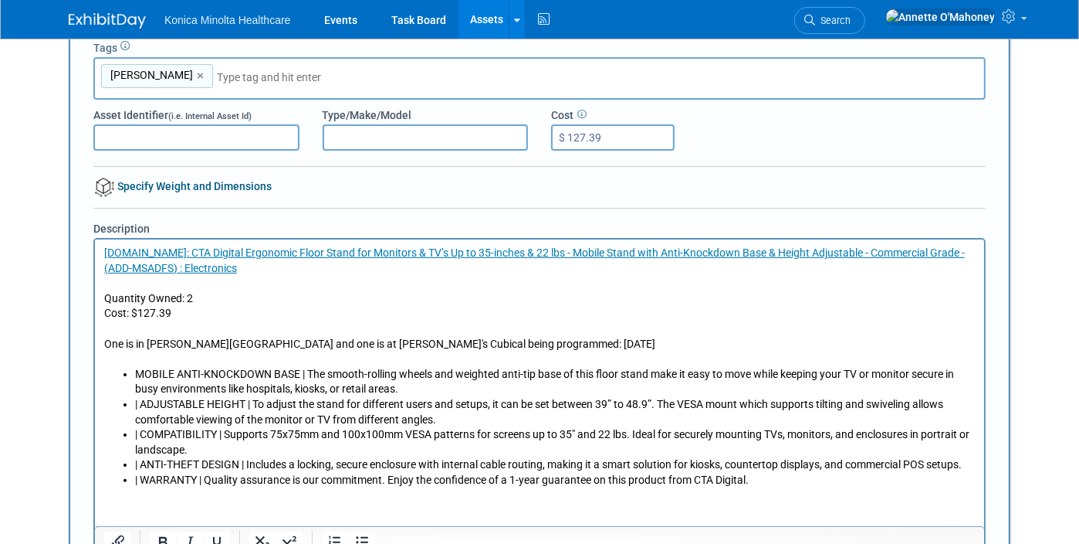
scroll to position [87, 0]
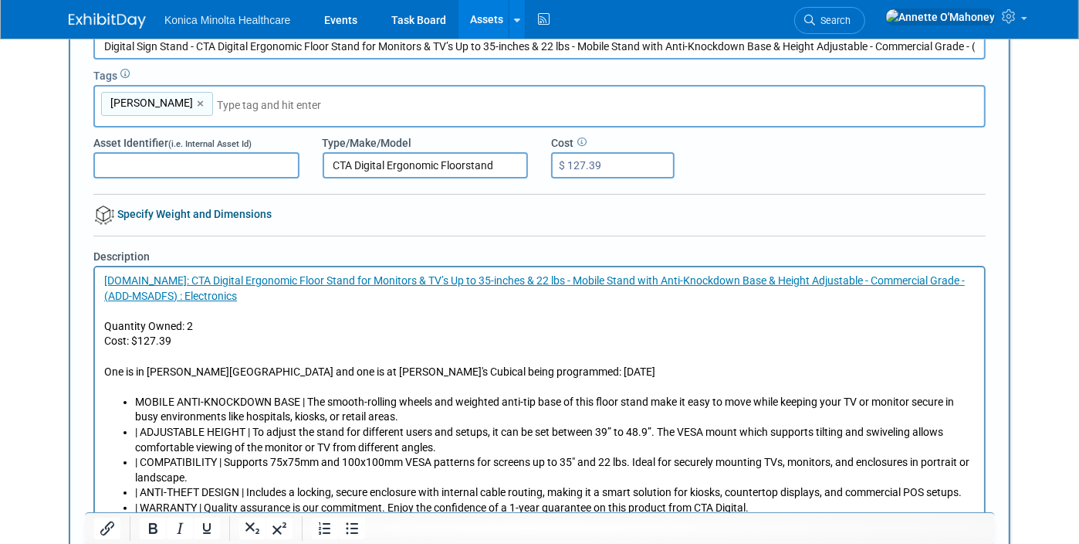
type input "CTA Digital Ergonomic Floorstand"
click at [202, 156] on input "Asset Identifier (i.e. Internal Asset Id)" at bounding box center [196, 165] width 206 height 26
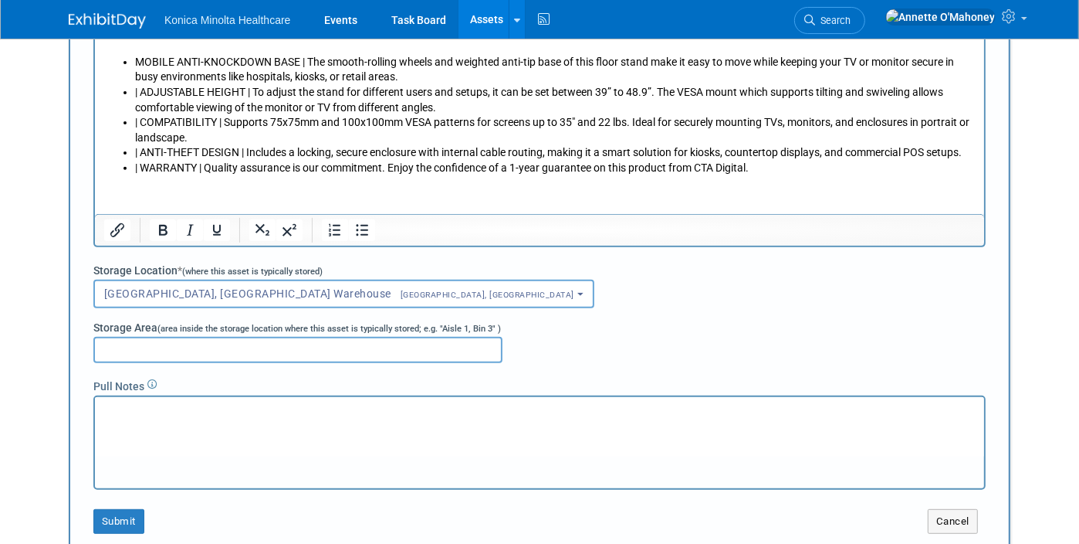
scroll to position [184, 0]
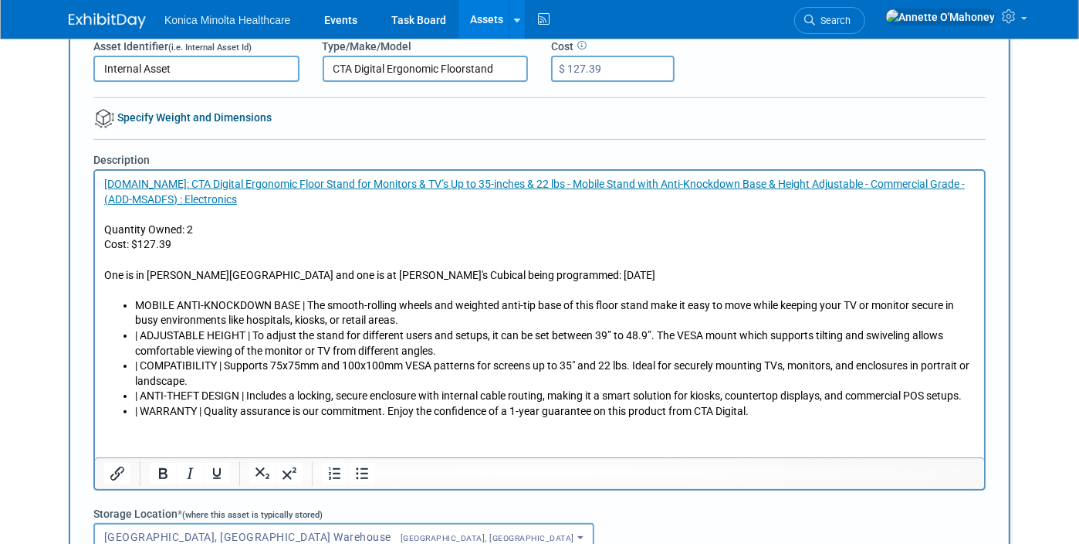
type input "Internal Asset"
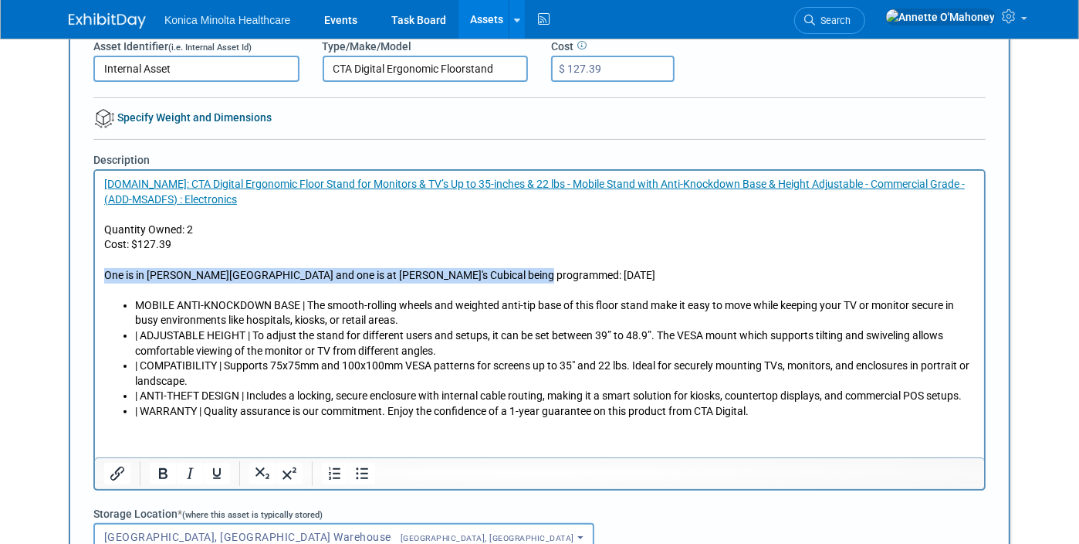
drag, startPoint x: 547, startPoint y: 276, endPoint x: 165, endPoint y: 435, distance: 413.0
click at [94, 267] on html "Amazon.com: CTA Digital Ergonomic Floor Stand for Monitors & TV’s Up to 35-inch…" at bounding box center [538, 294] width 889 height 249
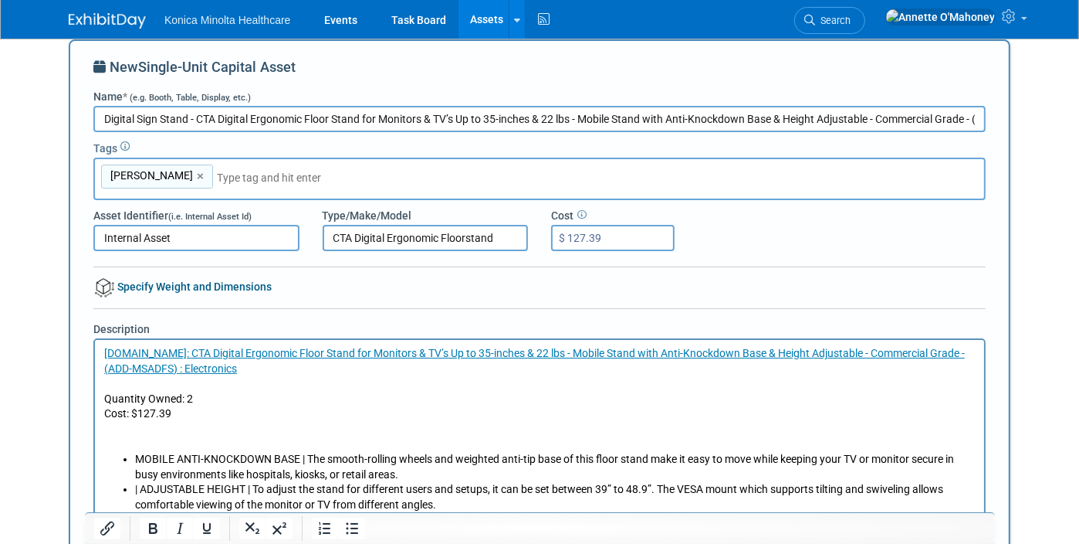
scroll to position [0, 0]
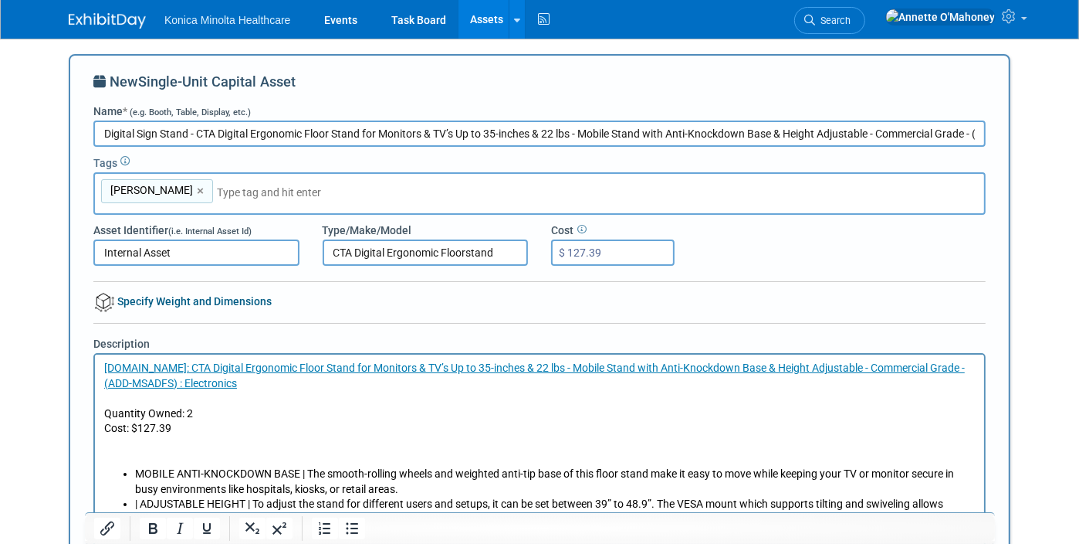
click at [217, 185] on input "text" at bounding box center [325, 192] width 216 height 15
type input "Quantity:2"
type input "Wayne, Quantity:2"
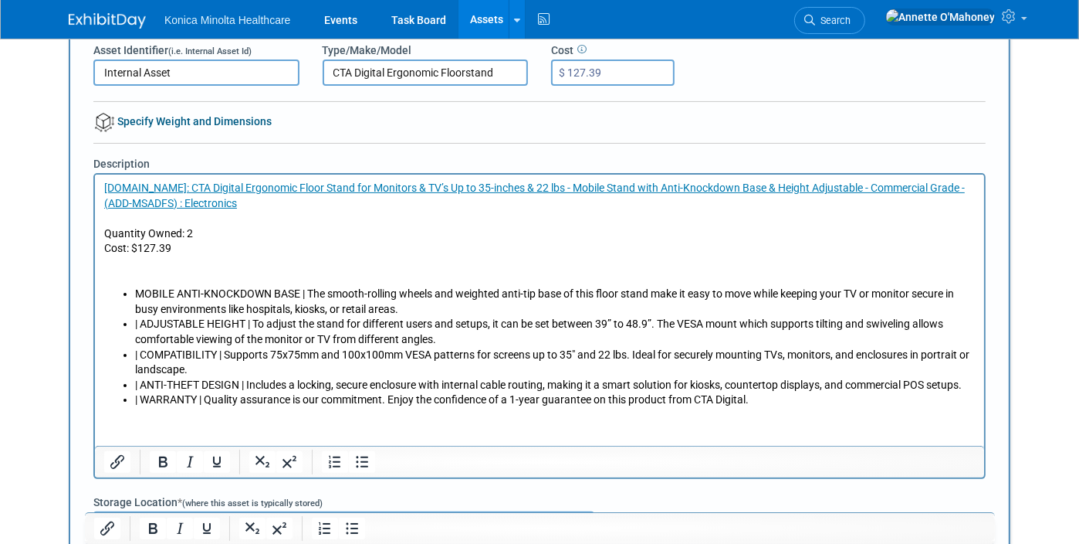
scroll to position [386, 0]
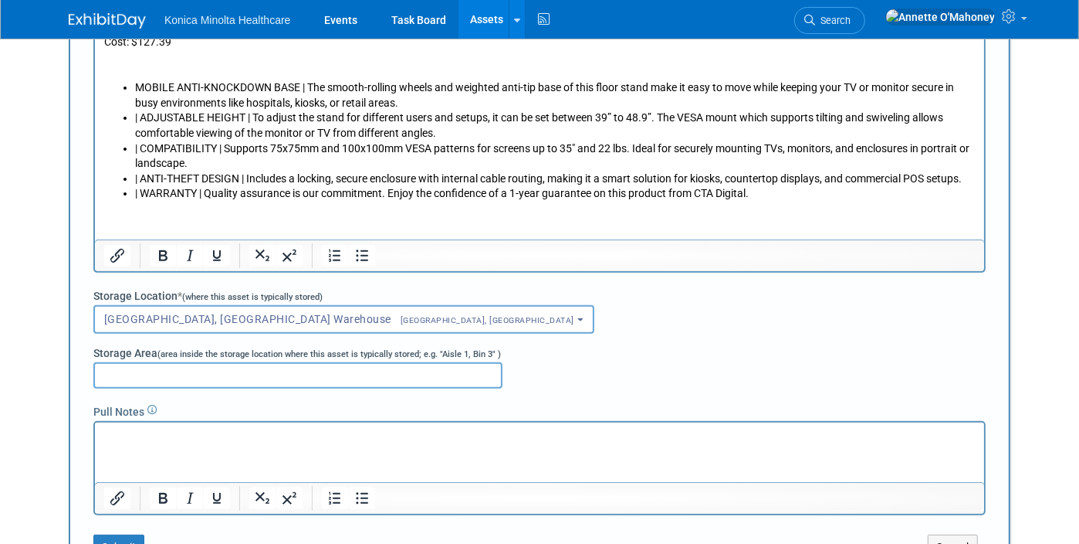
click at [164, 435] on p "Rich Text Area. Press ALT-0 for help." at bounding box center [539, 435] width 872 height 15
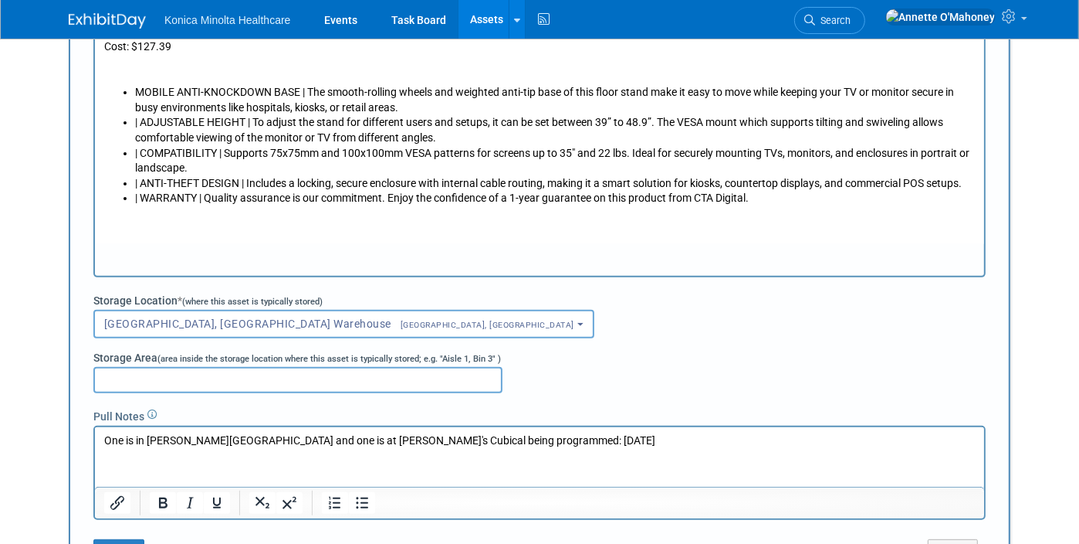
scroll to position [676, 0]
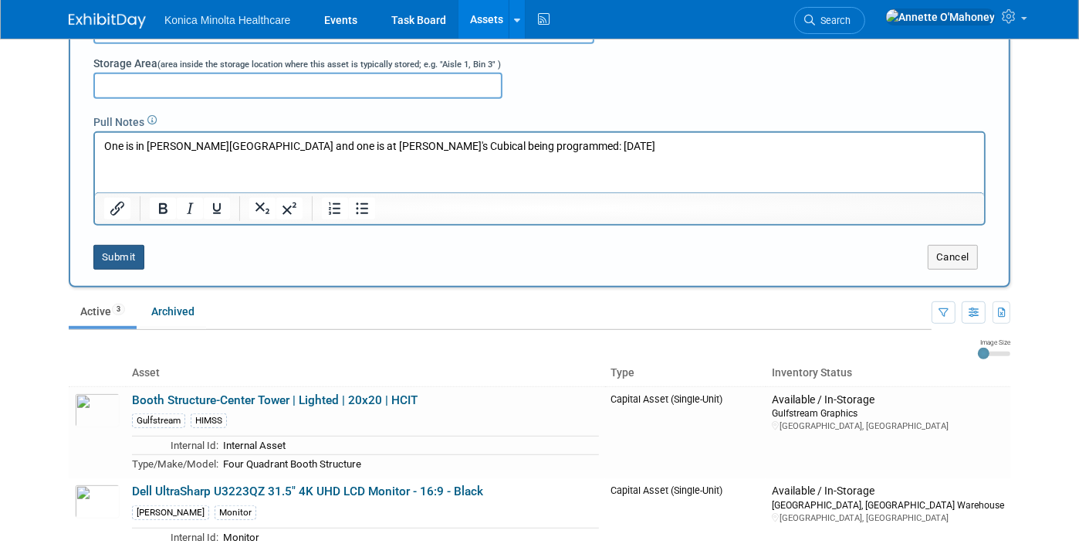
click at [103, 247] on button "Submit" at bounding box center [118, 257] width 51 height 25
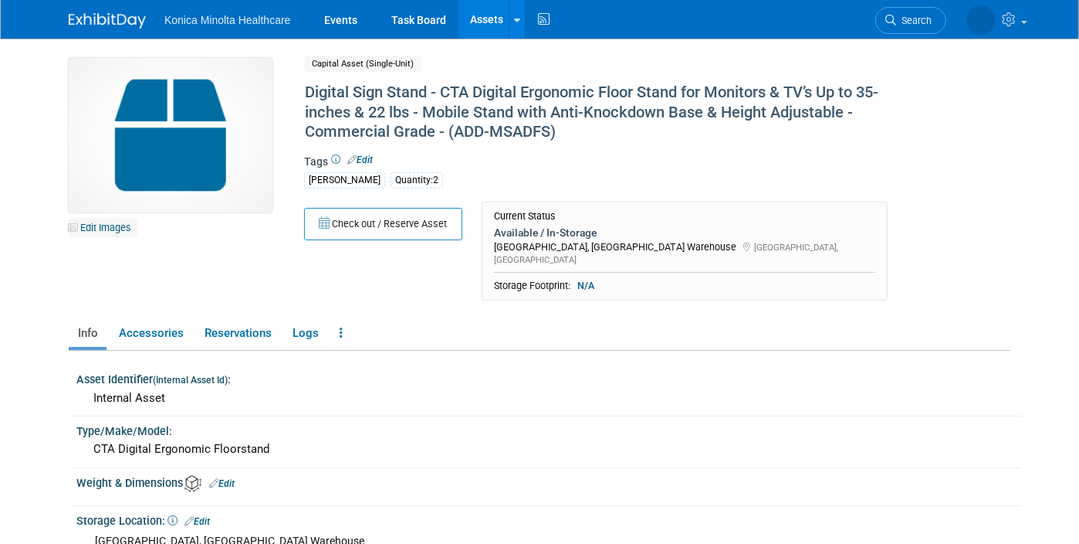
click at [95, 231] on link "Edit Images" at bounding box center [103, 227] width 69 height 19
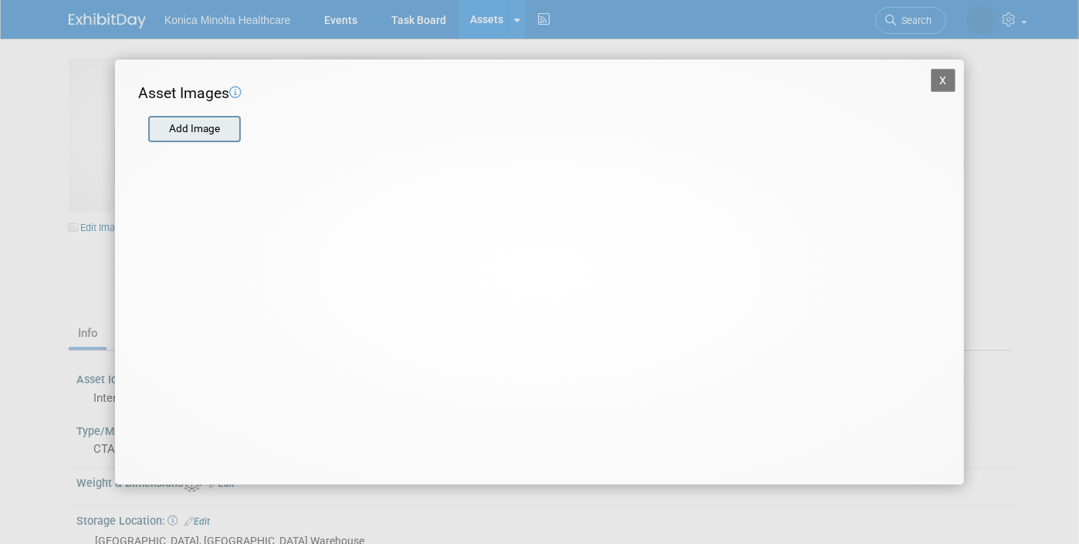
click at [212, 124] on input "file" at bounding box center [148, 128] width 184 height 23
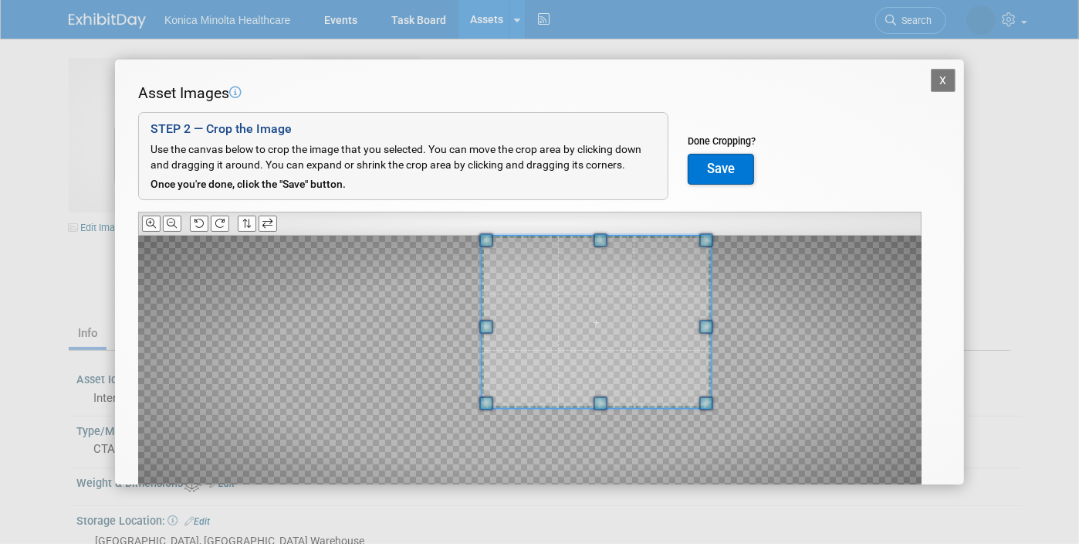
click at [591, 212] on div "Asset Images Add Image STEP 2 — Crop the Image Use the canvas below to crop the…" at bounding box center [539, 319] width 803 height 473
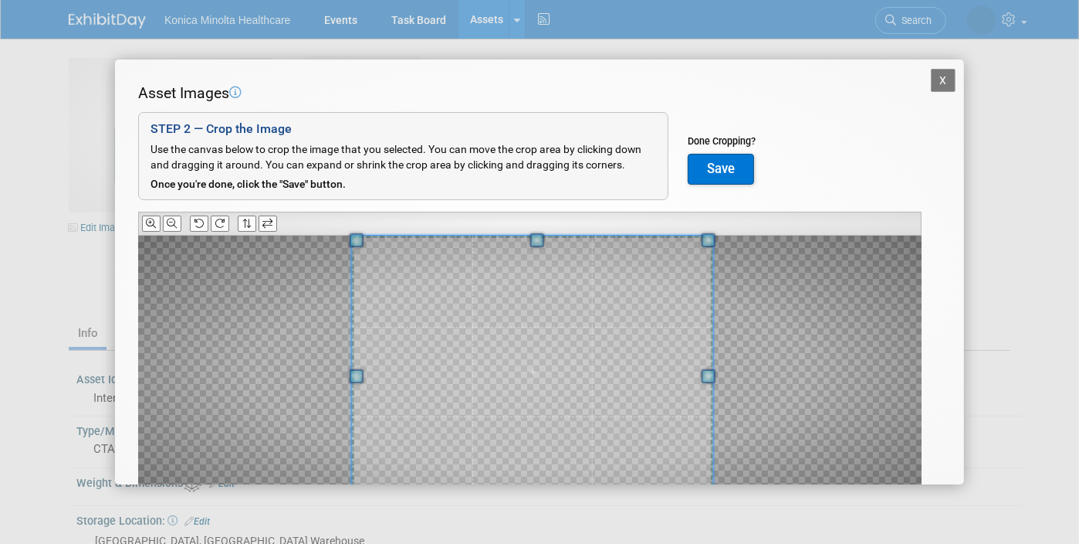
click at [352, 476] on div at bounding box center [532, 371] width 361 height 272
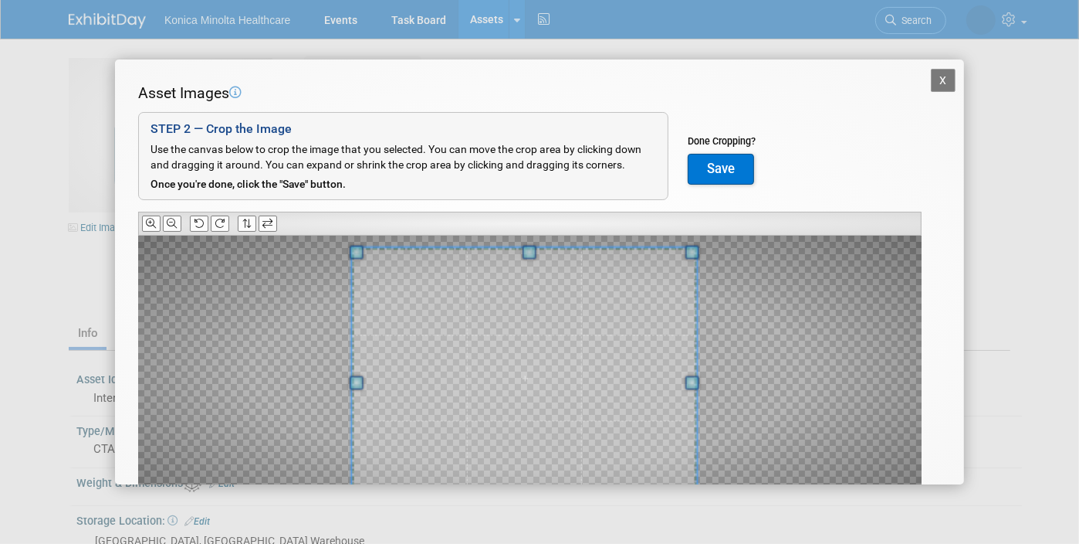
click at [676, 249] on div at bounding box center [524, 378] width 345 height 260
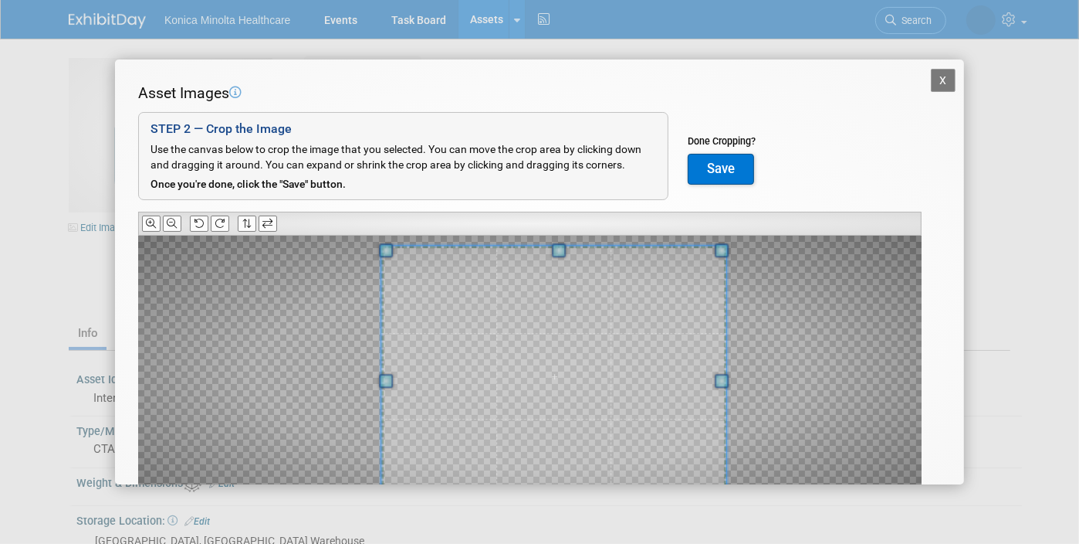
click at [678, 334] on span at bounding box center [553, 376] width 345 height 260
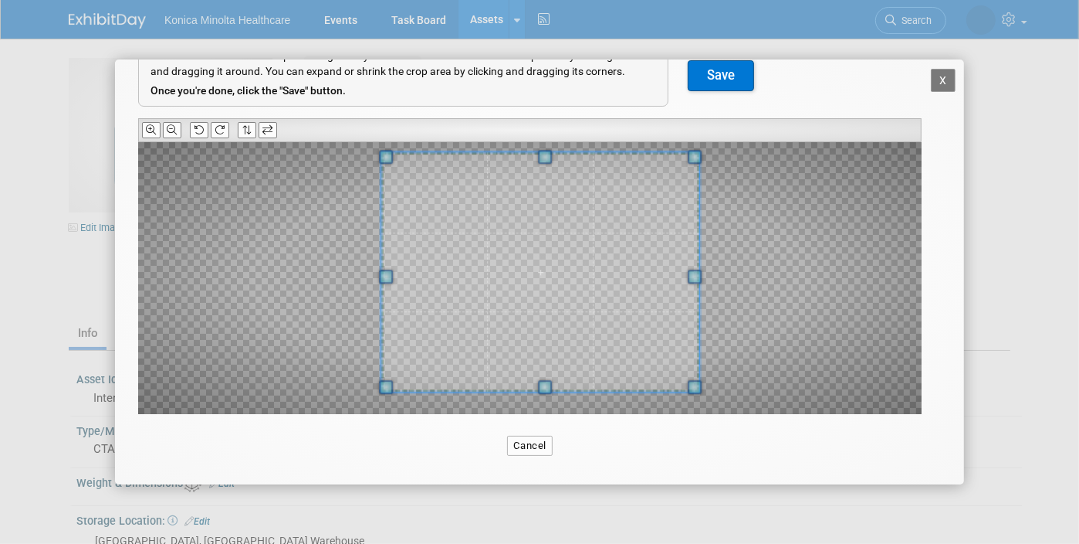
click at [698, 371] on div at bounding box center [540, 272] width 318 height 239
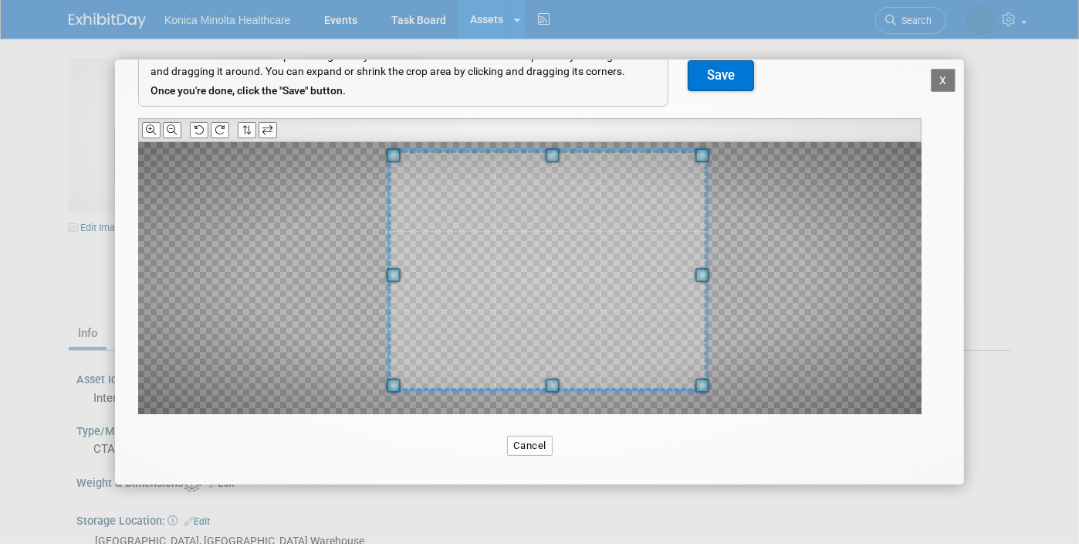
click at [560, 293] on span at bounding box center [548, 270] width 318 height 239
click at [733, 77] on button "Save" at bounding box center [721, 75] width 66 height 31
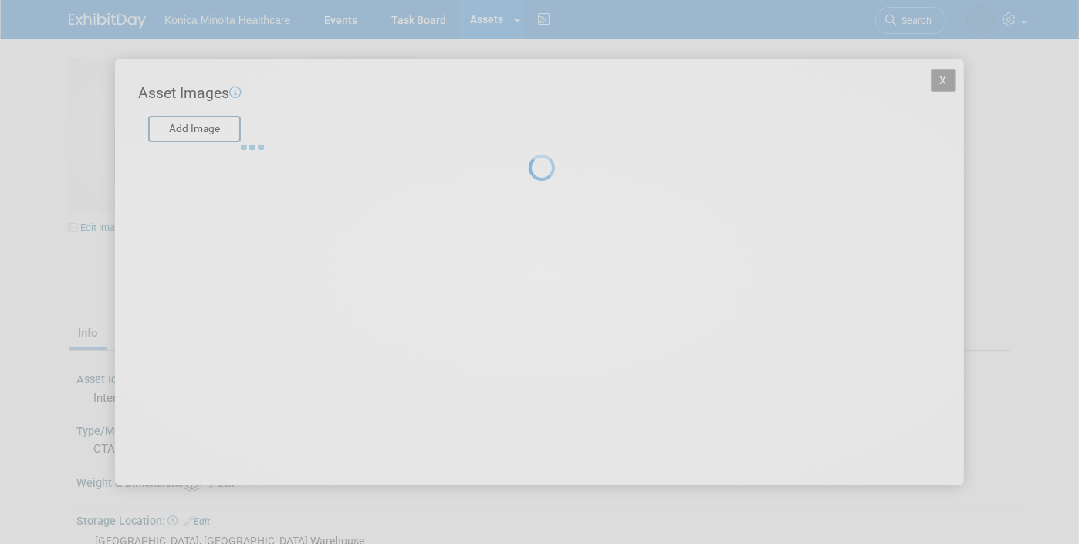
scroll to position [0, 0]
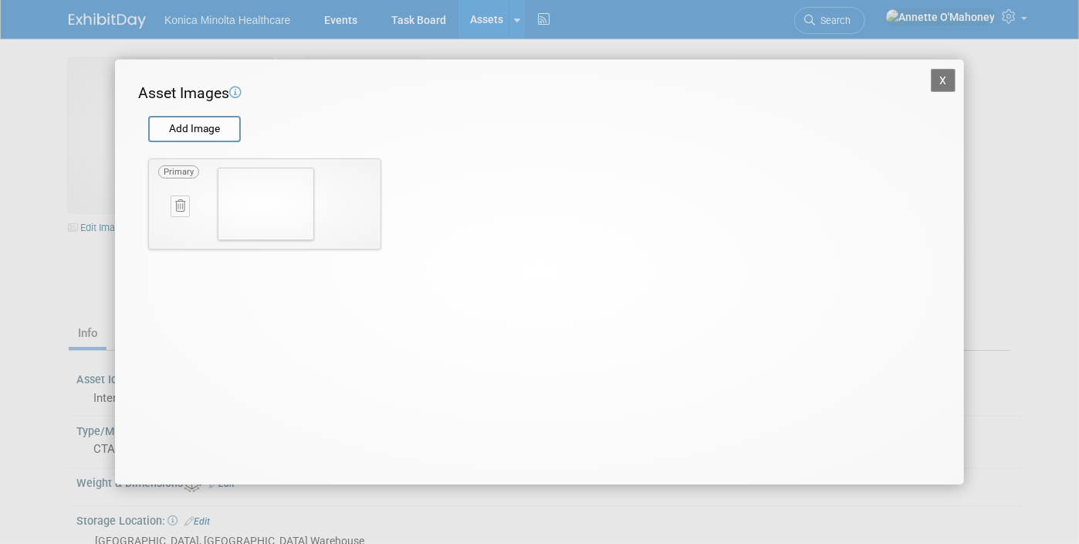
click at [944, 81] on button "X" at bounding box center [943, 80] width 25 height 23
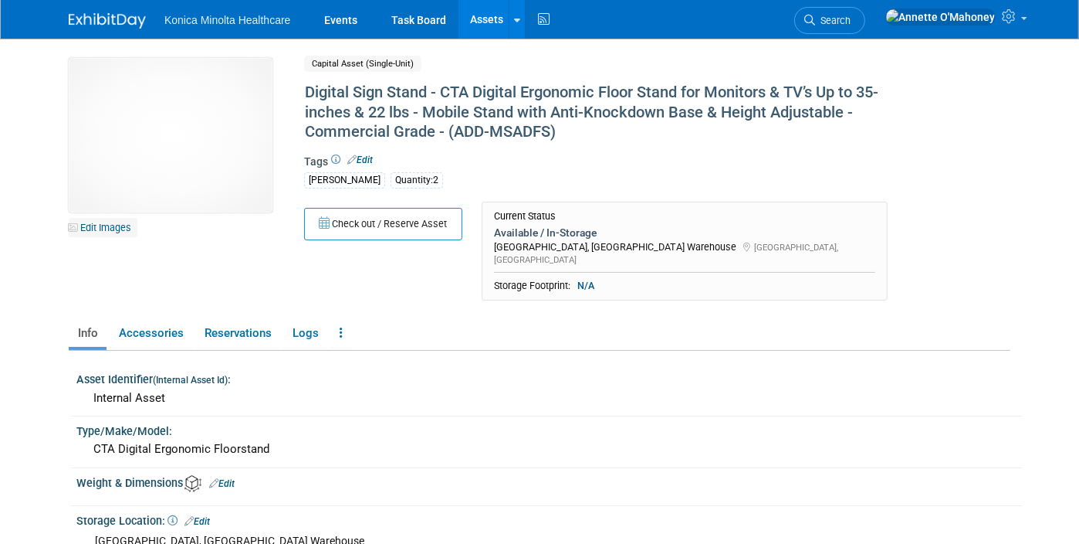
click at [89, 231] on link "Edit Images" at bounding box center [103, 227] width 69 height 19
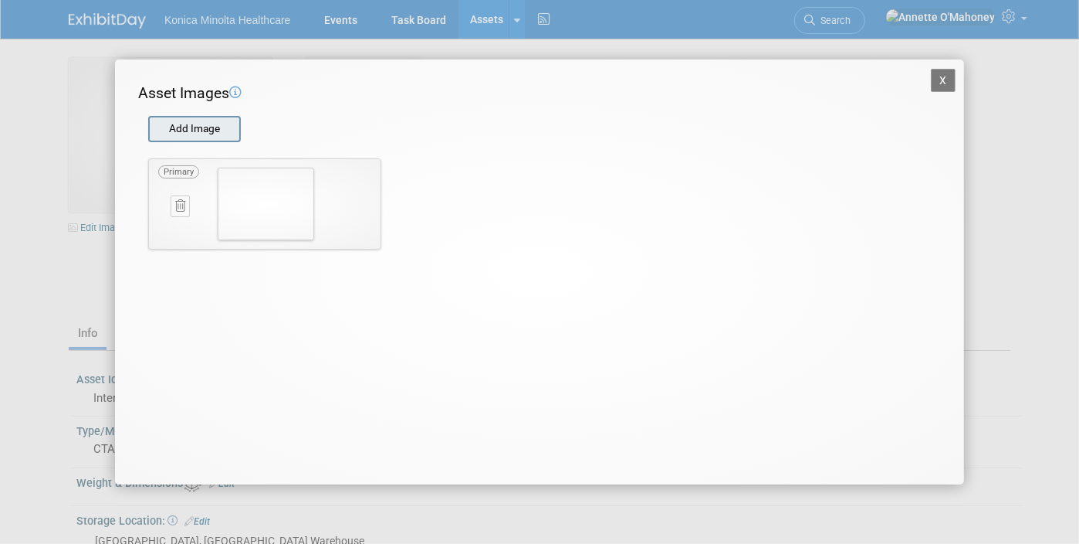
click at [208, 130] on input "file" at bounding box center [148, 128] width 184 height 23
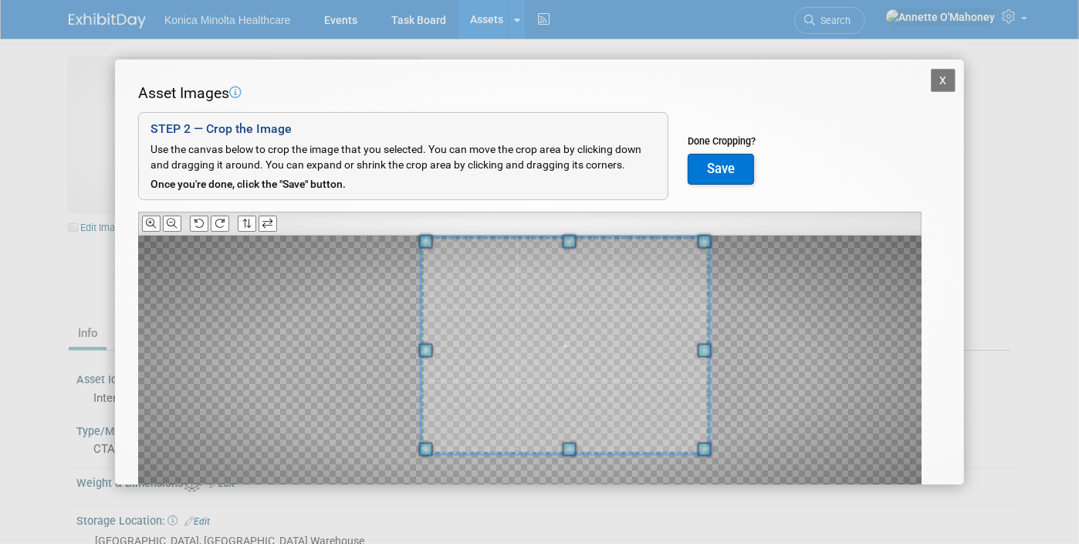
click at [719, 237] on div at bounding box center [530, 371] width 784 height 272
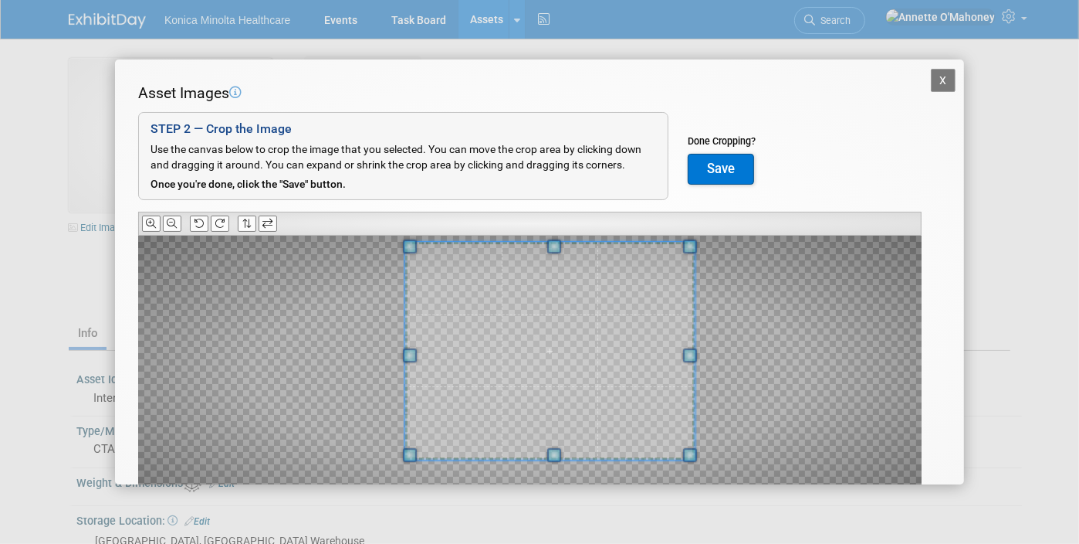
click at [608, 316] on span at bounding box center [550, 351] width 290 height 218
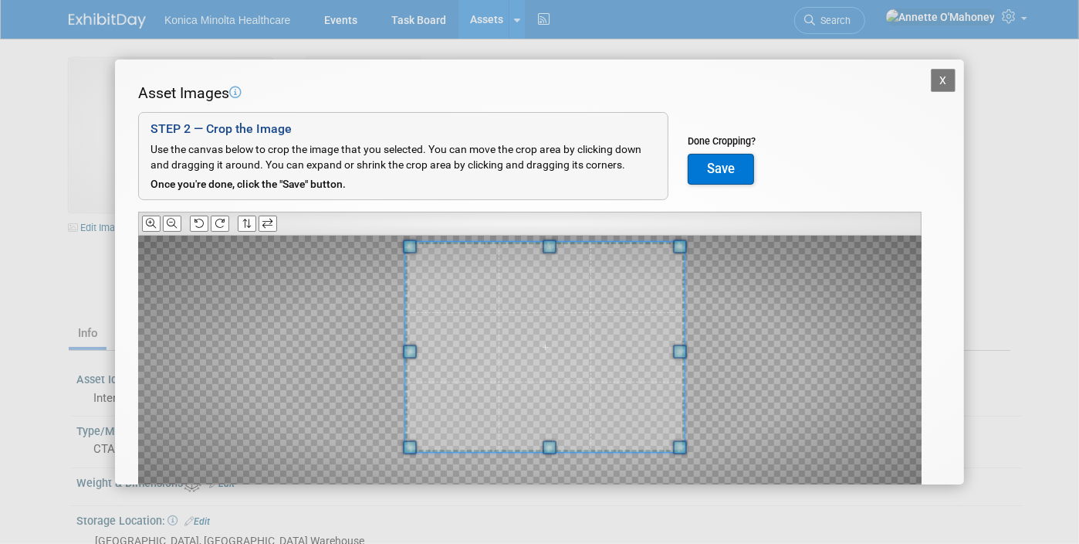
click at [675, 449] on span at bounding box center [680, 447] width 14 height 14
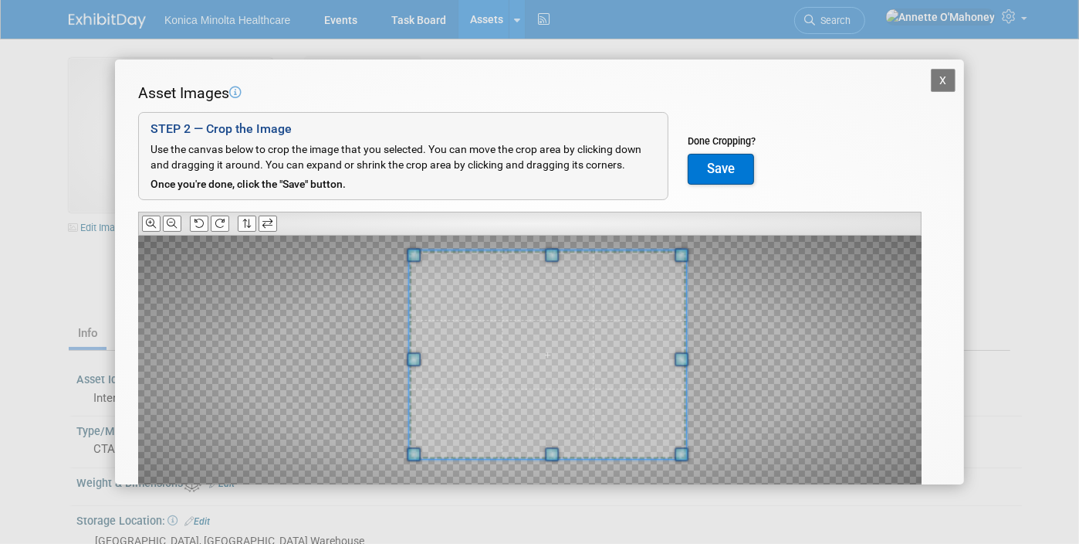
click at [648, 455] on span at bounding box center [547, 355] width 277 height 208
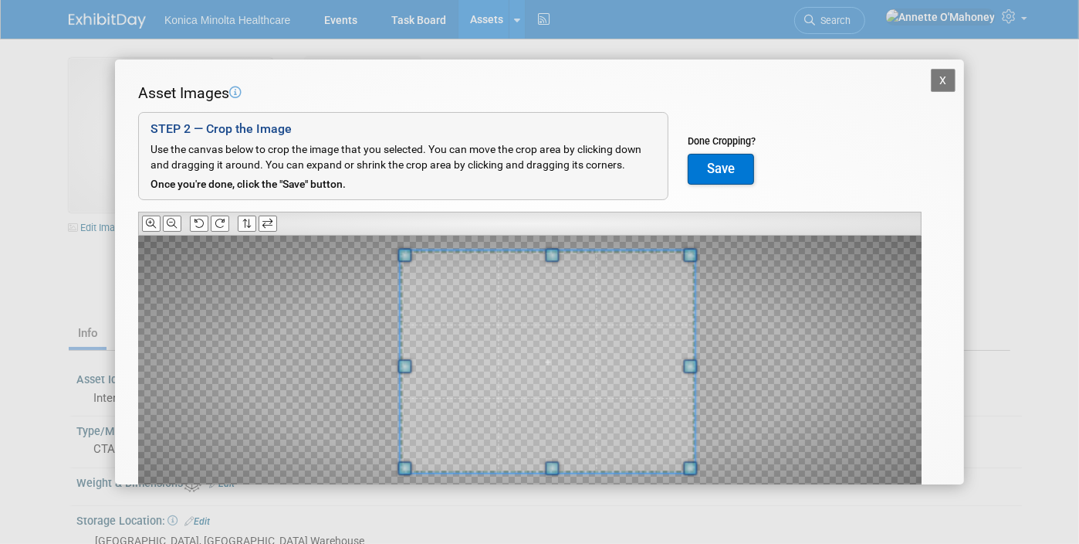
click at [553, 470] on span at bounding box center [553, 468] width 14 height 14
click at [733, 160] on button "Save" at bounding box center [721, 169] width 66 height 31
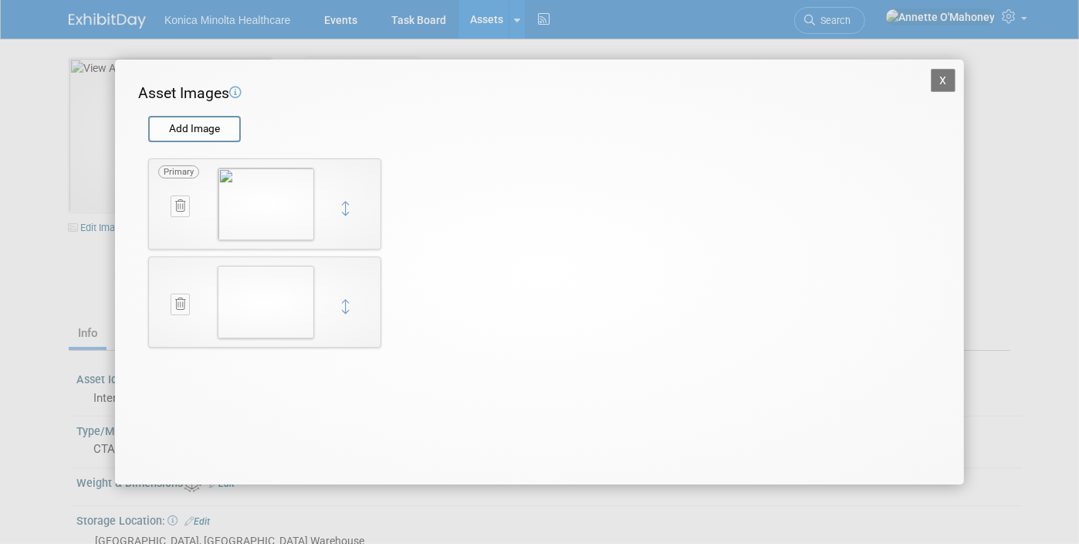
click at [947, 83] on button "X" at bounding box center [943, 80] width 25 height 23
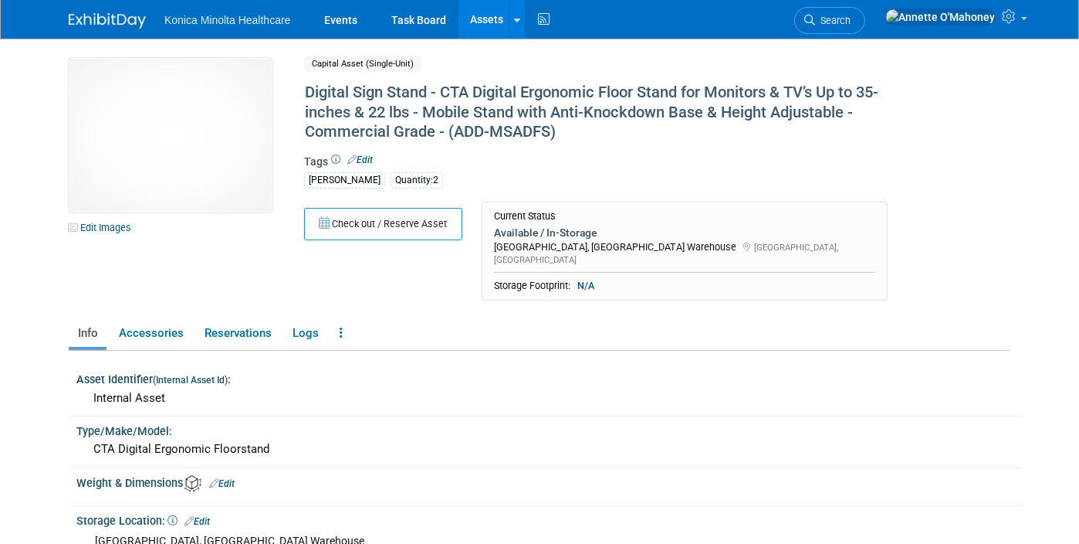
click at [471, 10] on link "Assets" at bounding box center [487, 19] width 56 height 39
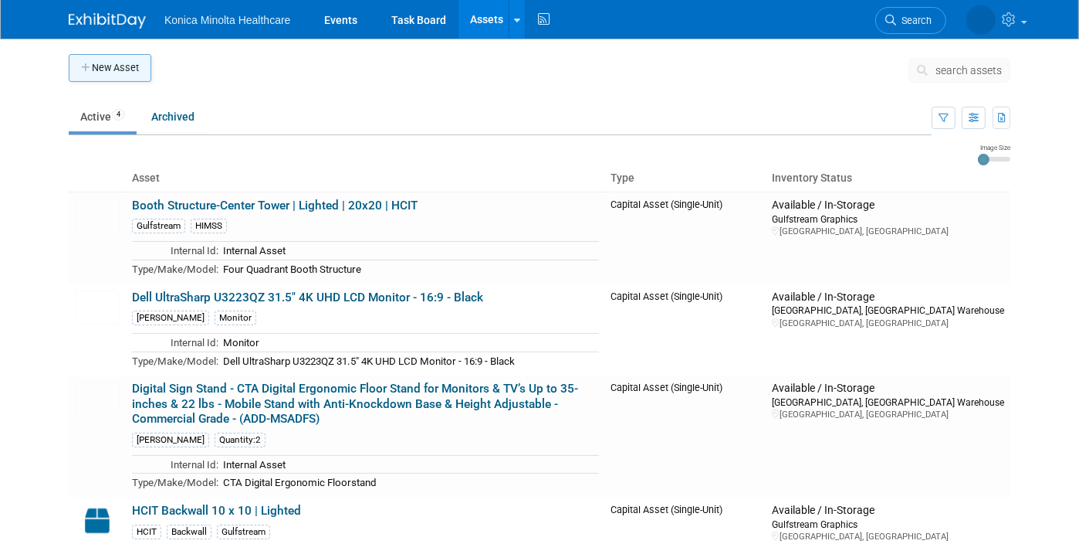
click at [98, 73] on button "New Asset" at bounding box center [110, 68] width 83 height 28
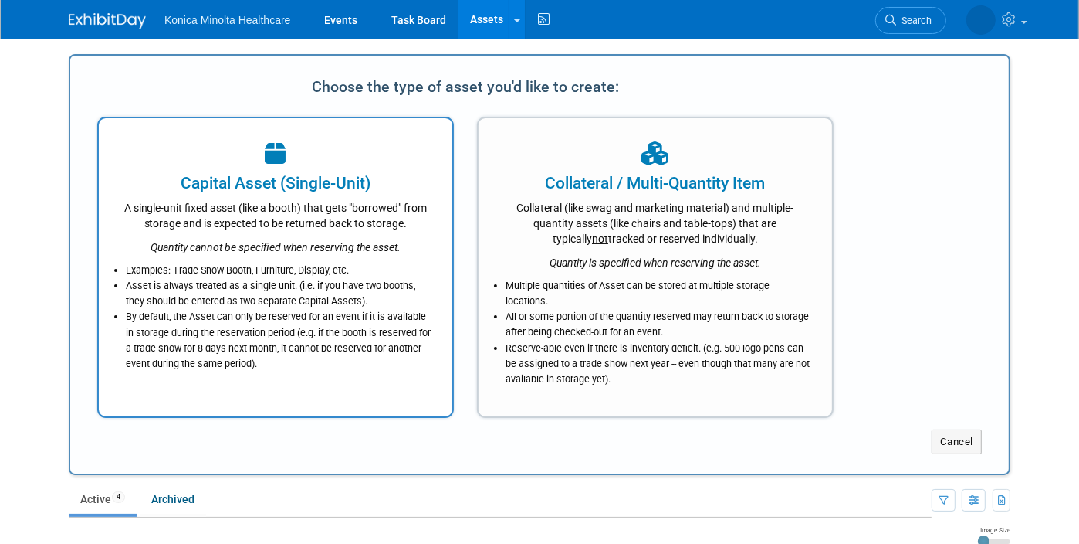
click at [288, 255] on div "Examples: Trade Show Booth, Furniture, Display, etc. Asset is always treated as…" at bounding box center [275, 313] width 315 height 117
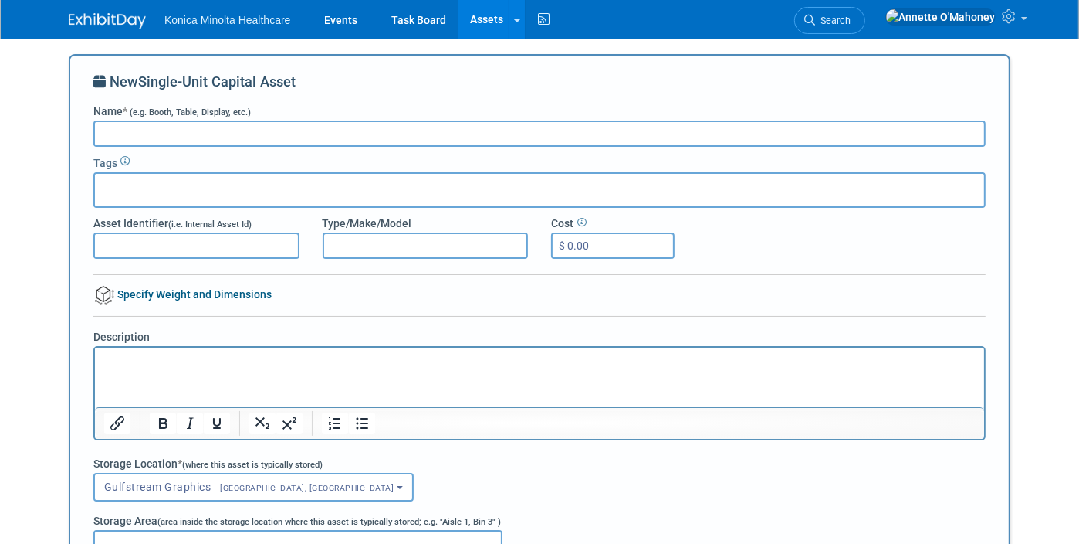
click at [582, 240] on input "$ 0.00" at bounding box center [613, 245] width 124 height 26
type input "$ 382.92"
click at [242, 192] on div at bounding box center [539, 190] width 893 height 36
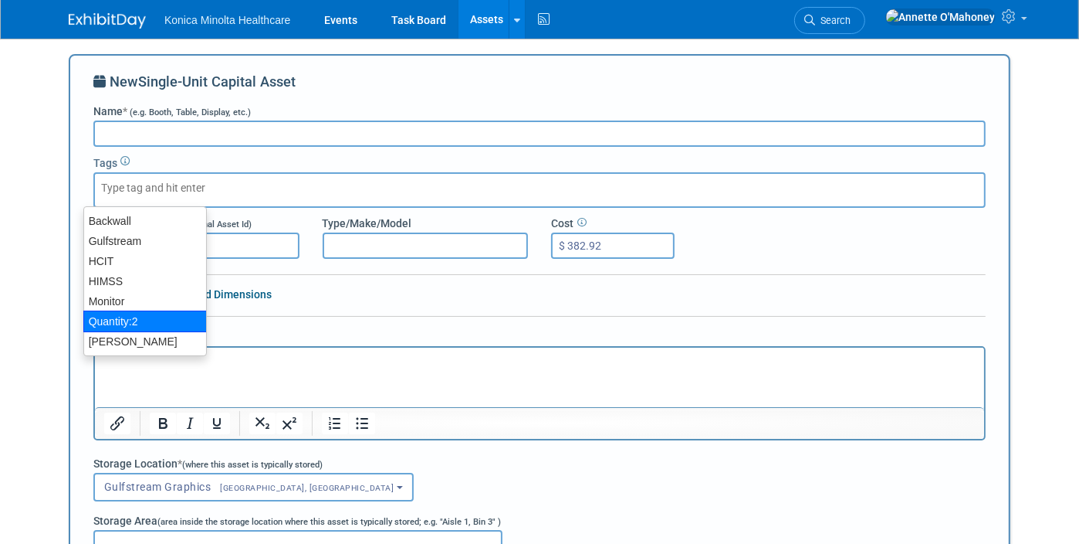
click at [134, 317] on div "Quantity:2" at bounding box center [145, 321] width 124 height 22
type input "Quantity:2"
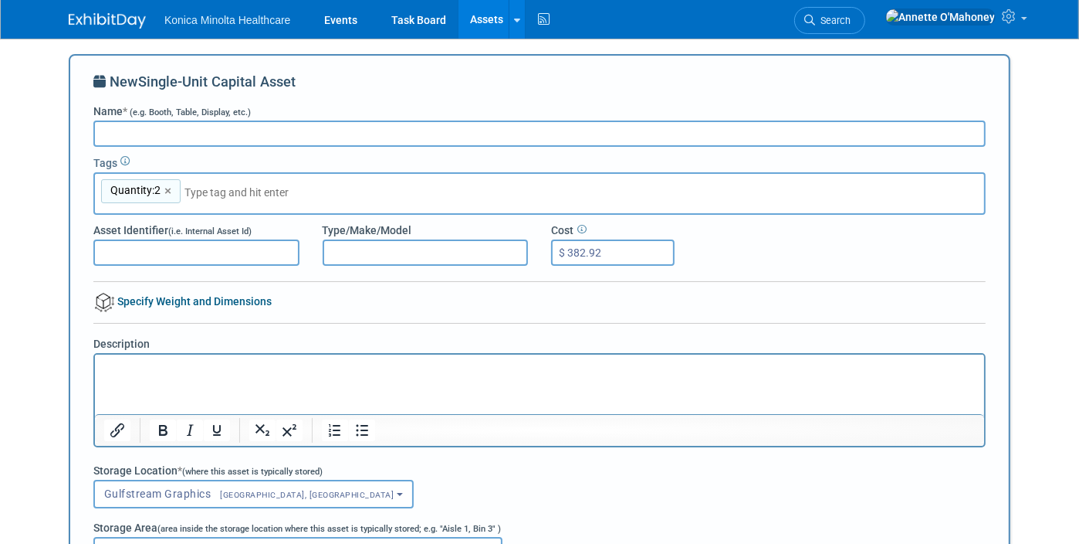
click at [236, 134] on input "Name * (e.g. Booth, Table, Display, etc.)" at bounding box center [539, 133] width 893 height 26
paste input "NexFoto 32 Inch Touchscreen Large Digital Picture Frame 64GB, FHD WiFi Digital …"
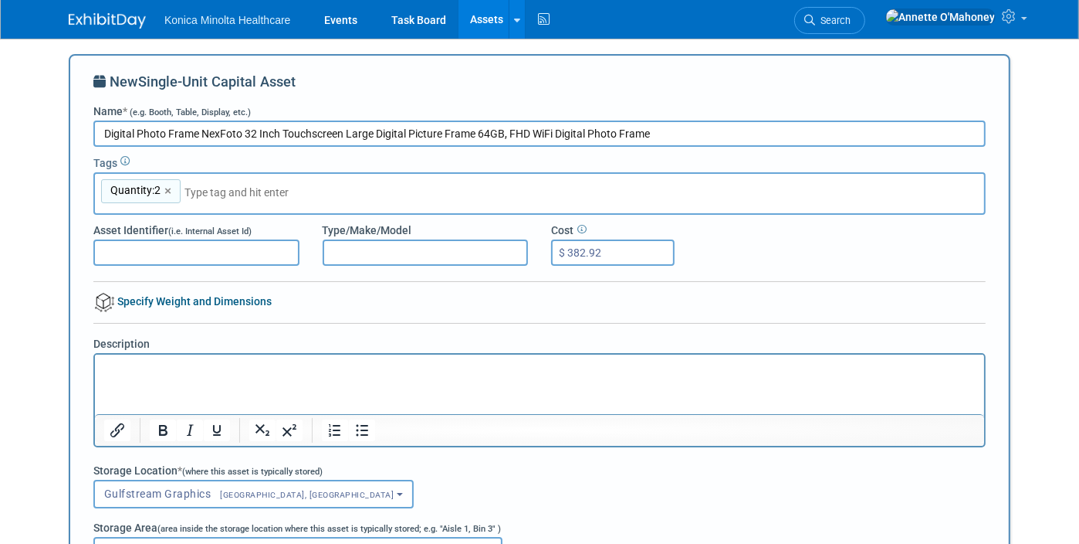
type input "Digital Photo Frame NexFoto 32 Inch Touchscreen Large Digital Picture Frame 64G…"
click at [113, 375] on html at bounding box center [538, 365] width 889 height 22
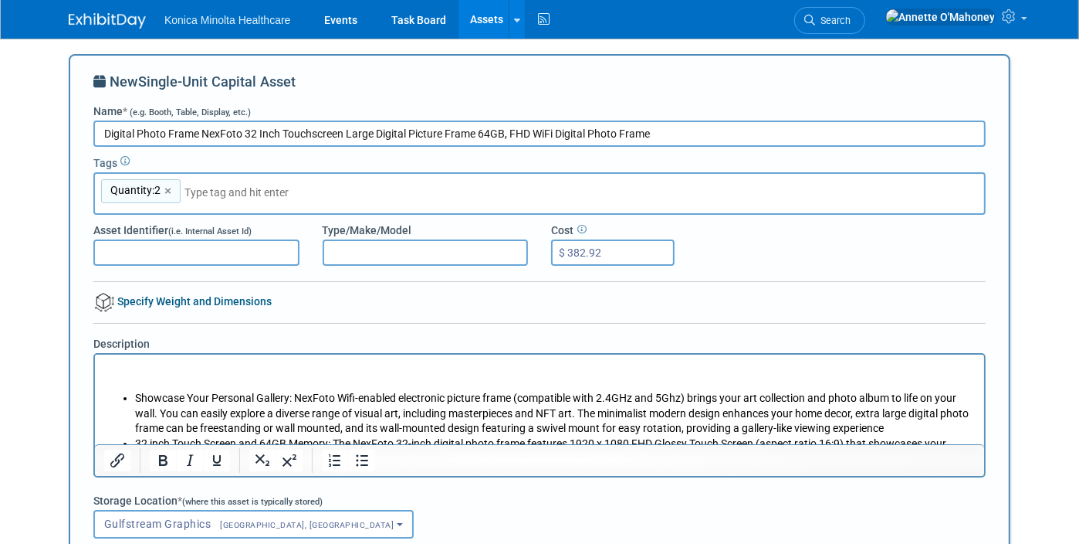
scroll to position [73, 0]
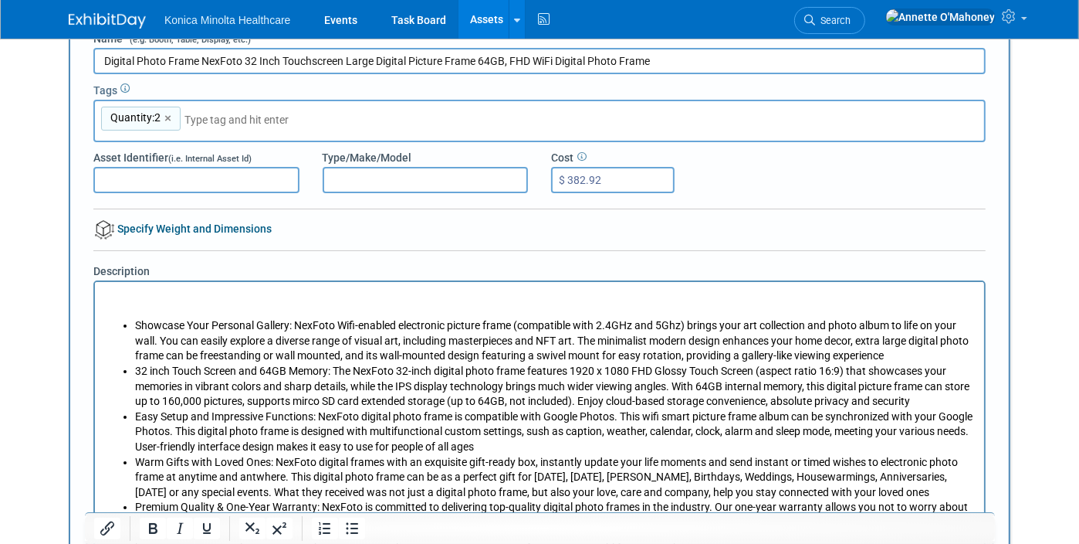
click at [135, 291] on p "Rich Text Area. Press ALT-0 for help." at bounding box center [539, 294] width 872 height 15
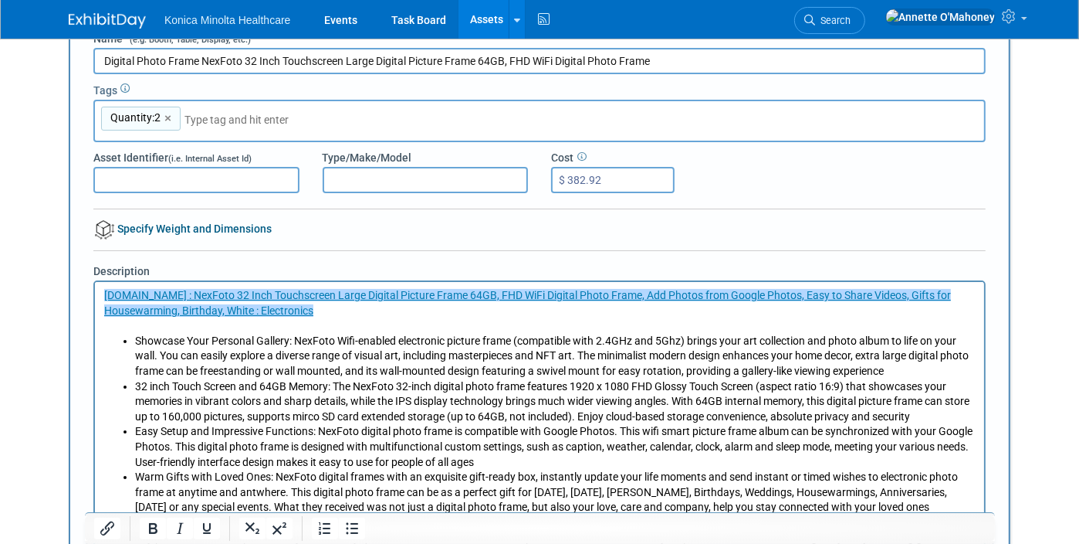
click at [473, 327] on p "Rich Text Area. Press ALT-0 for help." at bounding box center [539, 324] width 872 height 15
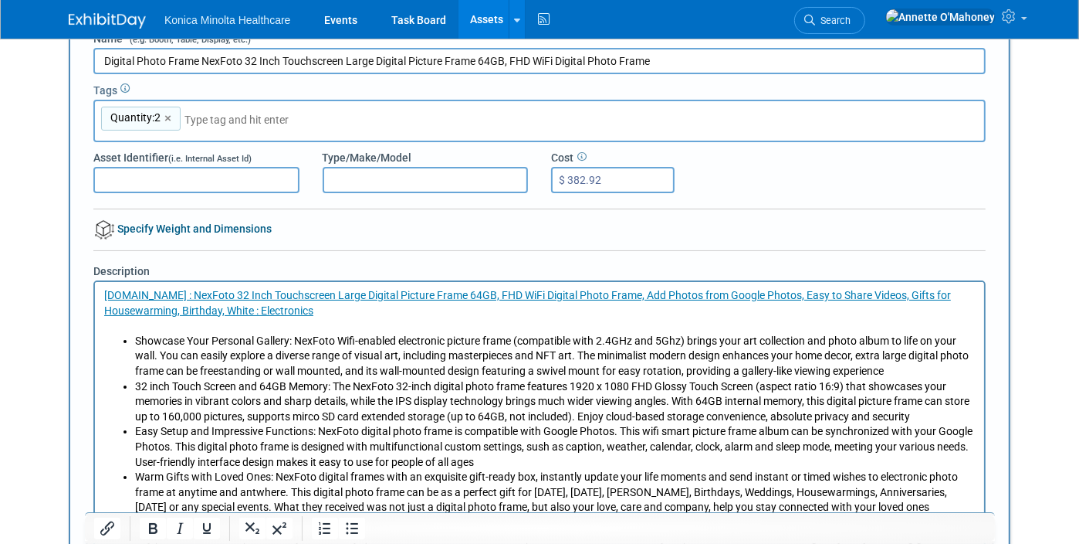
click at [208, 120] on input "text" at bounding box center [293, 119] width 216 height 15
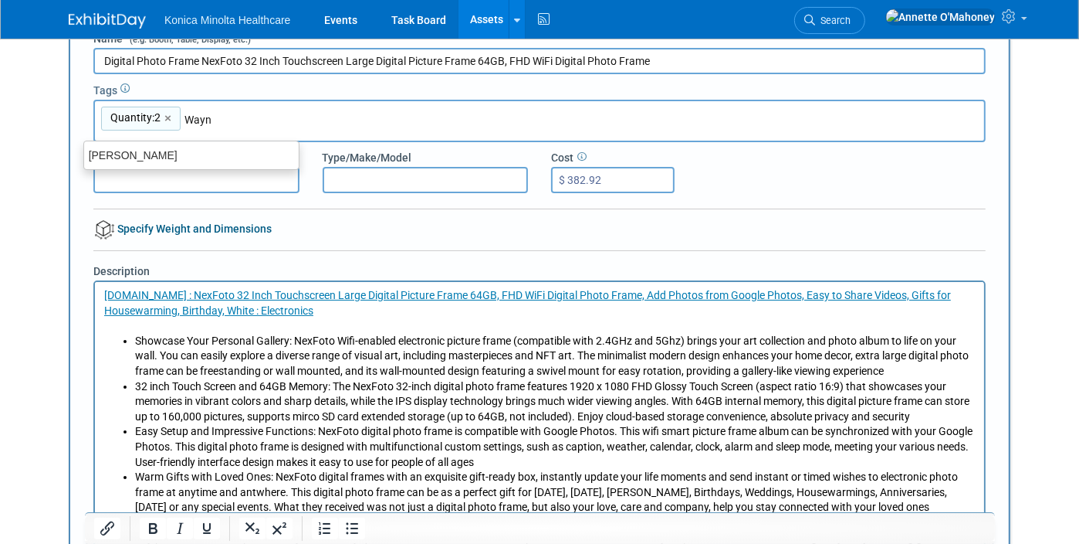
type input "[PERSON_NAME]"
type input "Quantity:2, Wayne"
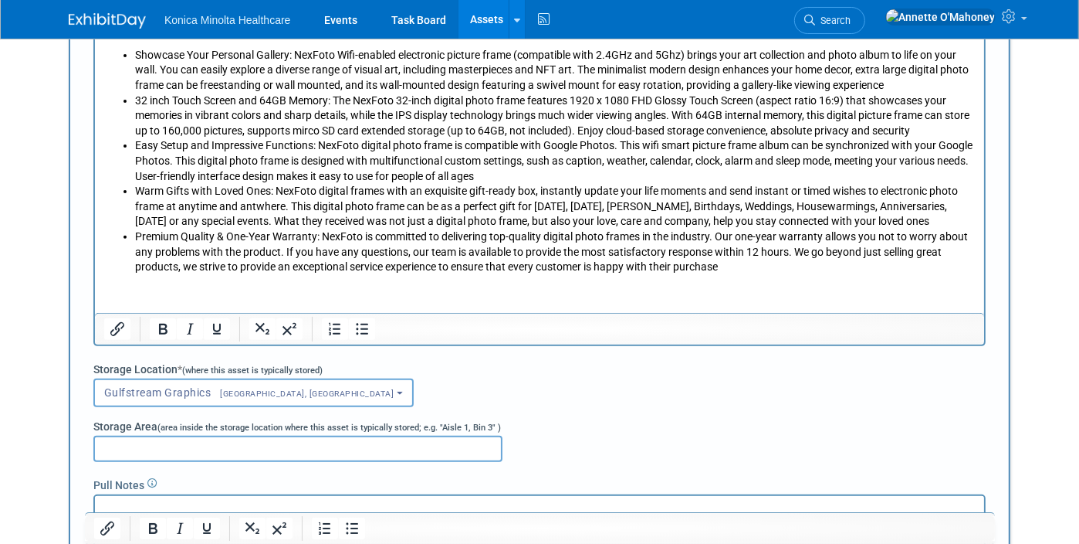
scroll to position [362, 0]
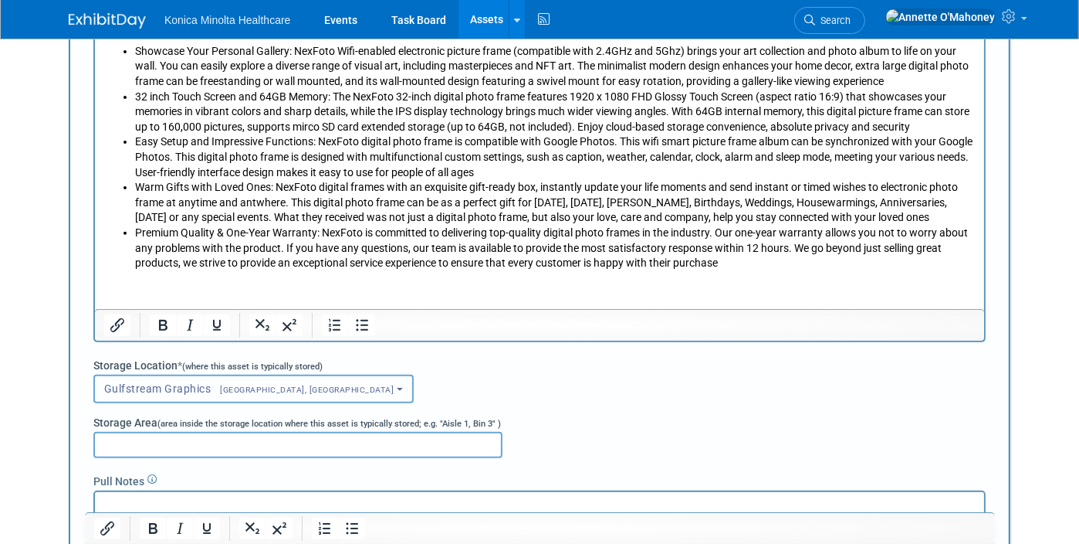
click at [212, 385] on span "Fairfield, NJ" at bounding box center [303, 390] width 183 height 10
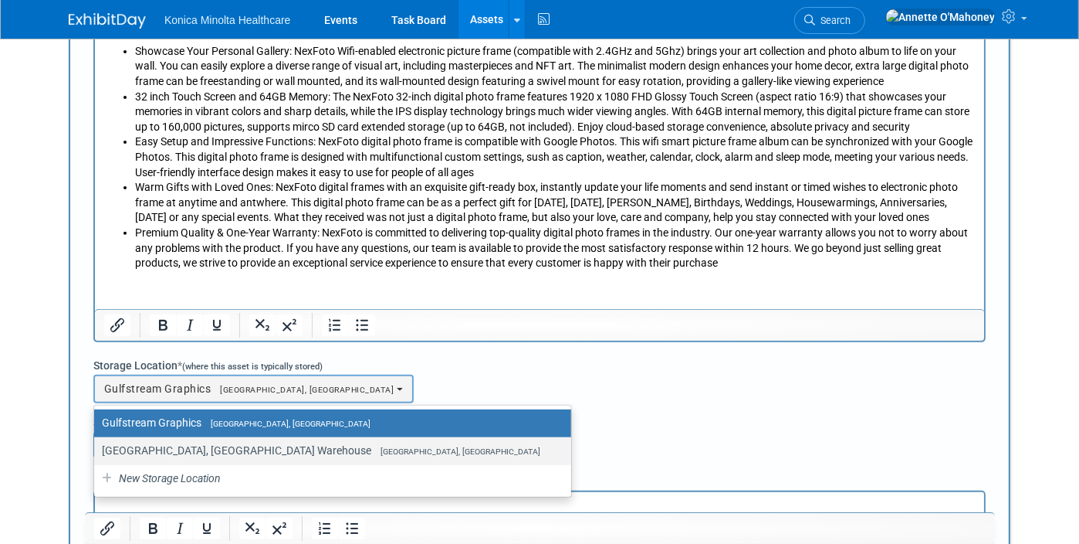
click at [371, 446] on span "[GEOGRAPHIC_DATA], [GEOGRAPHIC_DATA]" at bounding box center [455, 451] width 169 height 10
click at [97, 446] on input "Wayne, NJ Warehouse Wayne, NJ" at bounding box center [91, 451] width 10 height 10
select select "11224132"
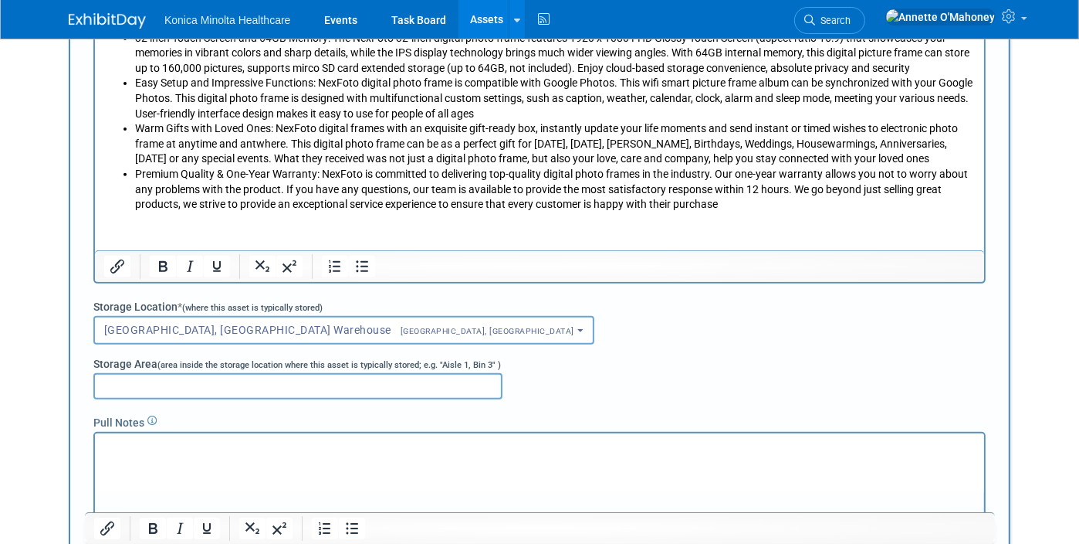
scroll to position [459, 0]
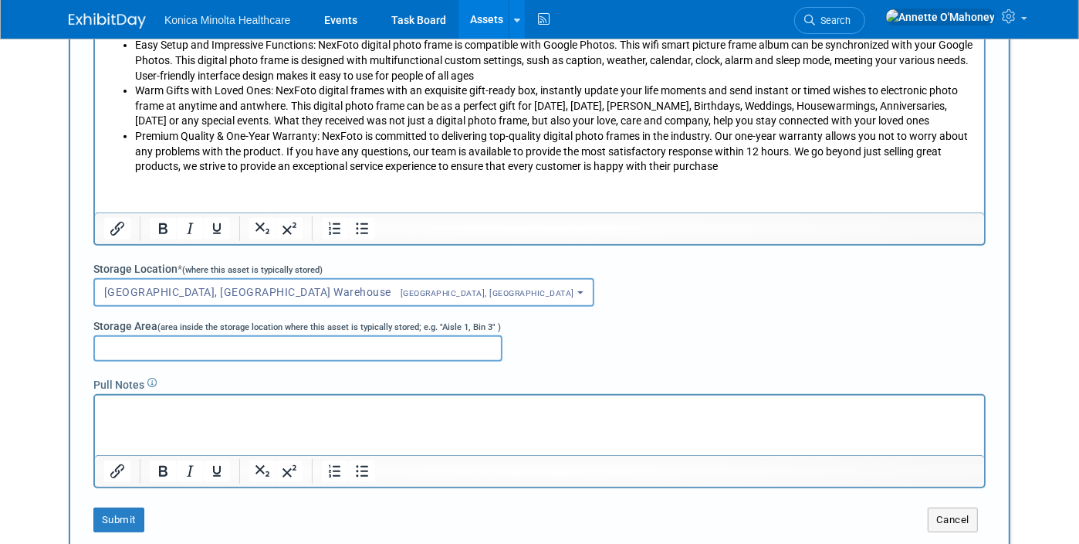
click at [203, 416] on html at bounding box center [538, 406] width 889 height 22
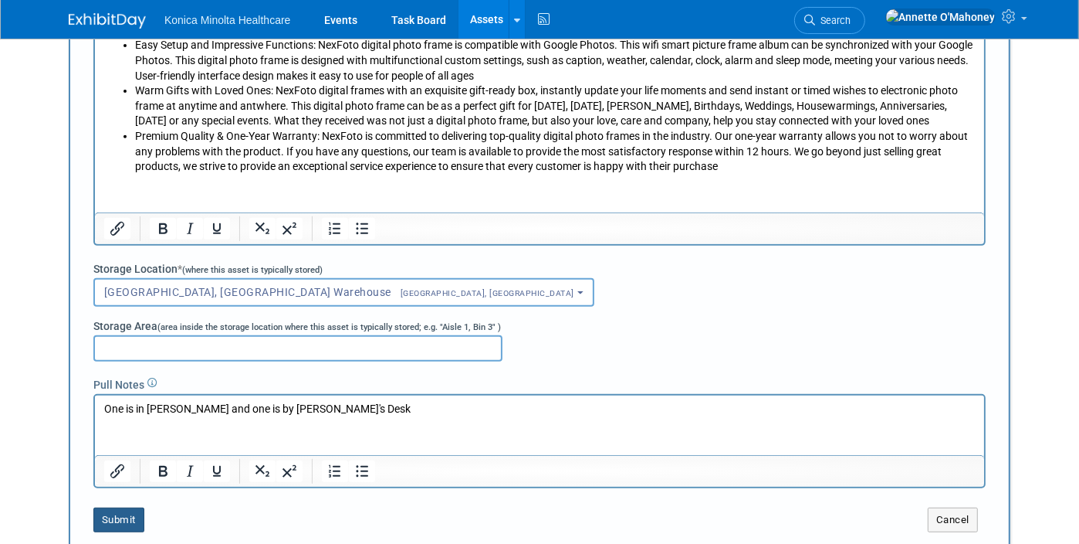
click at [106, 513] on button "Submit" at bounding box center [118, 519] width 51 height 25
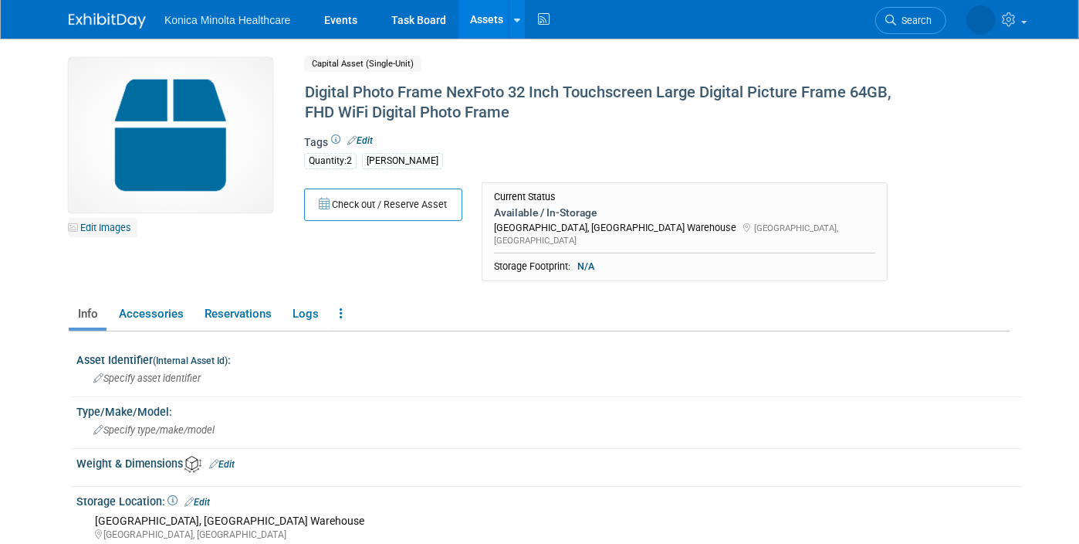
click at [96, 227] on link "Edit Images" at bounding box center [103, 227] width 69 height 19
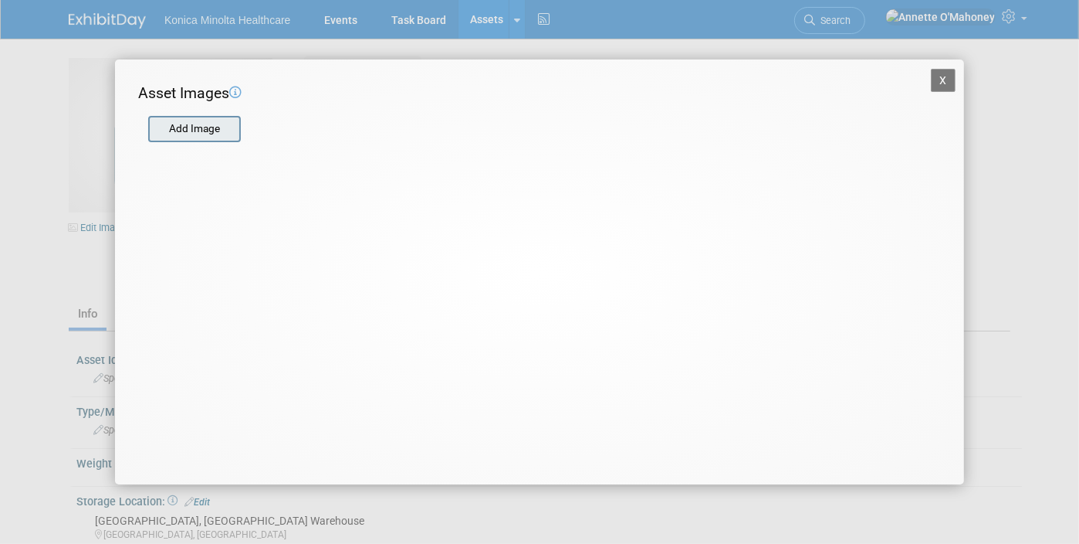
click at [196, 125] on input "file" at bounding box center [148, 128] width 184 height 23
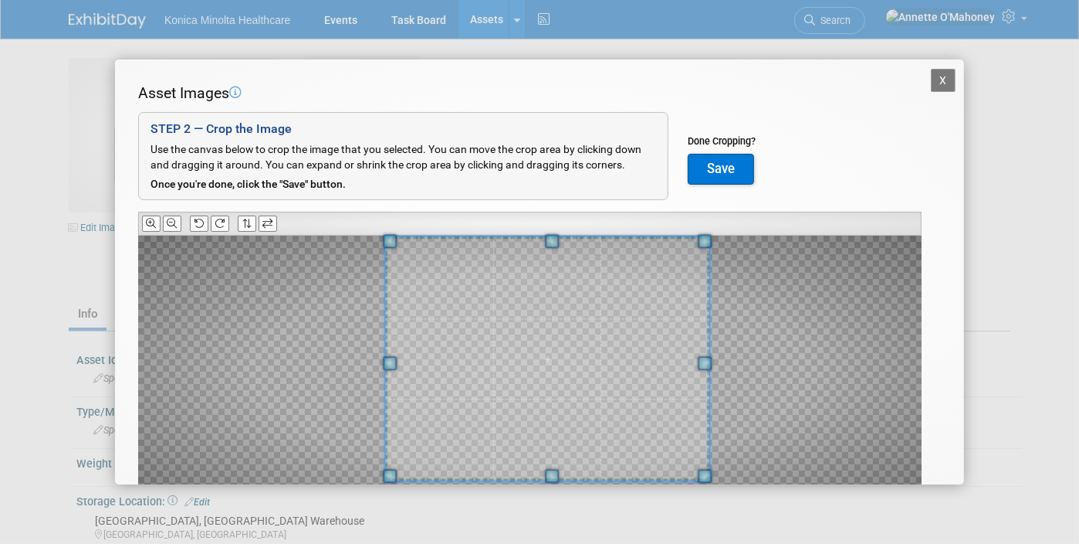
click at [754, 232] on div "Asset Images Add Image STEP 2 — Crop the Image Use the canvas below to crop the…" at bounding box center [539, 319] width 803 height 473
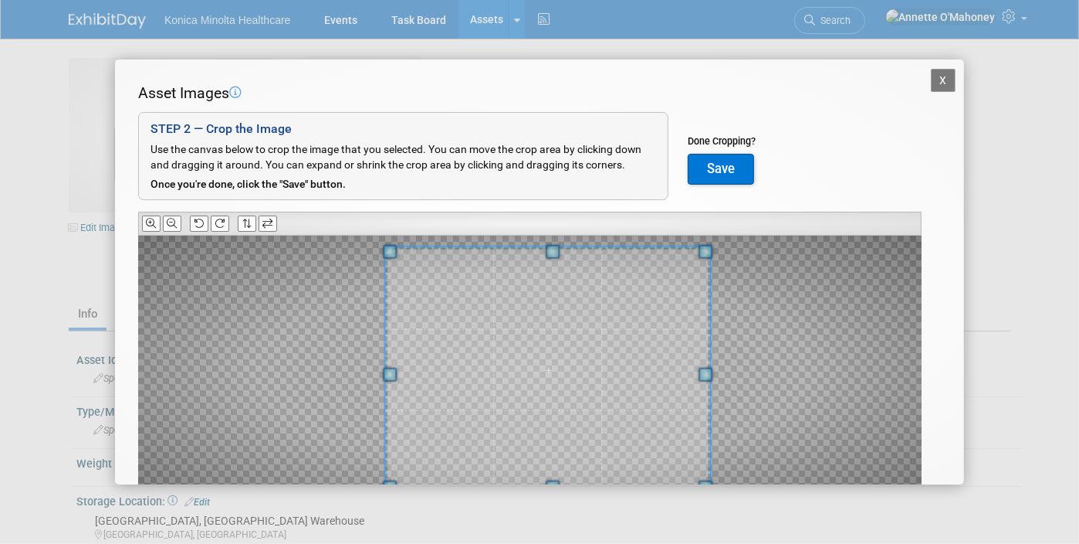
click at [632, 324] on span at bounding box center [547, 369] width 325 height 245
click at [746, 158] on button "Save" at bounding box center [721, 169] width 66 height 31
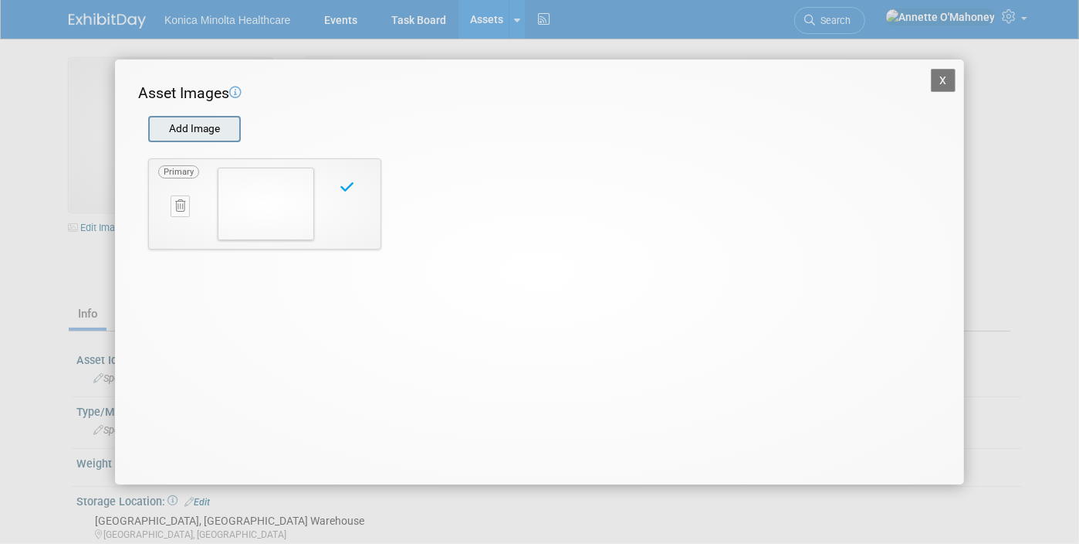
click at [215, 129] on input "file" at bounding box center [148, 128] width 184 height 23
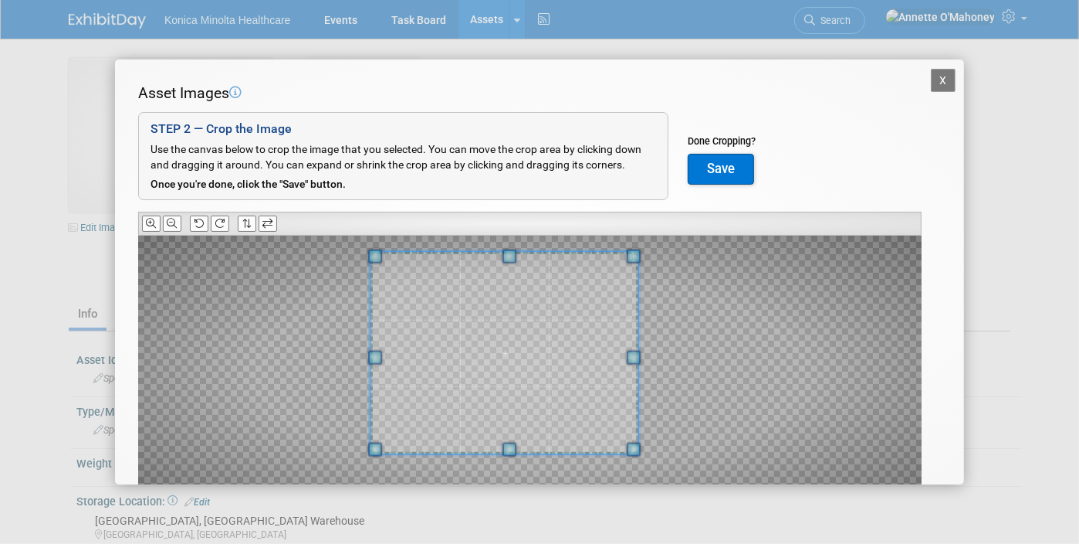
click at [386, 254] on div at bounding box center [505, 353] width 268 height 202
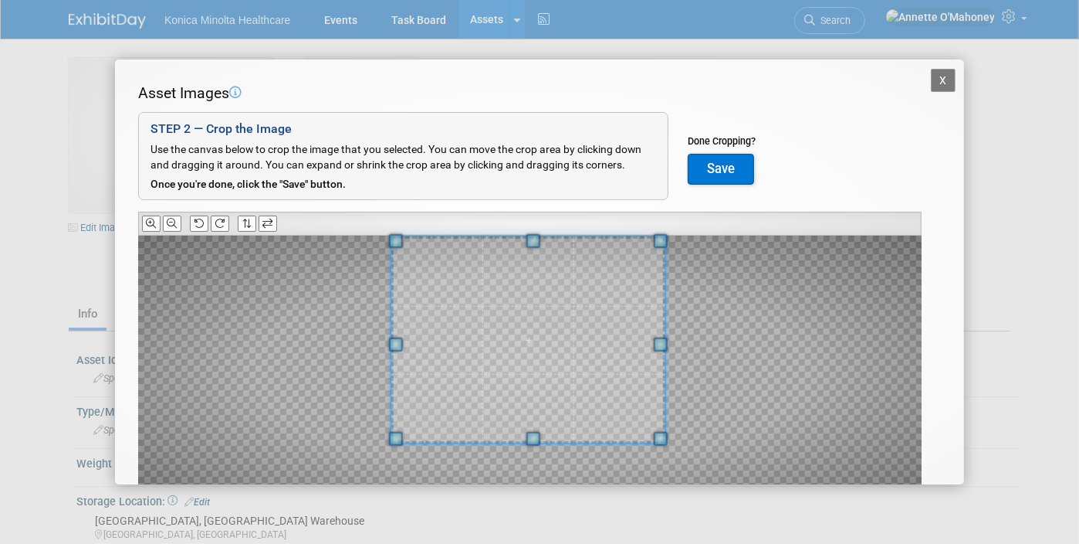
click at [630, 262] on span at bounding box center [528, 339] width 274 height 206
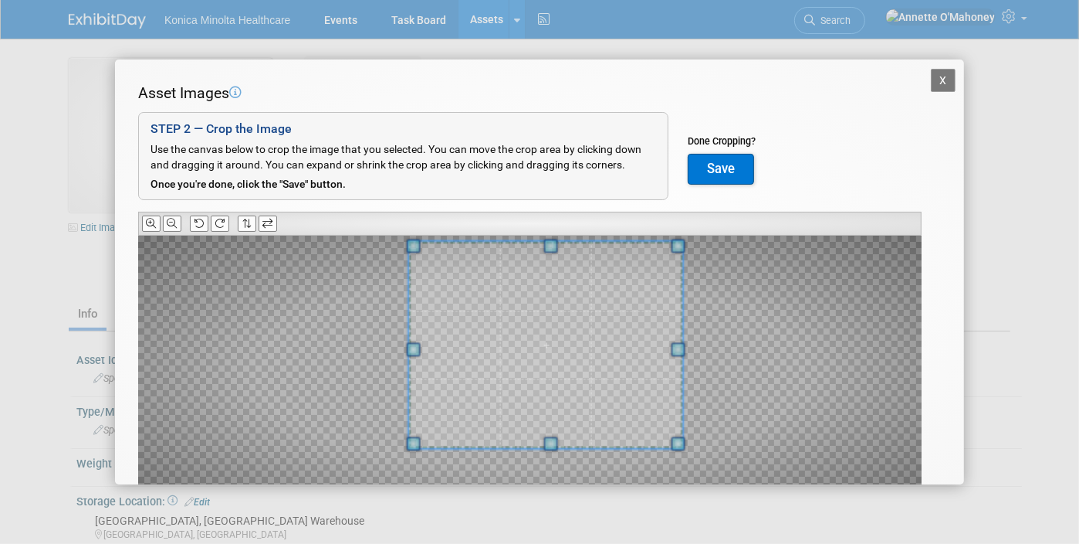
click at [641, 286] on span at bounding box center [546, 345] width 274 height 206
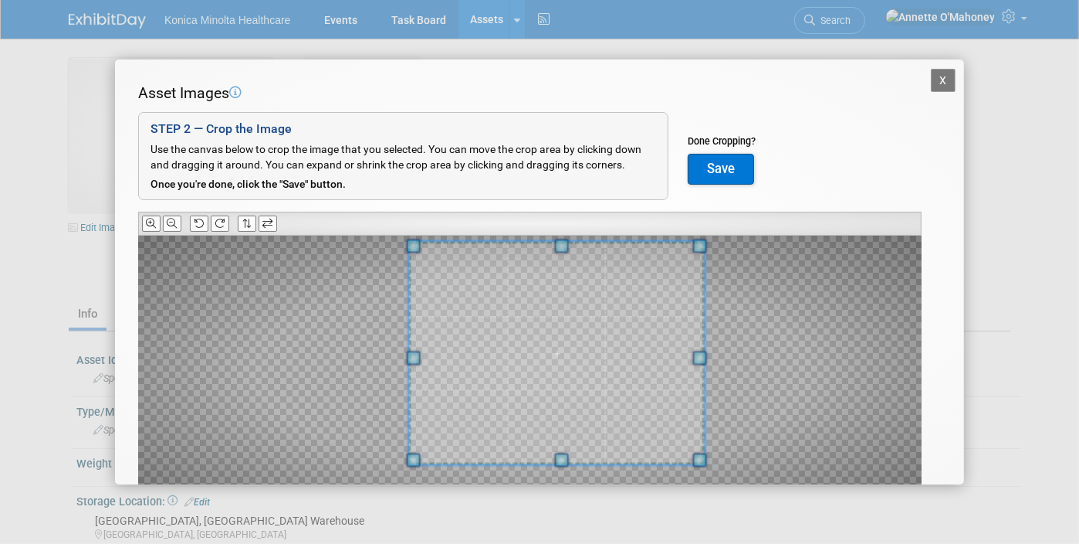
click at [707, 487] on div "X Asset Images Add Image STEP 2 — Crop the Image Use the canvas below to crop t…" at bounding box center [539, 272] width 1079 height 544
click at [656, 408] on span at bounding box center [549, 353] width 297 height 224
click at [722, 168] on button "Save" at bounding box center [721, 169] width 66 height 31
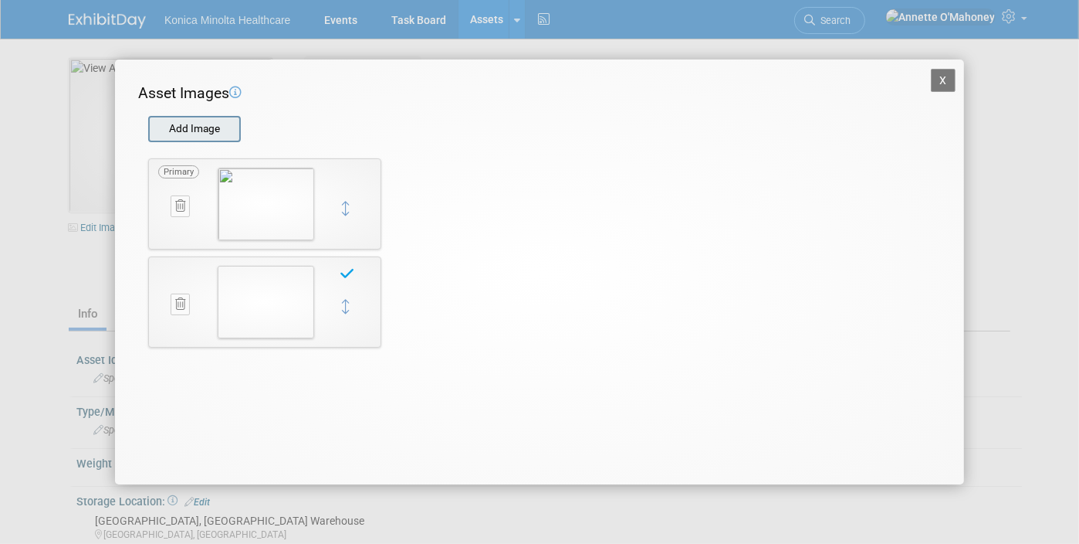
click at [216, 124] on input "file" at bounding box center [148, 128] width 184 height 23
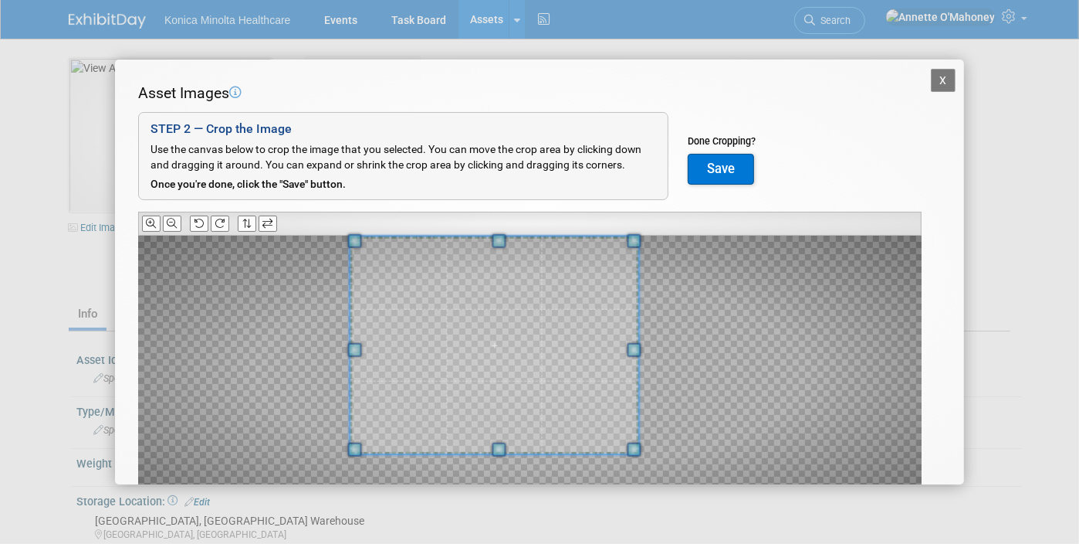
click at [391, 242] on div at bounding box center [495, 344] width 289 height 217
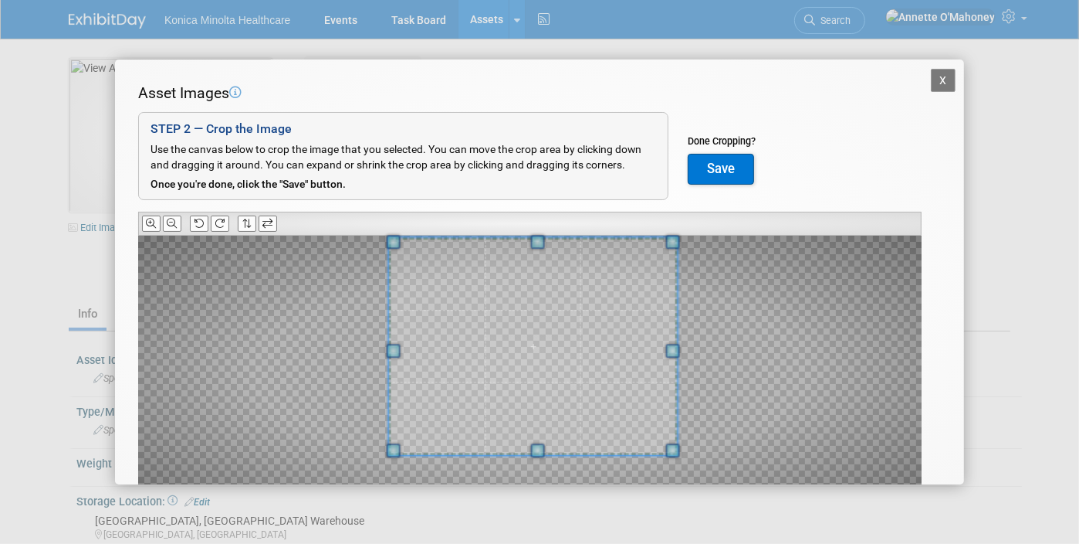
click at [608, 325] on span at bounding box center [533, 346] width 289 height 217
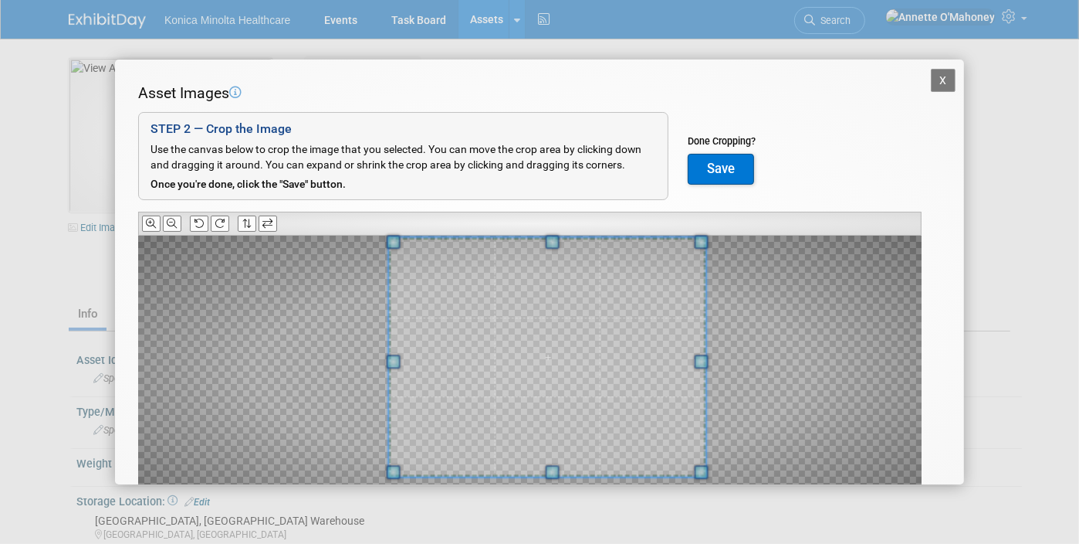
click at [706, 503] on div "X Asset Images Add Image STEP 2 — Crop the Image Use the canvas below to crop t…" at bounding box center [539, 272] width 1079 height 544
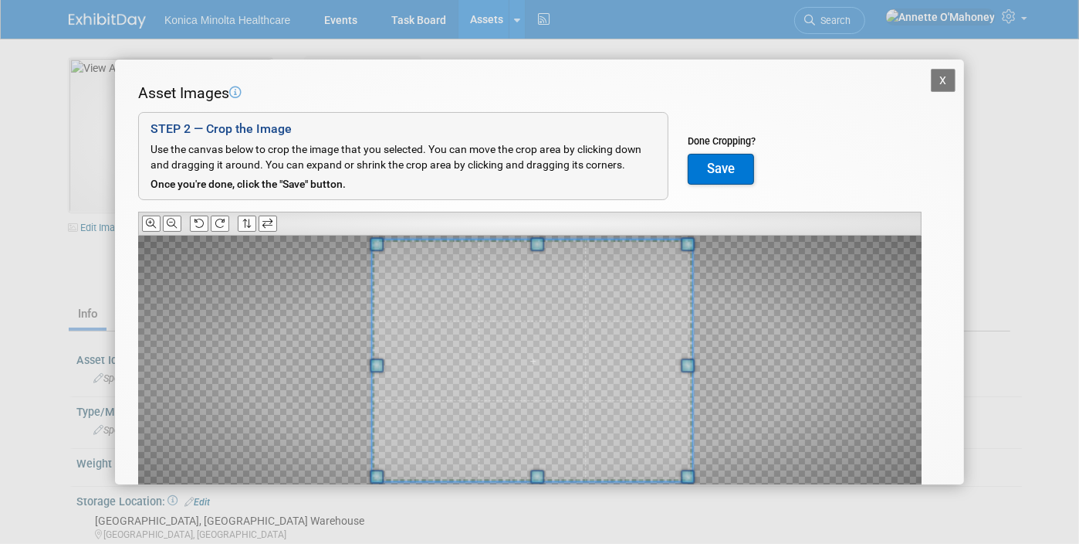
click at [630, 433] on span at bounding box center [532, 360] width 320 height 241
click at [709, 161] on button "Save" at bounding box center [721, 169] width 66 height 31
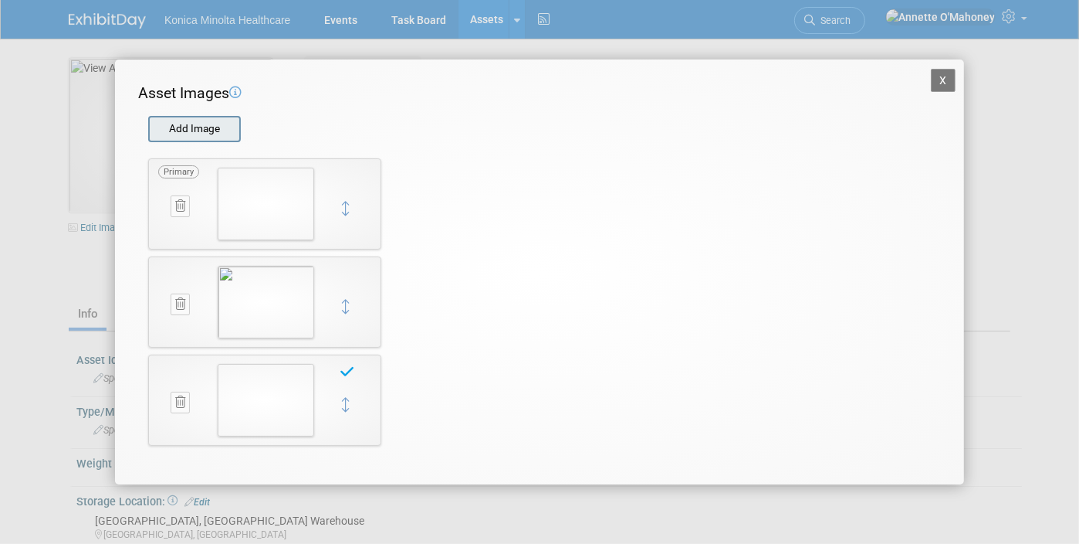
click at [226, 125] on input "file" at bounding box center [148, 128] width 184 height 23
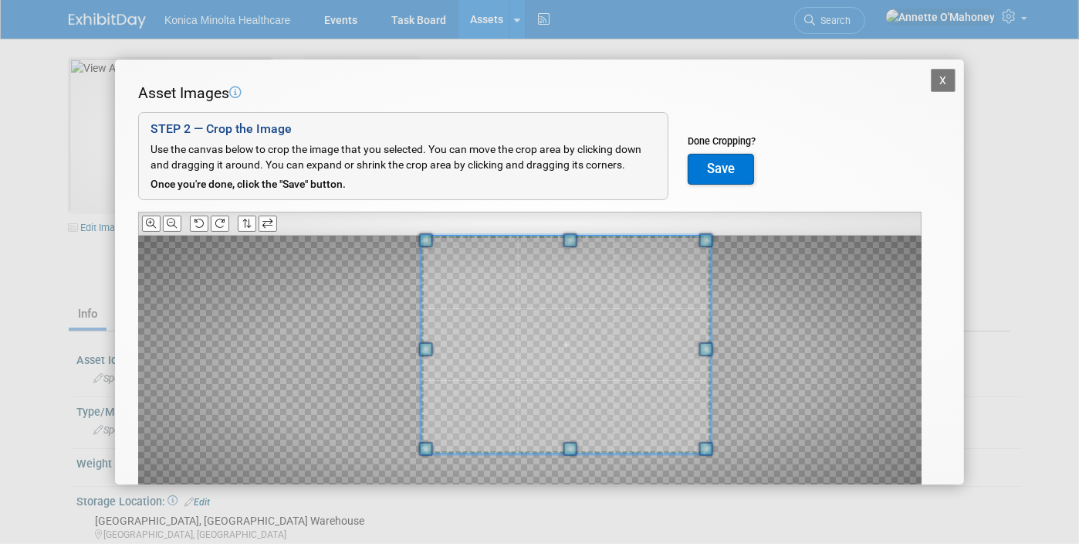
click at [714, 230] on div "Asset Images Add Image STEP 2 — Crop the Image Use the canvas below to crop the…" at bounding box center [539, 319] width 803 height 473
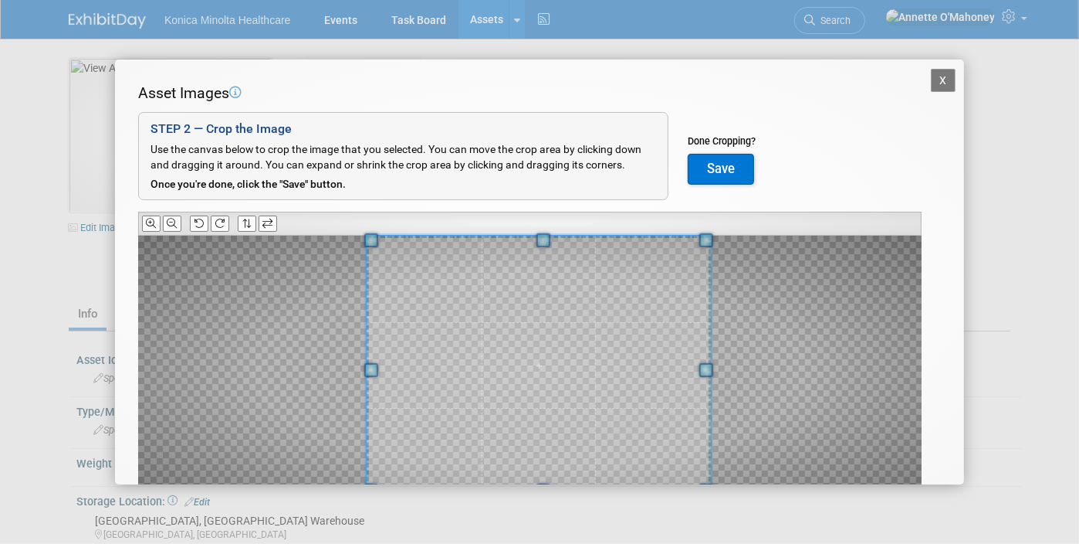
click at [374, 466] on div at bounding box center [539, 364] width 344 height 259
click at [731, 155] on button "Save" at bounding box center [721, 169] width 66 height 31
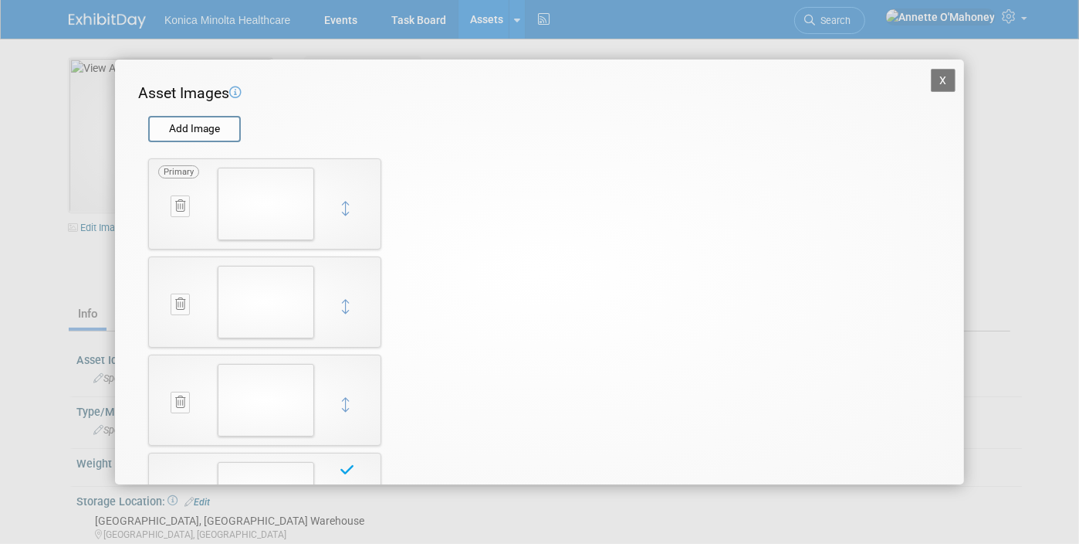
click at [935, 78] on button "X" at bounding box center [943, 80] width 25 height 23
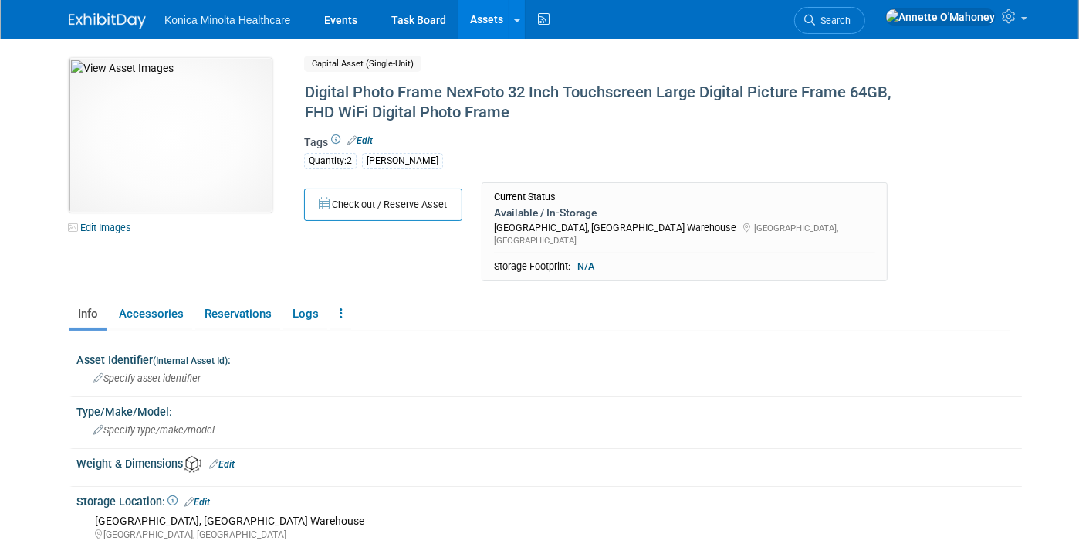
click at [470, 22] on link "Assets" at bounding box center [487, 19] width 56 height 39
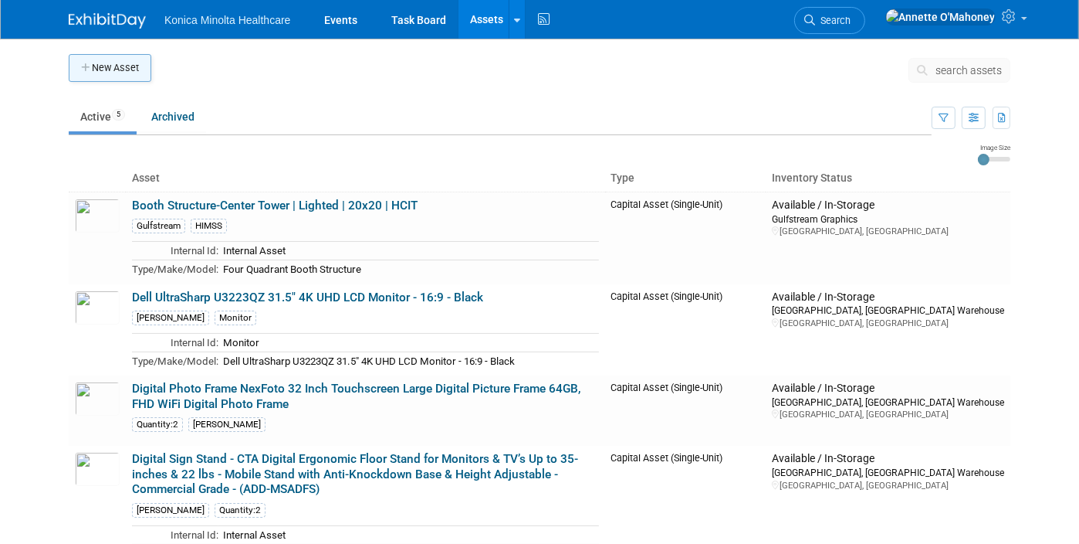
click at [97, 58] on button "New Asset" at bounding box center [110, 68] width 83 height 28
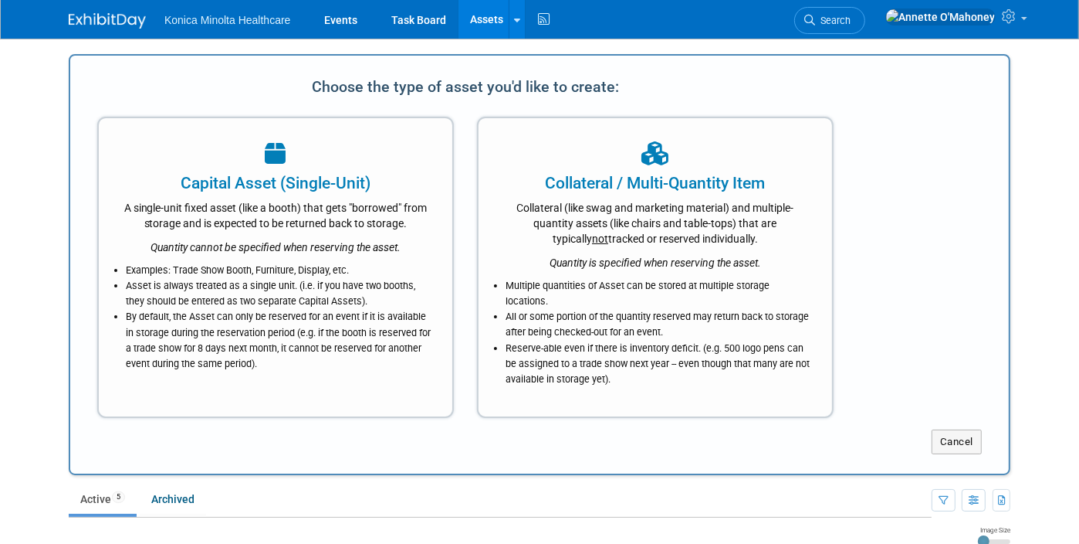
click at [290, 242] on icon "Quantity cannot be specified when reserving the asset." at bounding box center [276, 247] width 250 height 12
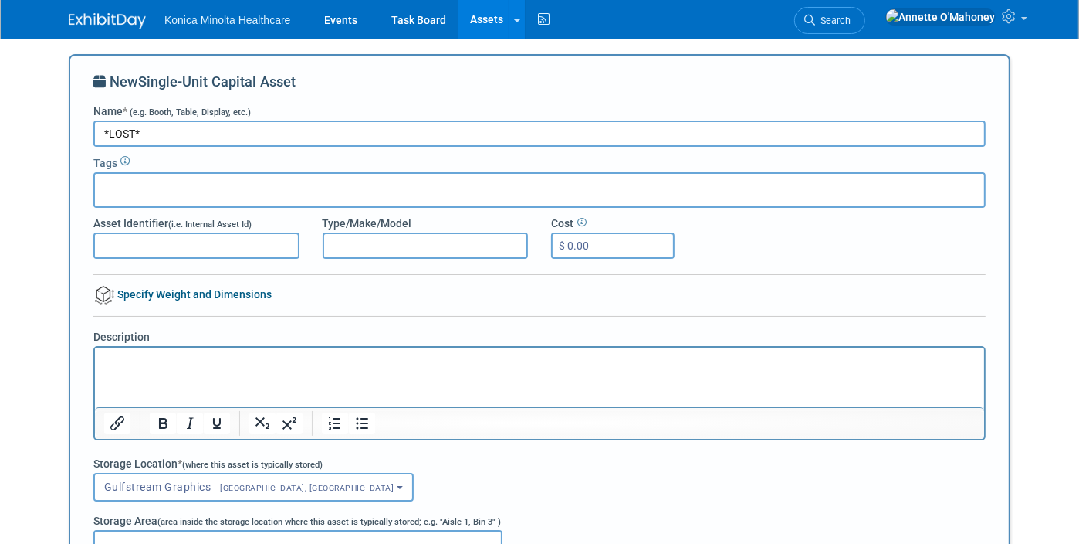
click at [162, 133] on input "*LOST*" at bounding box center [539, 133] width 893 height 26
paste input "43 inch Capacitive Multi-Touch Screen Industrial Monitor, 16:9 Display 1920 x 1…"
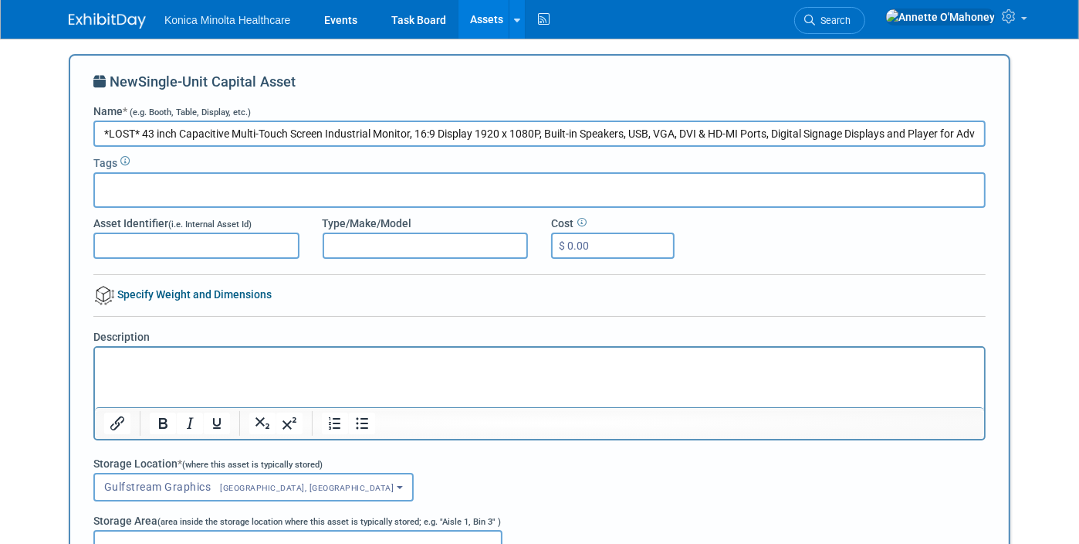
scroll to position [0, 21]
click at [101, 131] on input "*LOST* 43 inch Capacitive Multi-Touch Screen Industrial Monitor, 16:9 Display 1…" at bounding box center [539, 133] width 893 height 26
type input "*LOST @ AHRA* 43 inch Capacitive Multi-Touch Screen Industrial Monitor, 16:9 Di…"
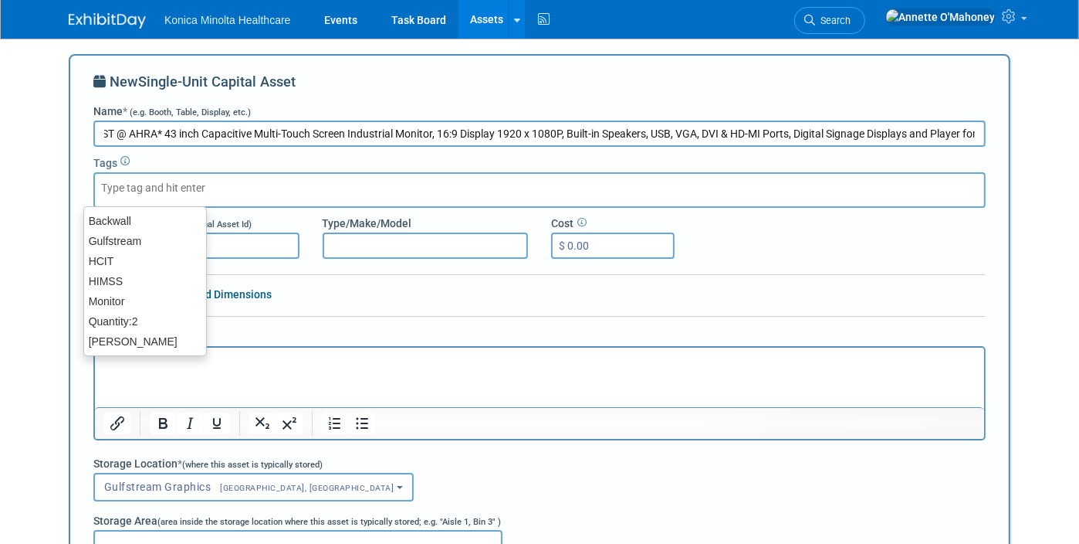
click at [116, 185] on input "text" at bounding box center [163, 187] width 124 height 15
click at [355, 368] on html at bounding box center [538, 358] width 889 height 22
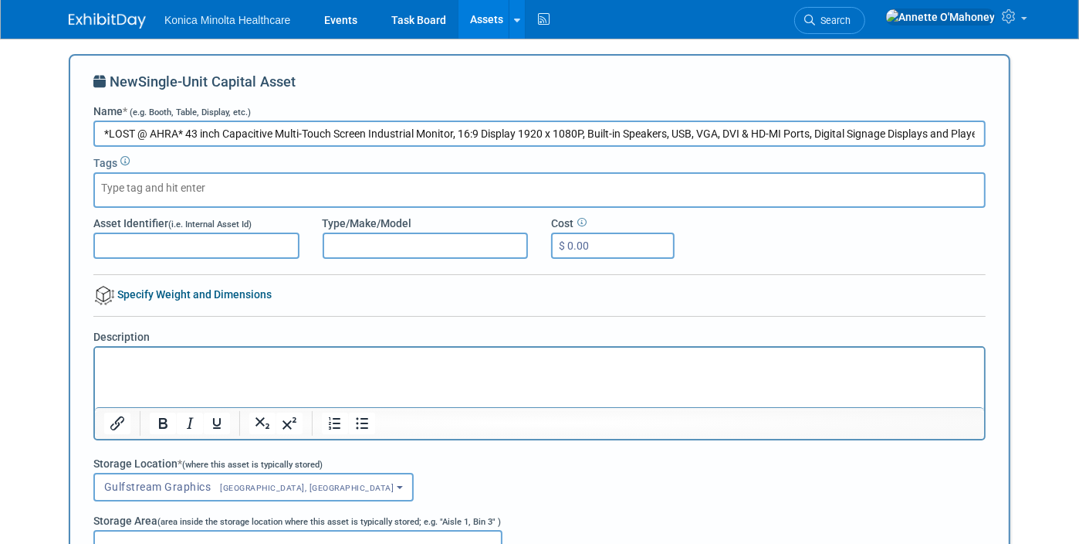
click at [601, 238] on input "$ 0.00" at bounding box center [613, 245] width 124 height 26
type input "$ 935.19"
click at [130, 368] on html at bounding box center [538, 358] width 889 height 22
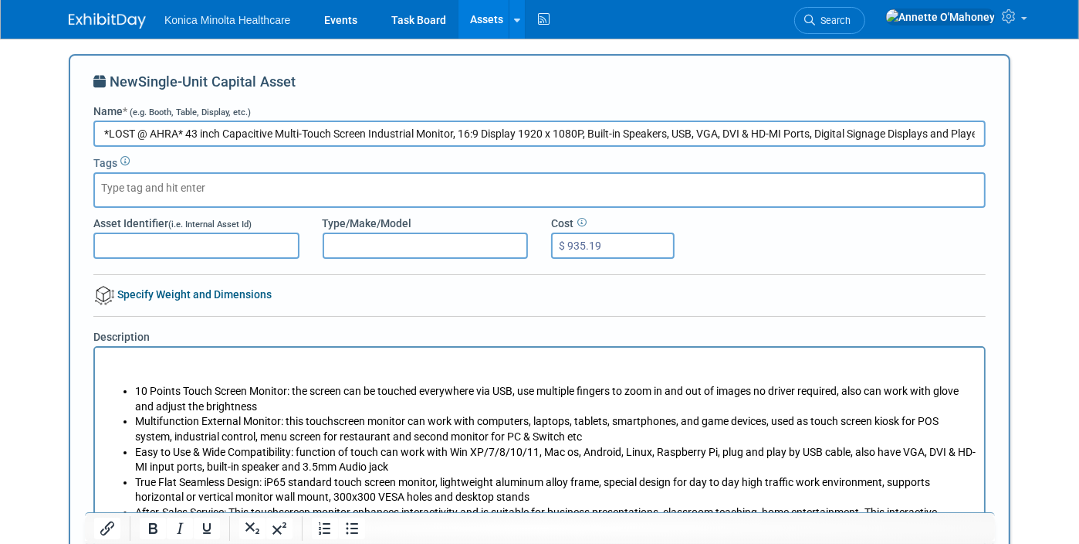
scroll to position [5, 0]
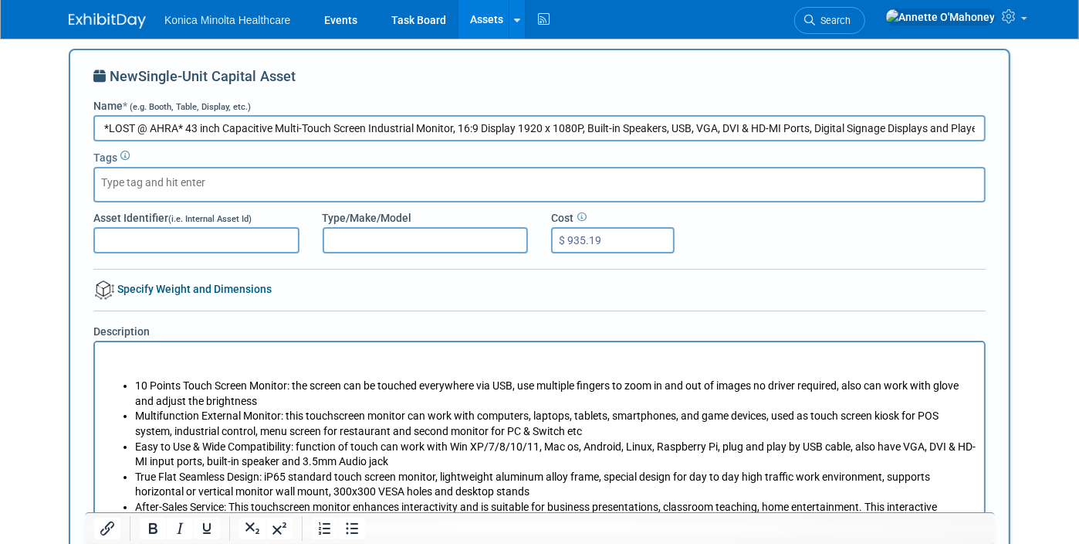
click at [132, 348] on p "Rich Text Area. Press ALT-0 for help." at bounding box center [539, 354] width 872 height 15
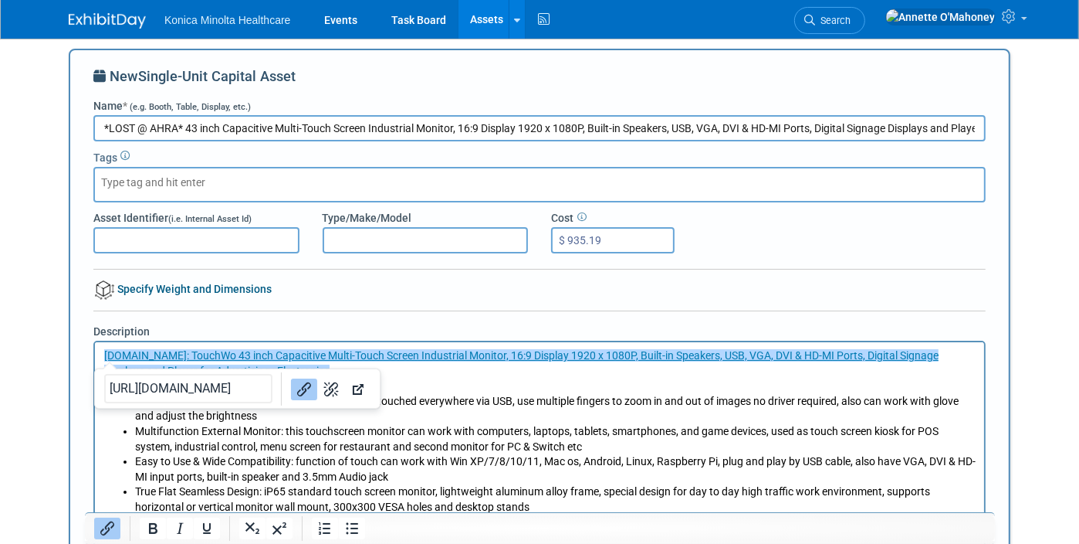
click at [460, 368] on p "﻿Amazon.com: TouchWo 43 inch Capacitive Multi-Touch Screen Industrial Monitor, …" at bounding box center [539, 362] width 872 height 30
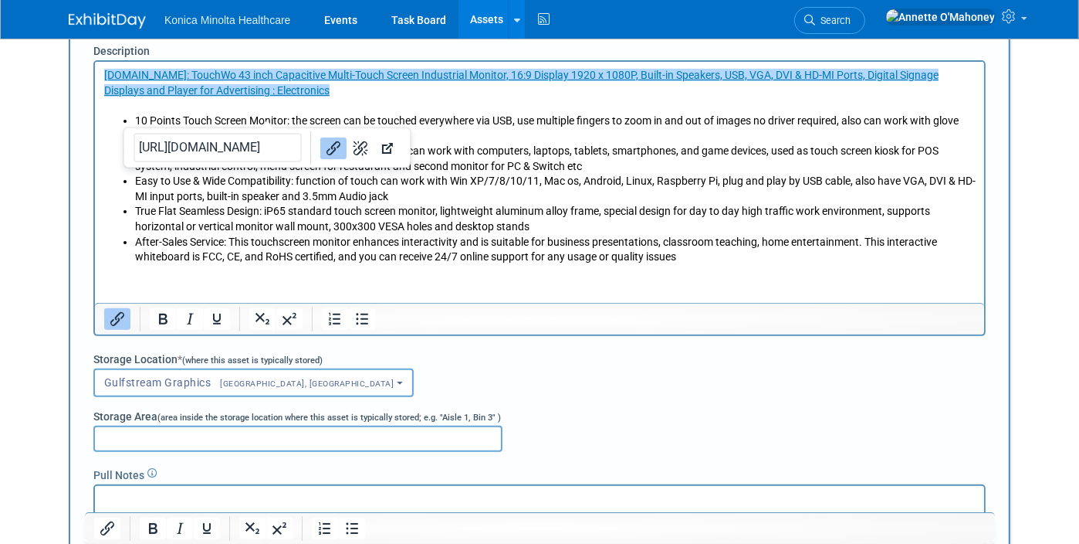
scroll to position [295, 0]
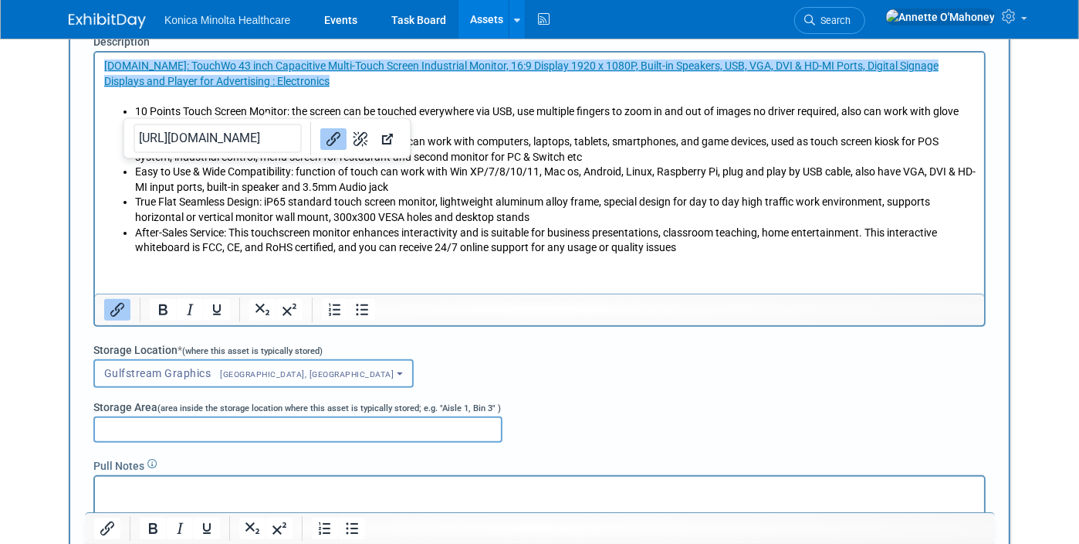
click at [259, 370] on button "Gulfstream Graphics Fairfield, NJ" at bounding box center [253, 373] width 320 height 29
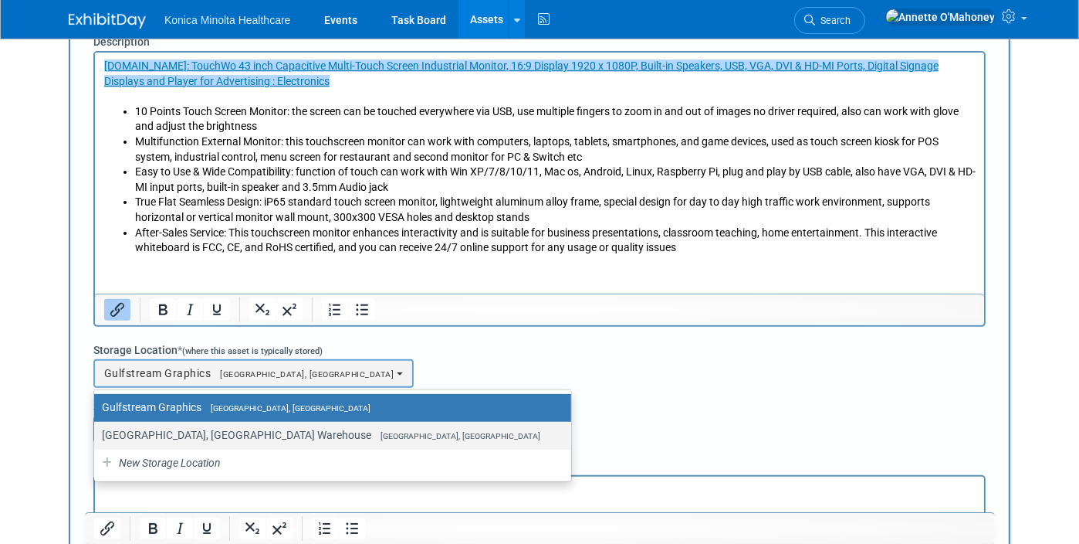
click at [371, 431] on span "Wayne, NJ" at bounding box center [455, 436] width 169 height 10
click at [97, 430] on input "Wayne, NJ Warehouse Wayne, NJ" at bounding box center [91, 435] width 10 height 10
select select "11224132"
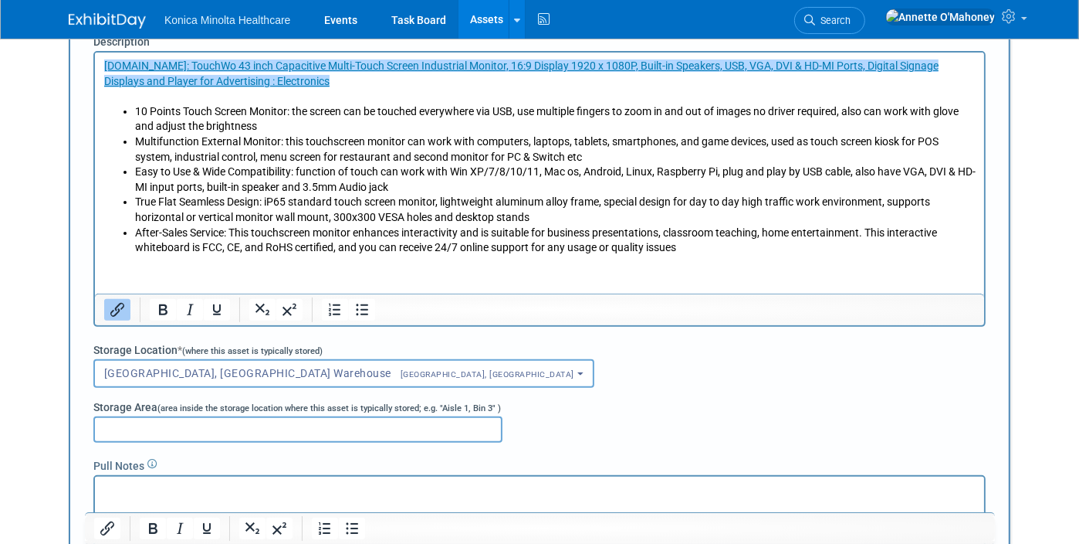
click at [157, 487] on p "Rich Text Area. Press ALT-0 for help." at bounding box center [539, 489] width 872 height 15
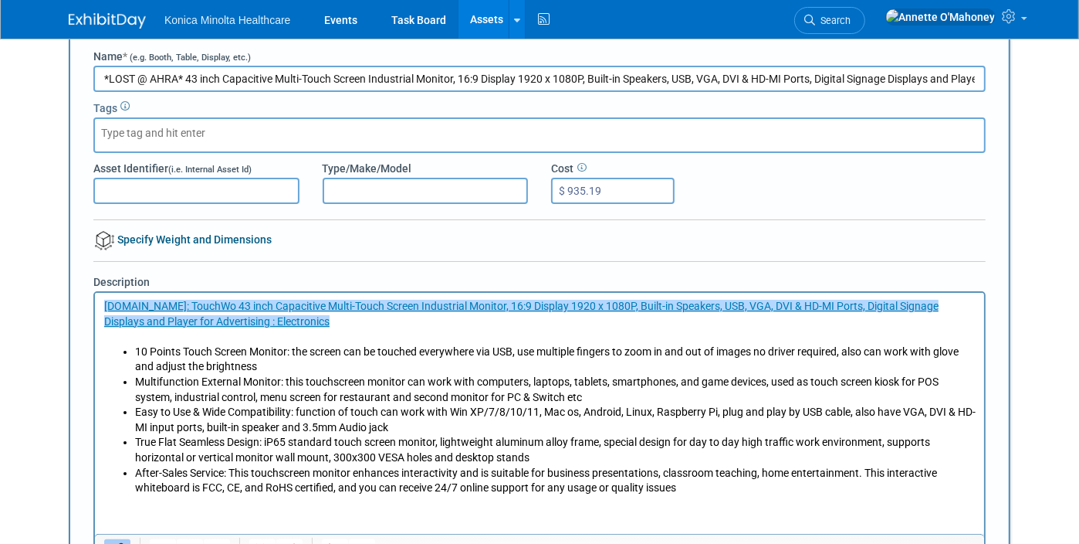
scroll to position [0, 0]
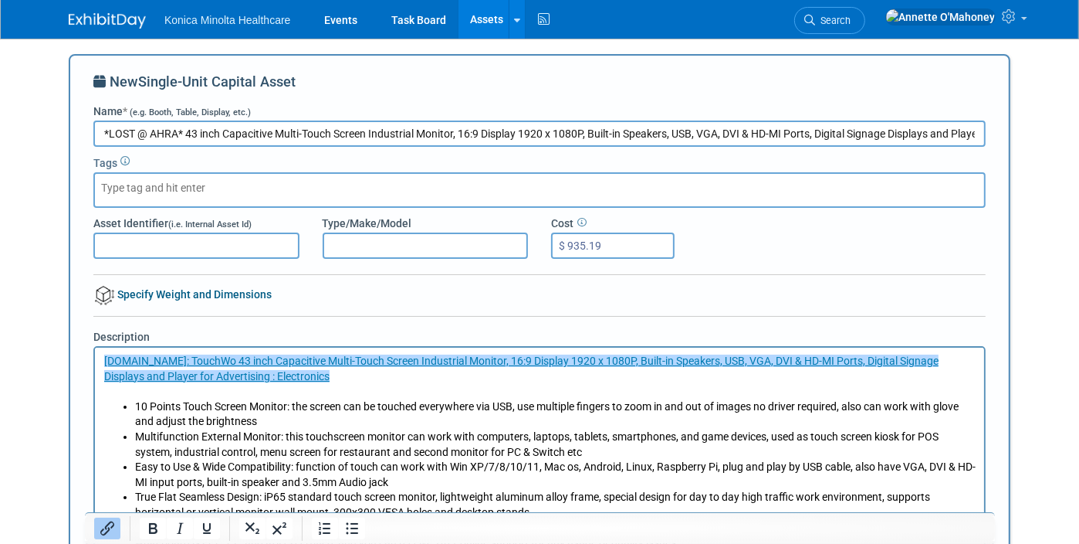
click at [188, 193] on input "text" at bounding box center [163, 187] width 124 height 15
type input "LOST"
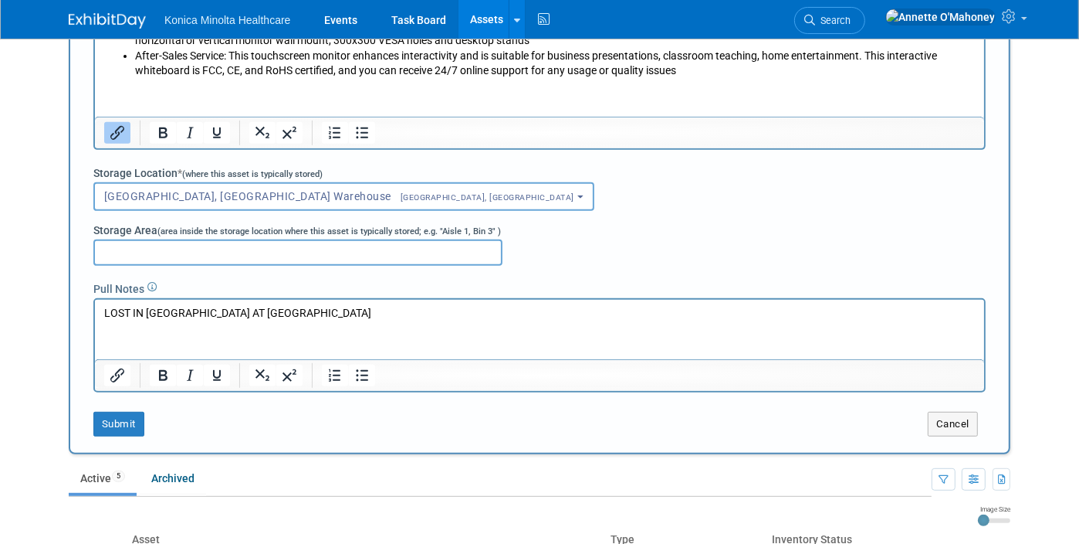
scroll to position [483, 0]
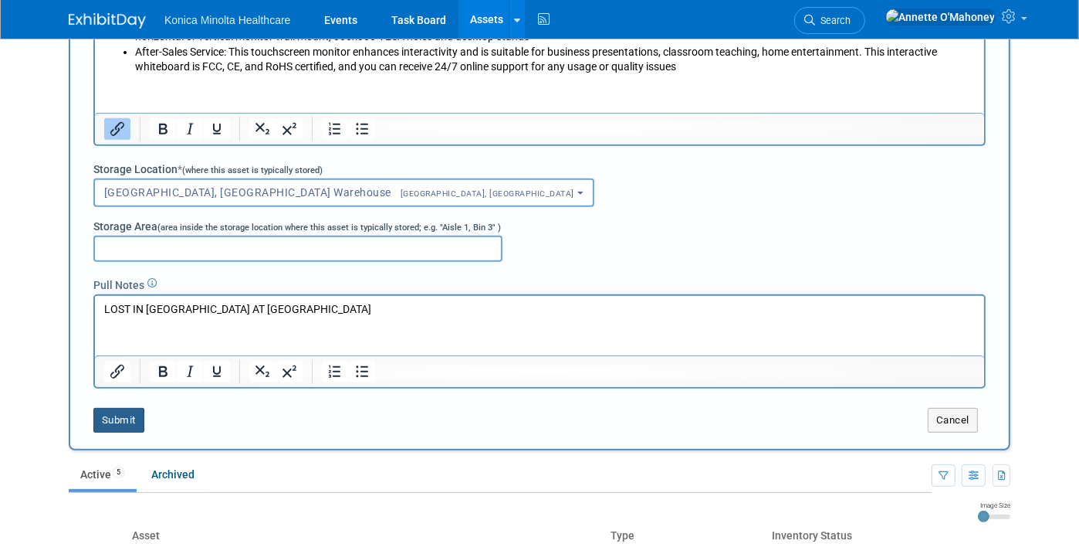
click at [113, 412] on button "Submit" at bounding box center [118, 420] width 51 height 25
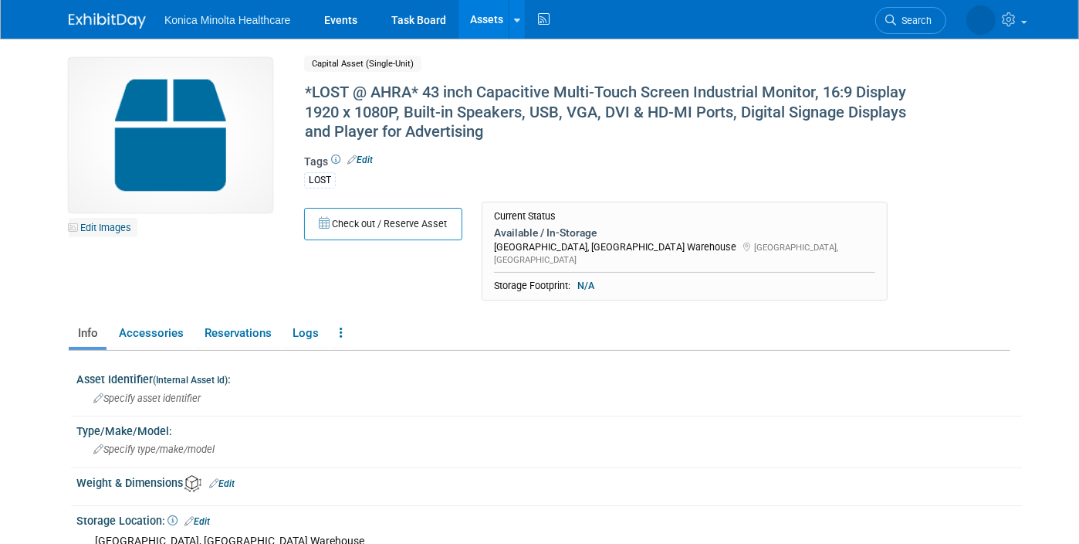
click at [85, 229] on link "Edit Images" at bounding box center [103, 227] width 69 height 19
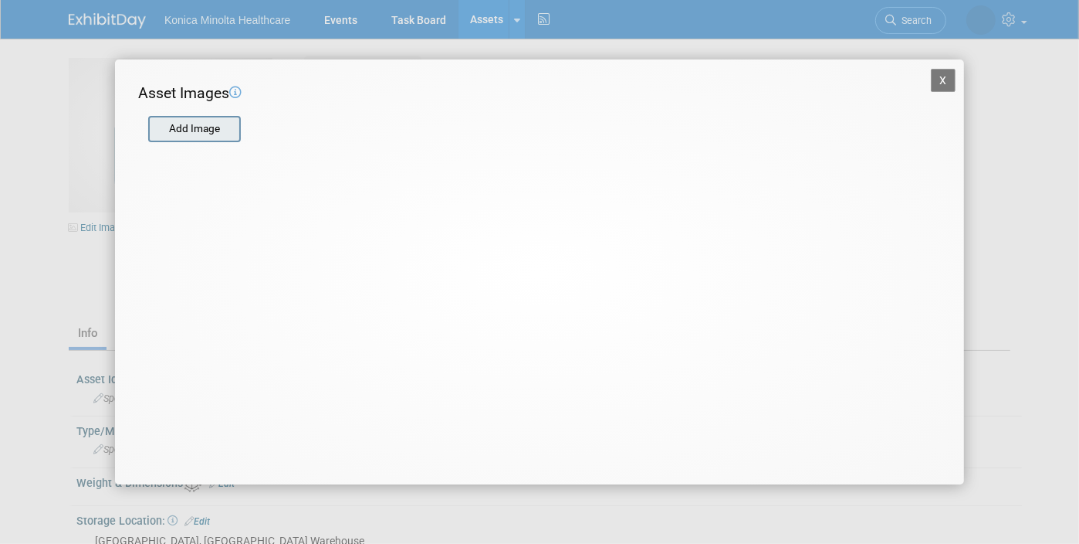
click at [223, 117] on input "file" at bounding box center [148, 128] width 184 height 23
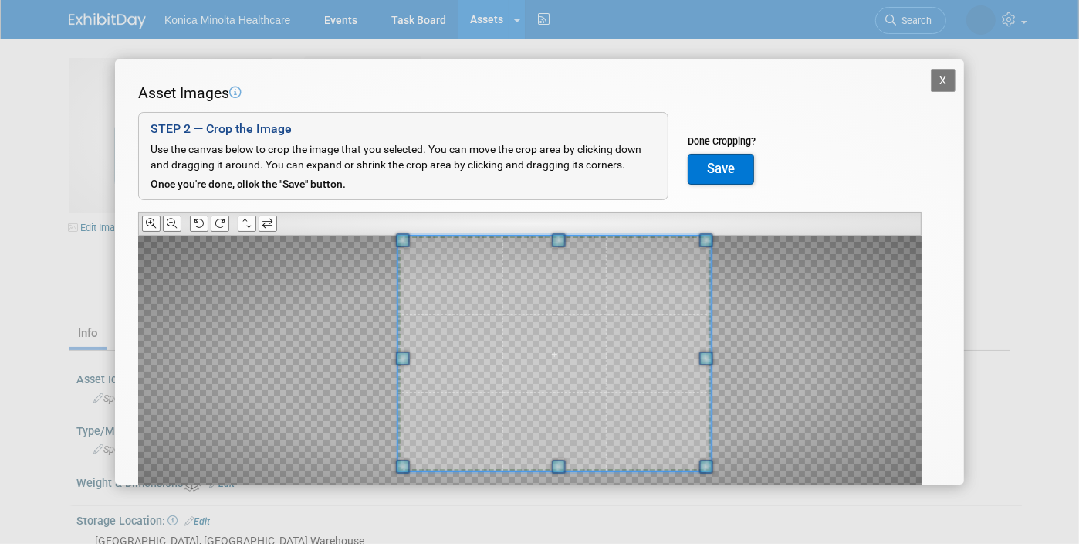
click at [728, 232] on div "Asset Images Add Image STEP 2 — Crop the Image Use the canvas below to crop the…" at bounding box center [539, 319] width 803 height 473
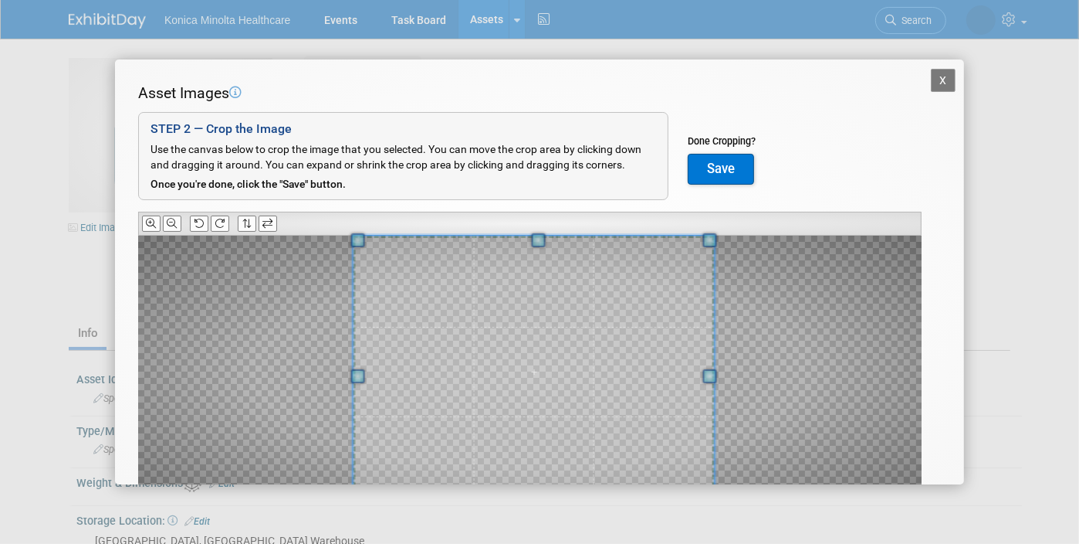
click at [329, 472] on div at bounding box center [530, 371] width 784 height 272
click at [476, 422] on span at bounding box center [532, 371] width 361 height 272
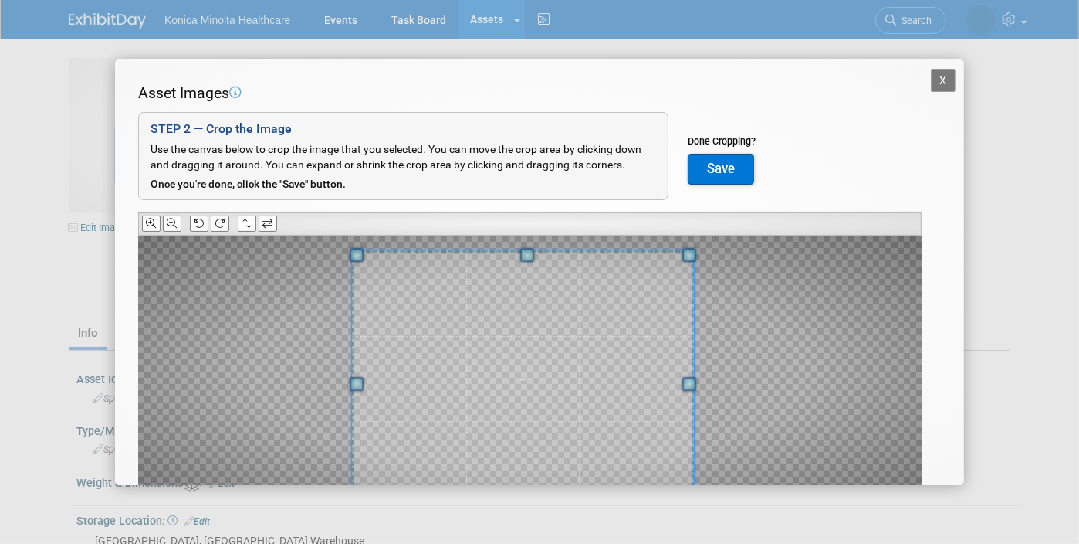
click at [676, 251] on div at bounding box center [523, 379] width 342 height 257
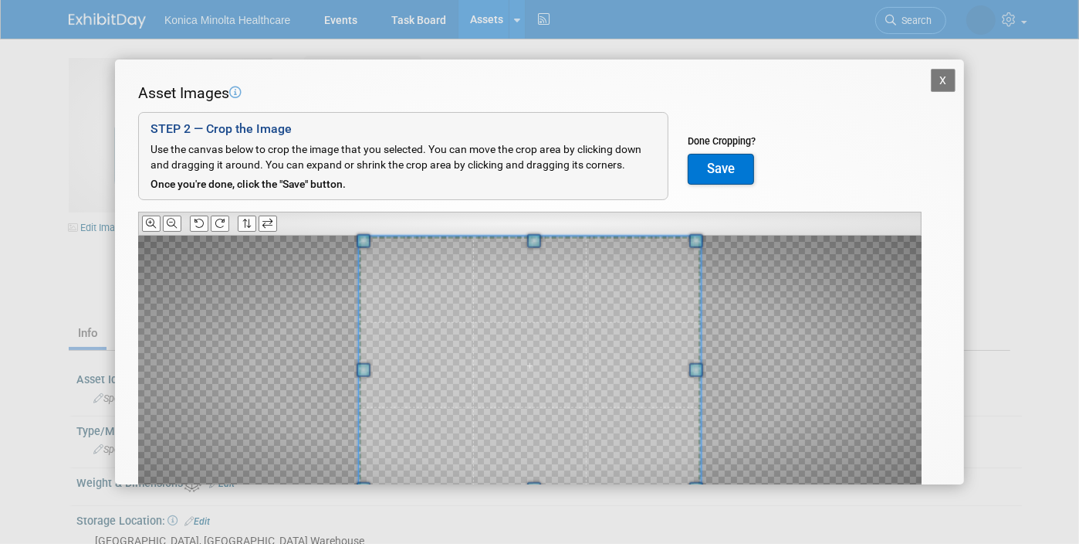
click at [657, 279] on span at bounding box center [530, 364] width 342 height 257
click at [728, 168] on button "Save" at bounding box center [721, 169] width 66 height 31
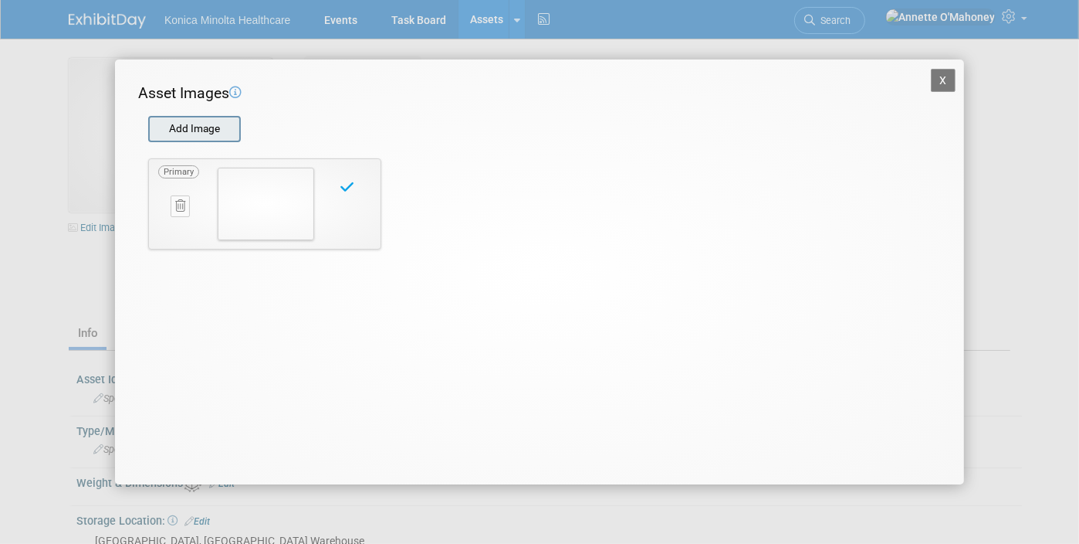
click at [176, 136] on input "file" at bounding box center [148, 128] width 184 height 23
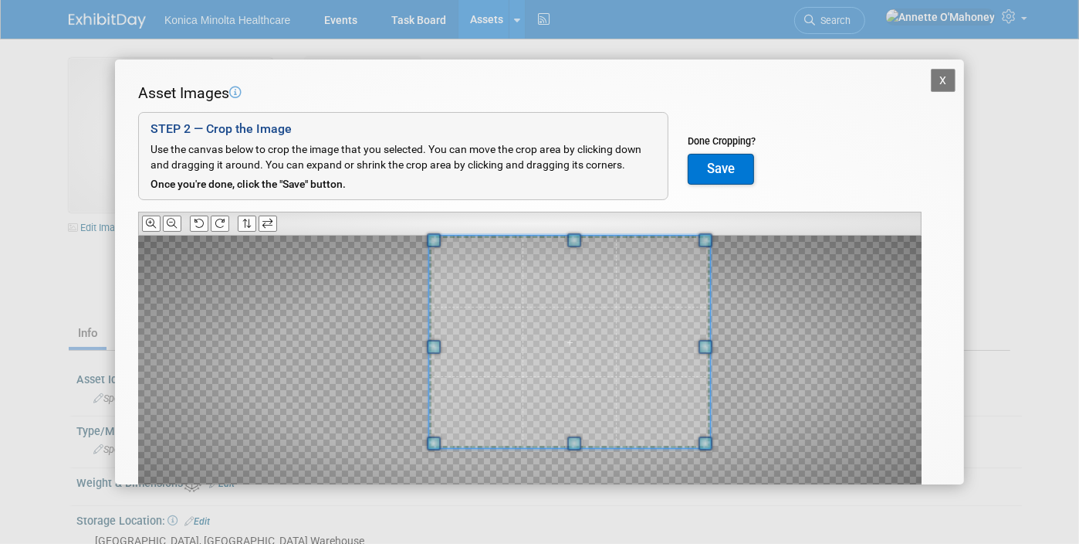
click at [678, 235] on div at bounding box center [569, 341] width 281 height 212
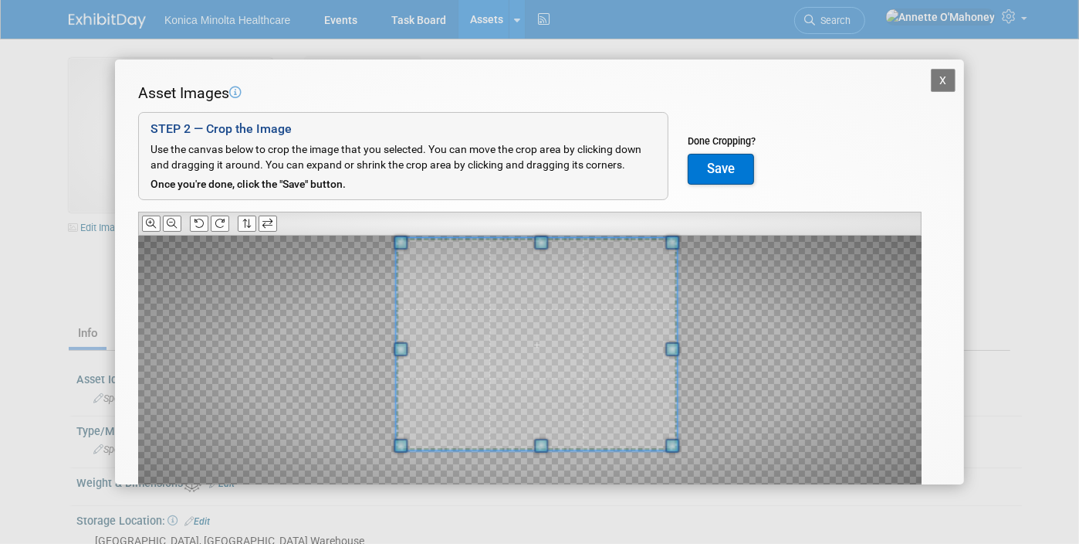
click at [612, 296] on span at bounding box center [536, 344] width 281 height 212
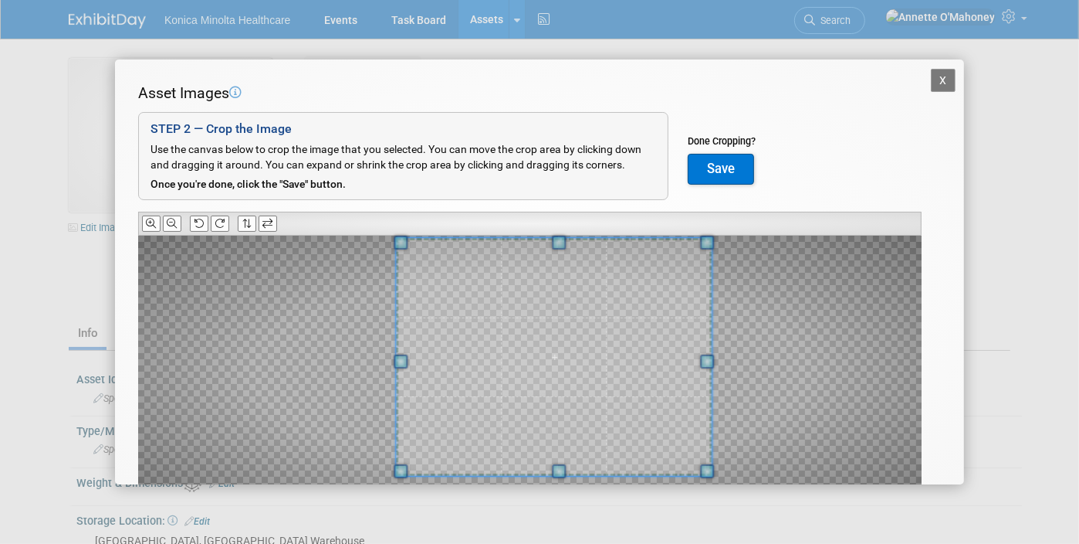
click at [713, 513] on div "X Asset Images Add Image STEP 2 — Crop the Image Use the canvas below to crop t…" at bounding box center [539, 272] width 1079 height 544
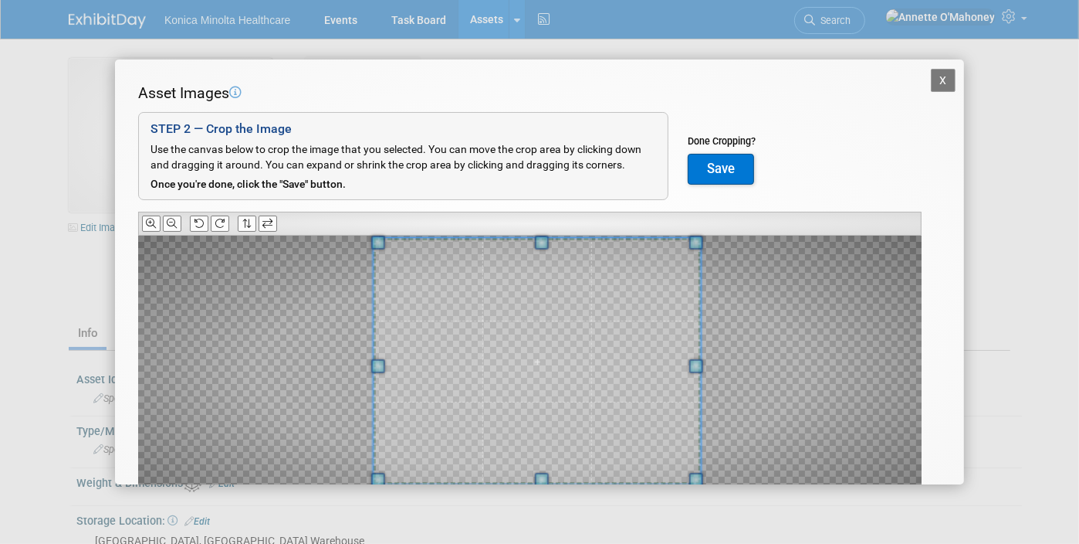
click at [599, 402] on span at bounding box center [537, 361] width 327 height 246
click at [703, 227] on div "Asset Images Add Image STEP 2 — Crop the Image Use the canvas below to crop the…" at bounding box center [539, 319] width 803 height 473
click at [723, 167] on button "Save" at bounding box center [721, 169] width 66 height 31
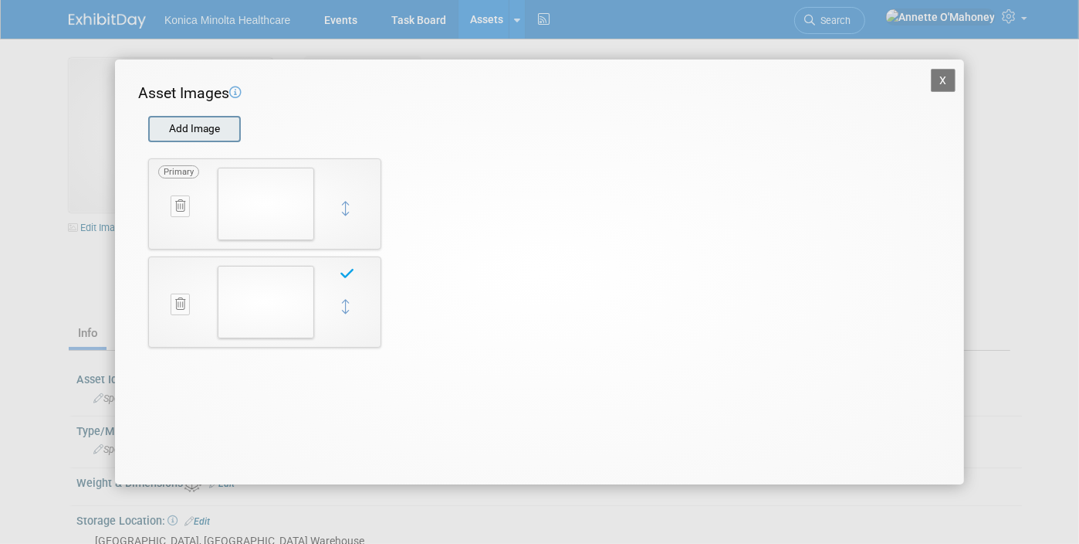
click at [199, 127] on input "file" at bounding box center [148, 128] width 184 height 23
click at [947, 82] on button "X" at bounding box center [943, 80] width 25 height 23
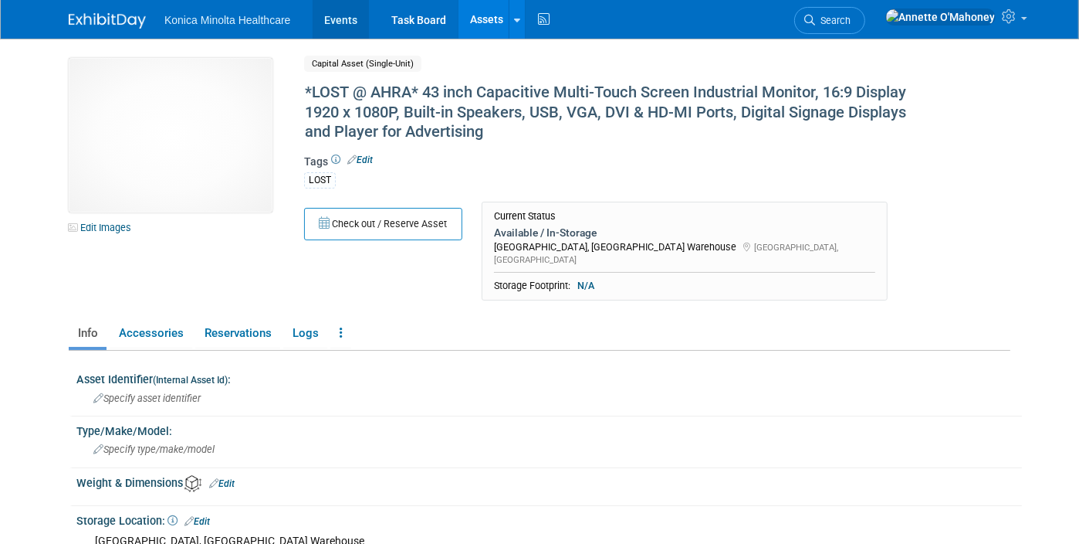
click at [320, 18] on link "Events" at bounding box center [341, 19] width 56 height 39
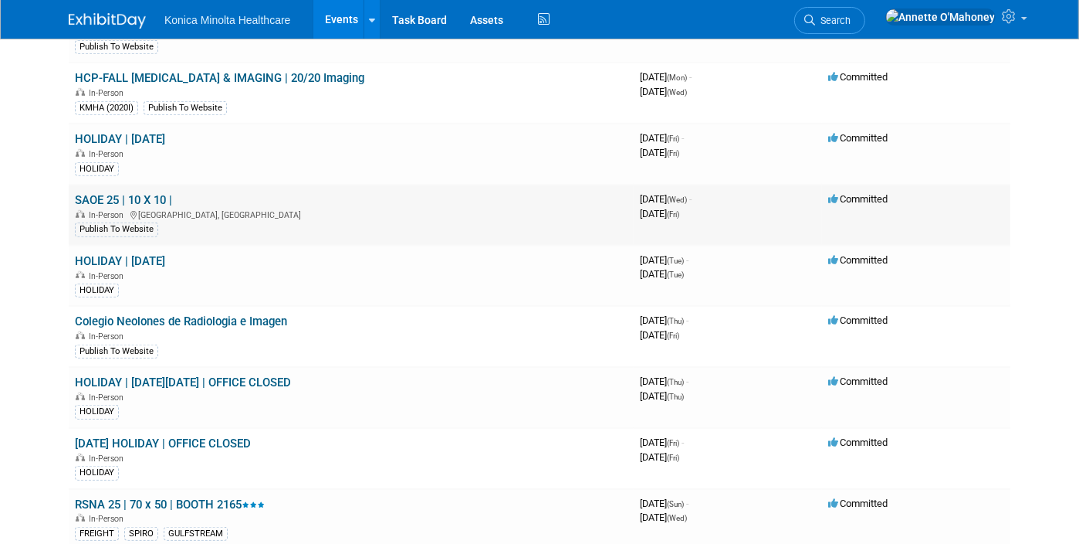
scroll to position [772, 0]
click at [205, 496] on link "RSNA 25 | 70 x 50 | BOOTH 2165" at bounding box center [170, 503] width 190 height 14
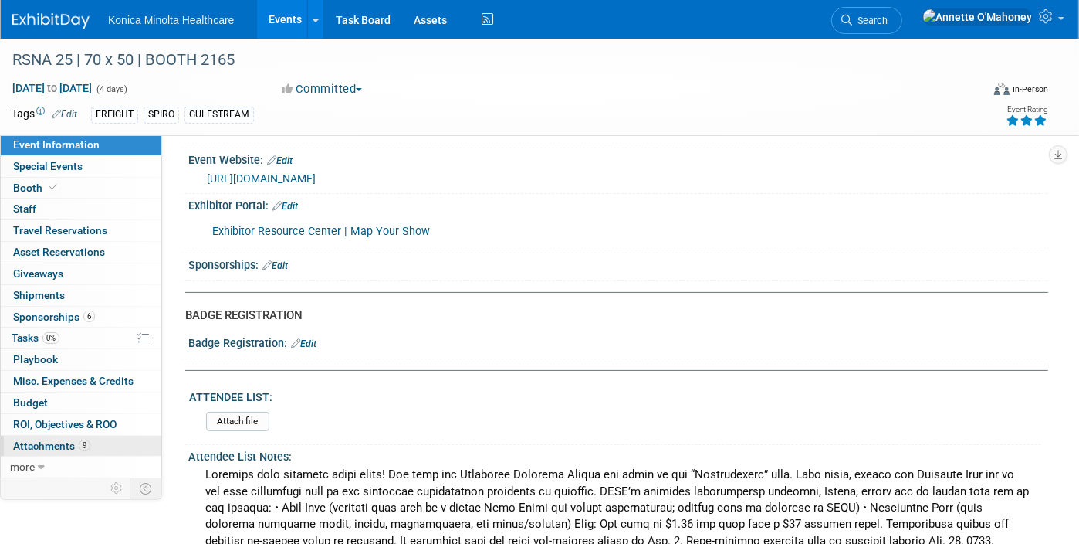
scroll to position [193, 0]
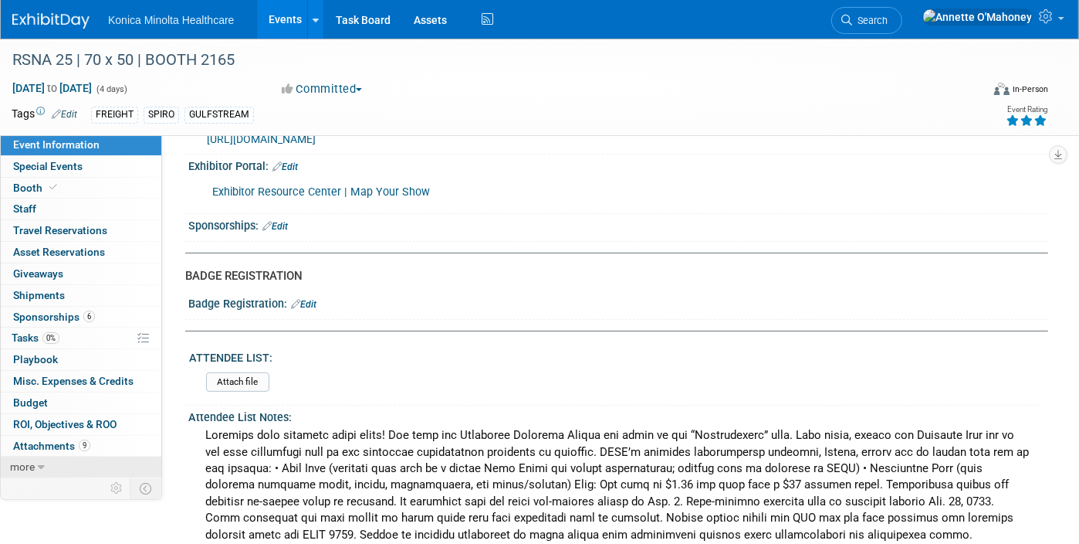
click at [38, 462] on icon at bounding box center [41, 467] width 7 height 11
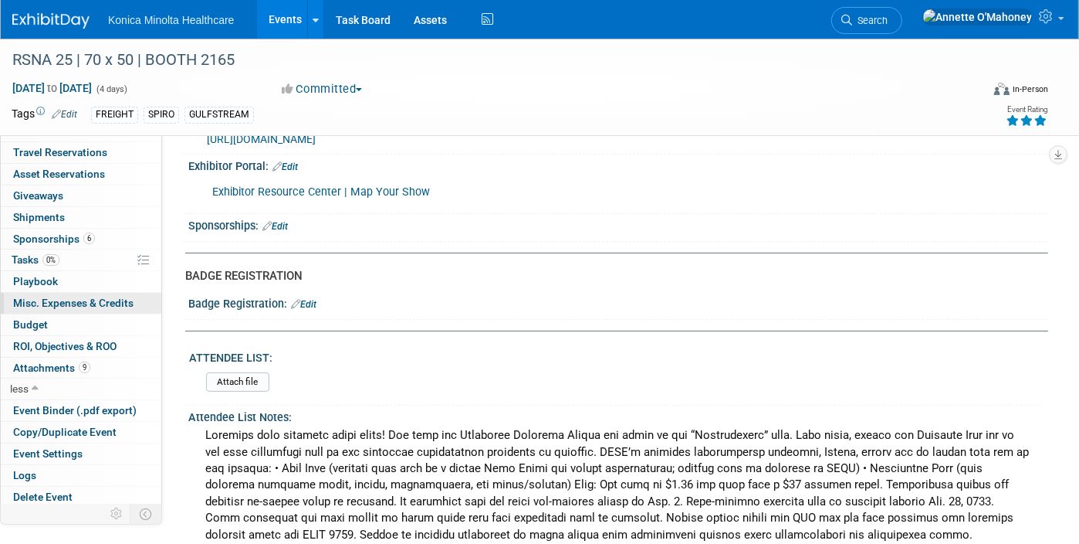
click at [84, 300] on span "Misc. Expenses & Credits 0" at bounding box center [73, 302] width 120 height 12
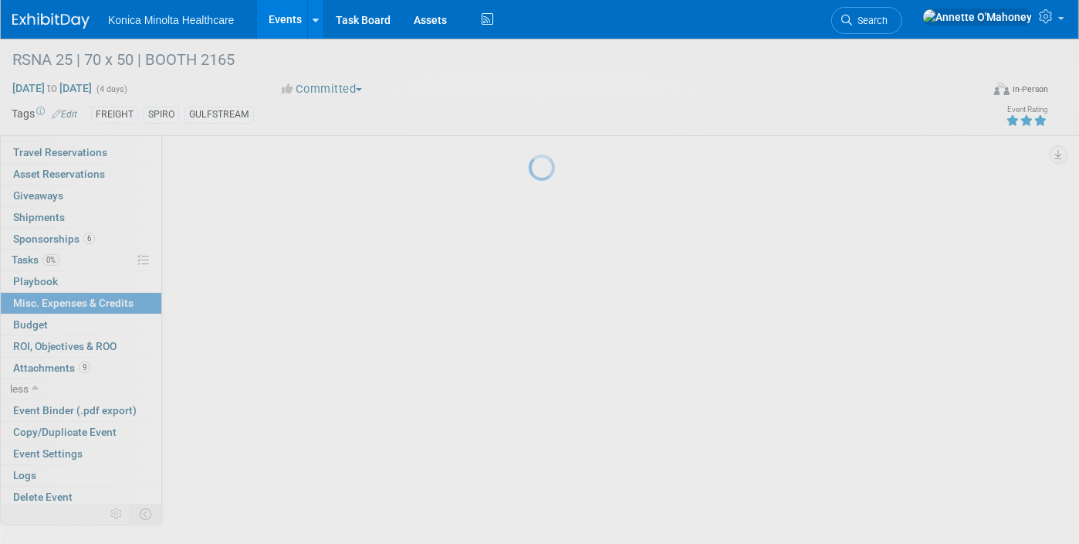
scroll to position [0, 0]
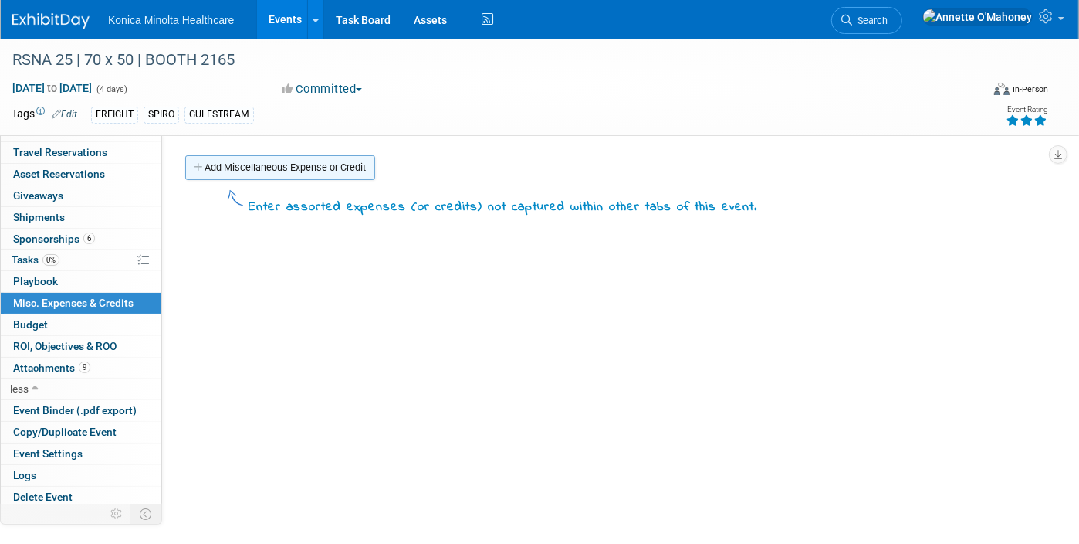
click at [275, 161] on link "Add Miscellaneous Expense or Credit" at bounding box center [280, 167] width 190 height 25
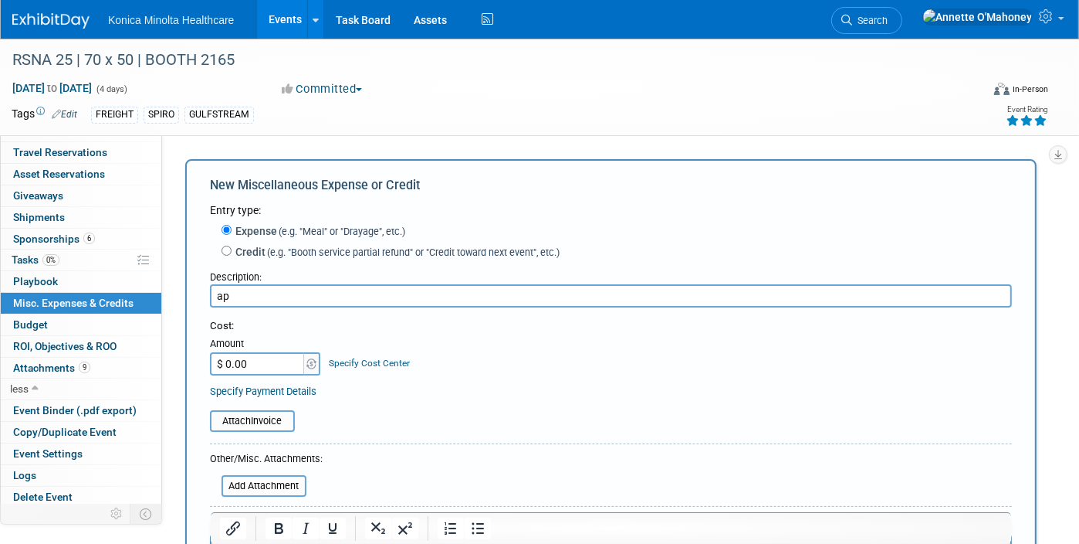
type input "a"
type input "Event API Lead Developer Kit"
type input "$ 743.70"
click at [387, 362] on link "Specify Cost Center" at bounding box center [370, 362] width 81 height 11
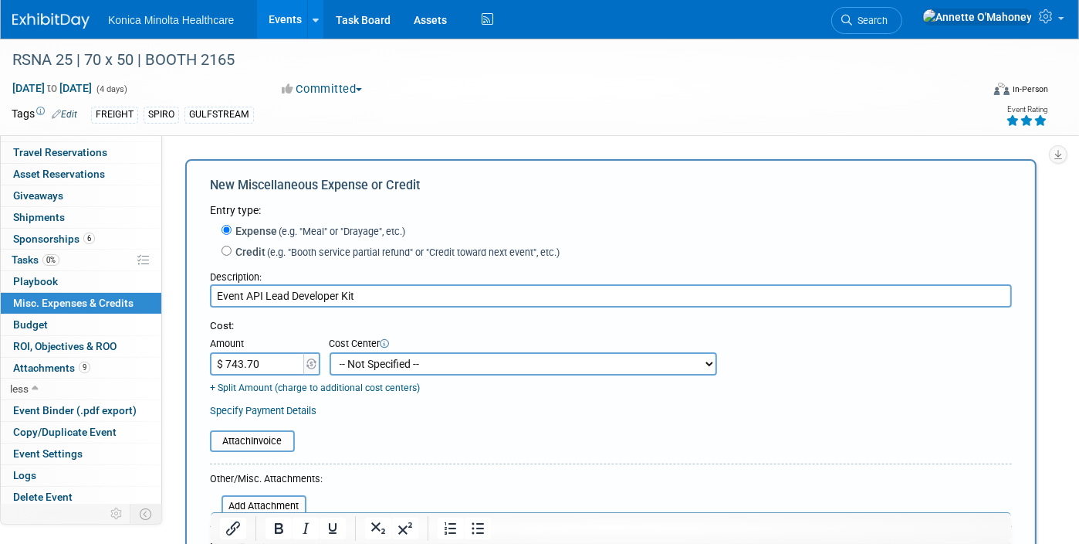
click at [427, 366] on select "-- Not Specified -- AAOS 10-21310-250000-10030 AHRA 10-21310-250000-10080 NERUC…" at bounding box center [524, 363] width 388 height 23
select select "18966380"
click at [330, 352] on select "-- Not Specified -- AAOS 10-21310-250000-10030 AHRA 10-21310-250000-10080 NERUC…" at bounding box center [524, 363] width 388 height 23
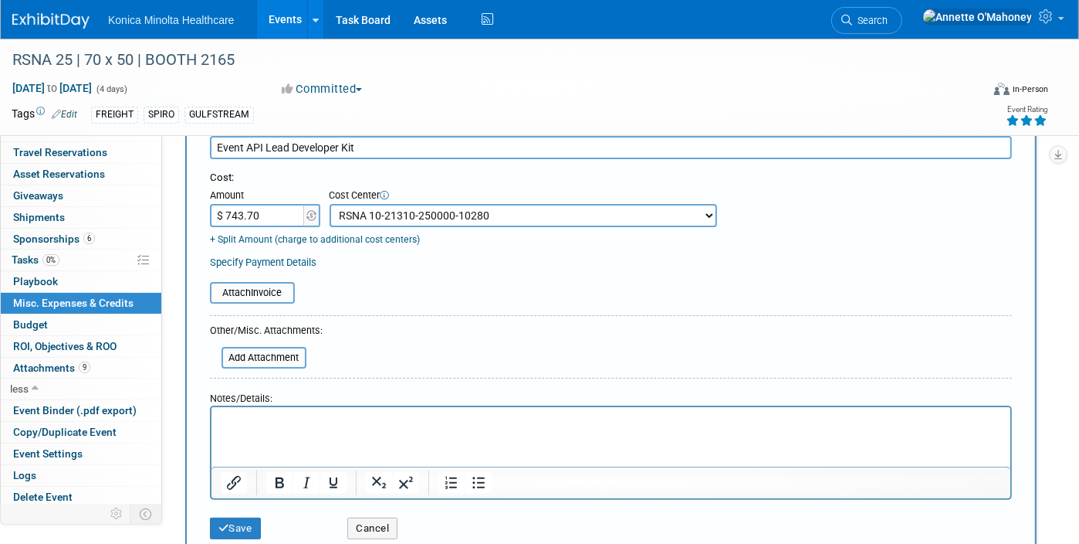
scroll to position [193, 0]
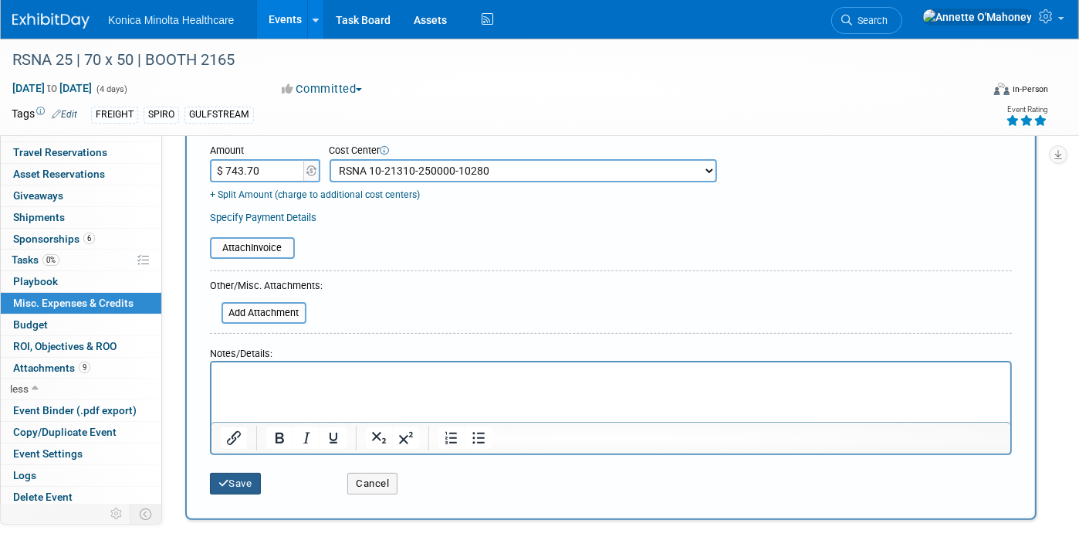
click at [233, 473] on button "Save" at bounding box center [235, 484] width 51 height 22
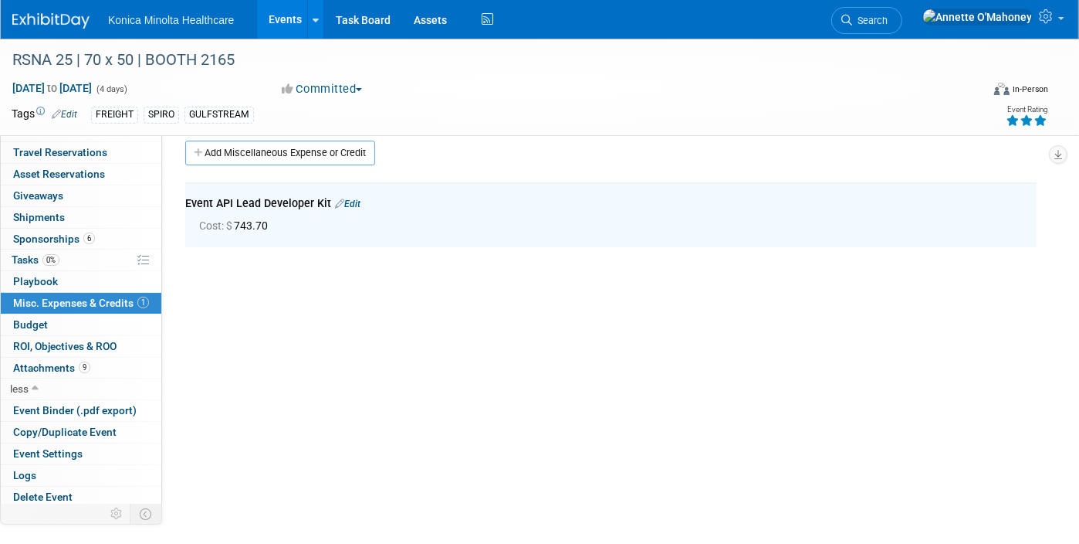
scroll to position [0, 0]
